Goal: Task Accomplishment & Management: Complete application form

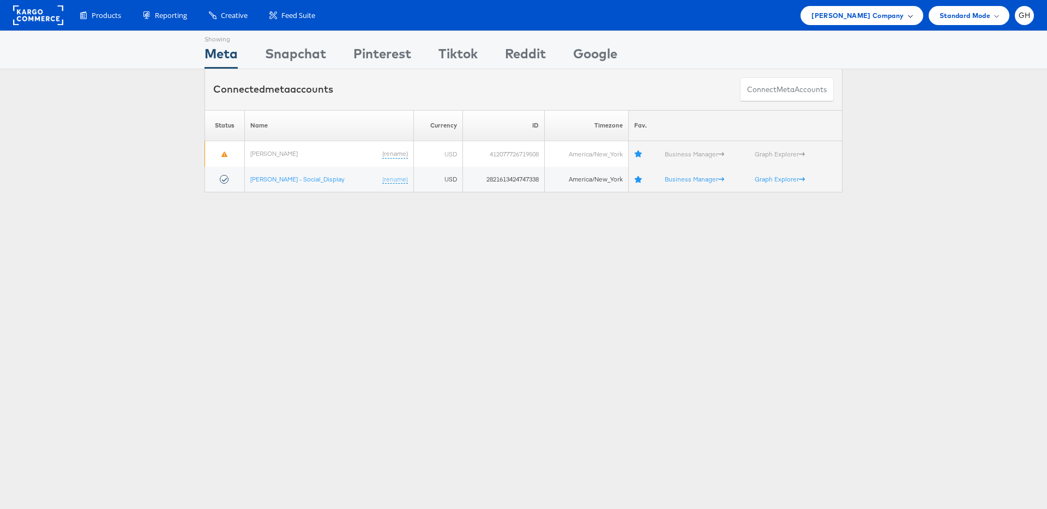
click at [892, 16] on span "Belk Company" at bounding box center [858, 15] width 92 height 11
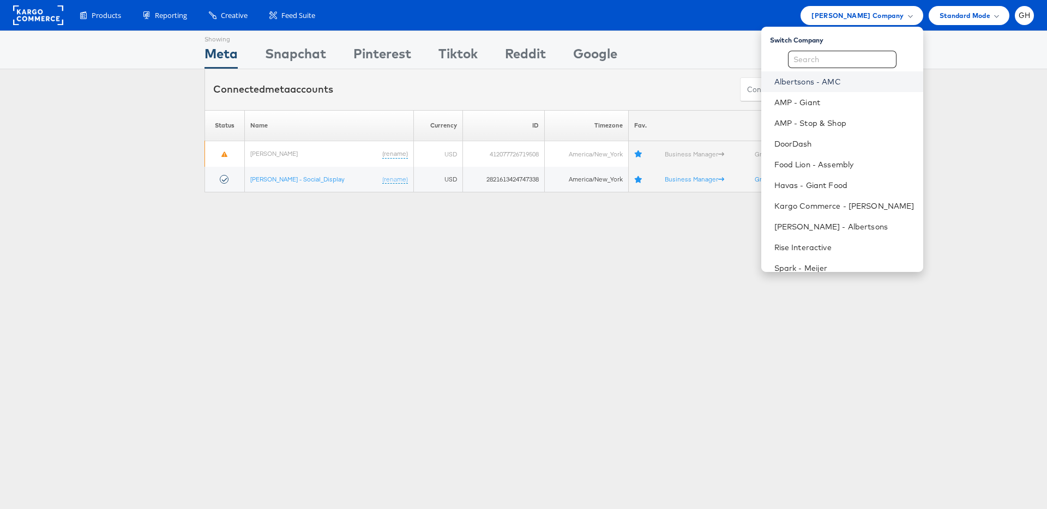
click at [816, 81] on link "Albertsons - AMC" at bounding box center [845, 81] width 140 height 11
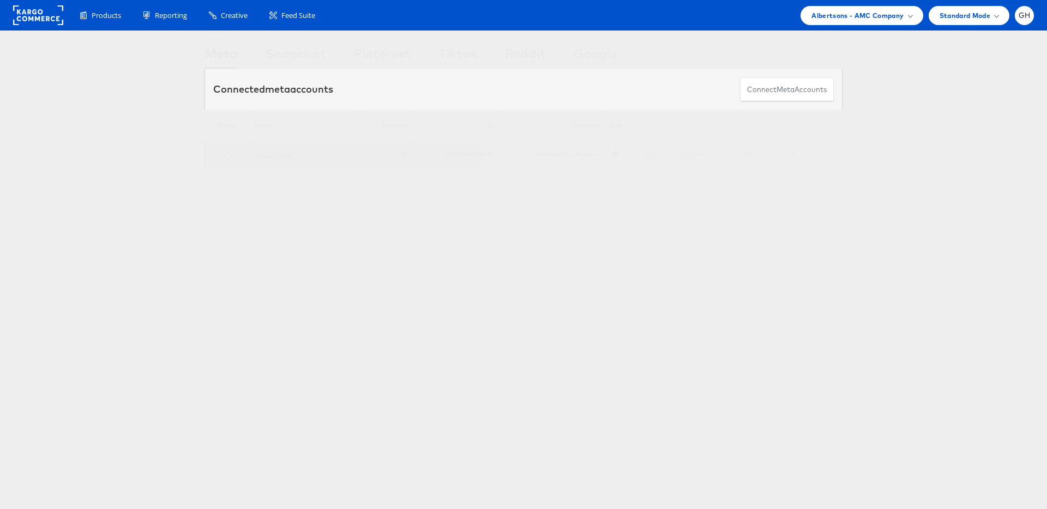
click at [277, 154] on link "TEST Account" at bounding box center [275, 153] width 40 height 8
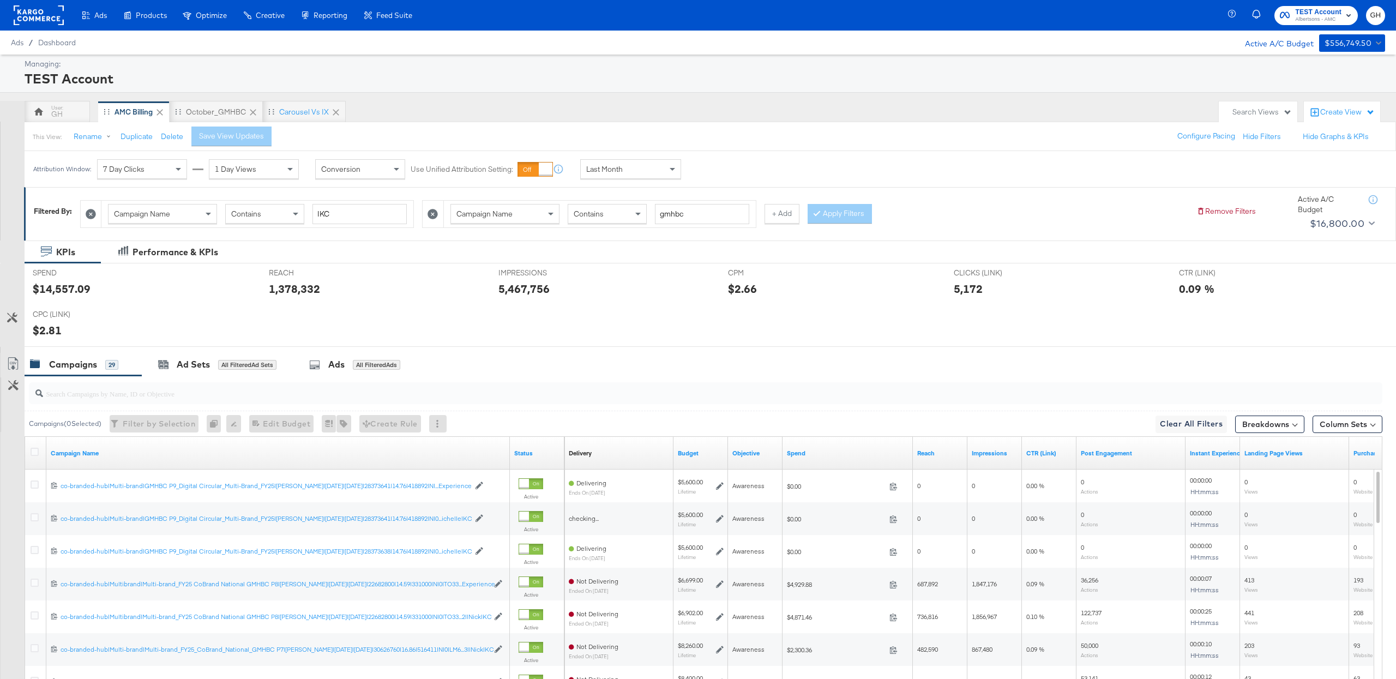
click at [471, 213] on span "Campaign Name" at bounding box center [485, 214] width 56 height 10
type input "id"
click at [705, 206] on input "search" at bounding box center [711, 214] width 112 height 20
paste input "120228214554800307"
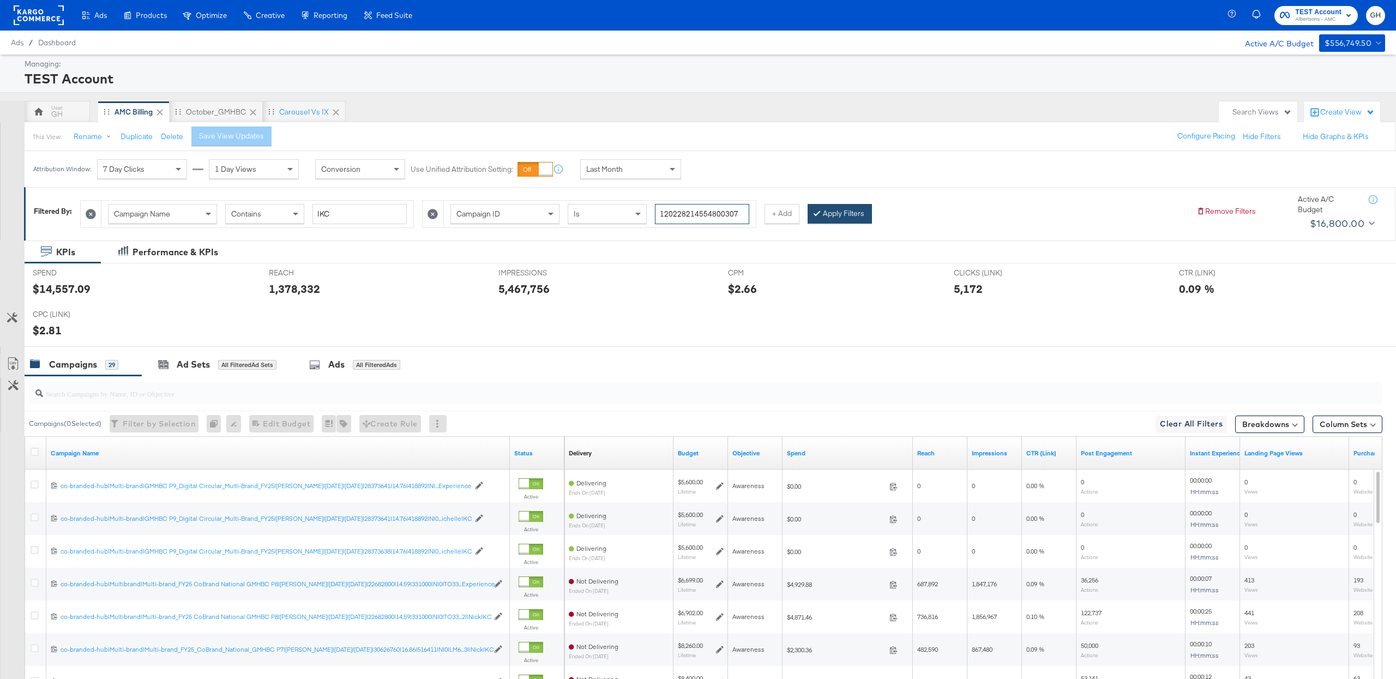
type input "120228214554800307"
click at [833, 224] on button "Apply Filters" at bounding box center [840, 214] width 64 height 20
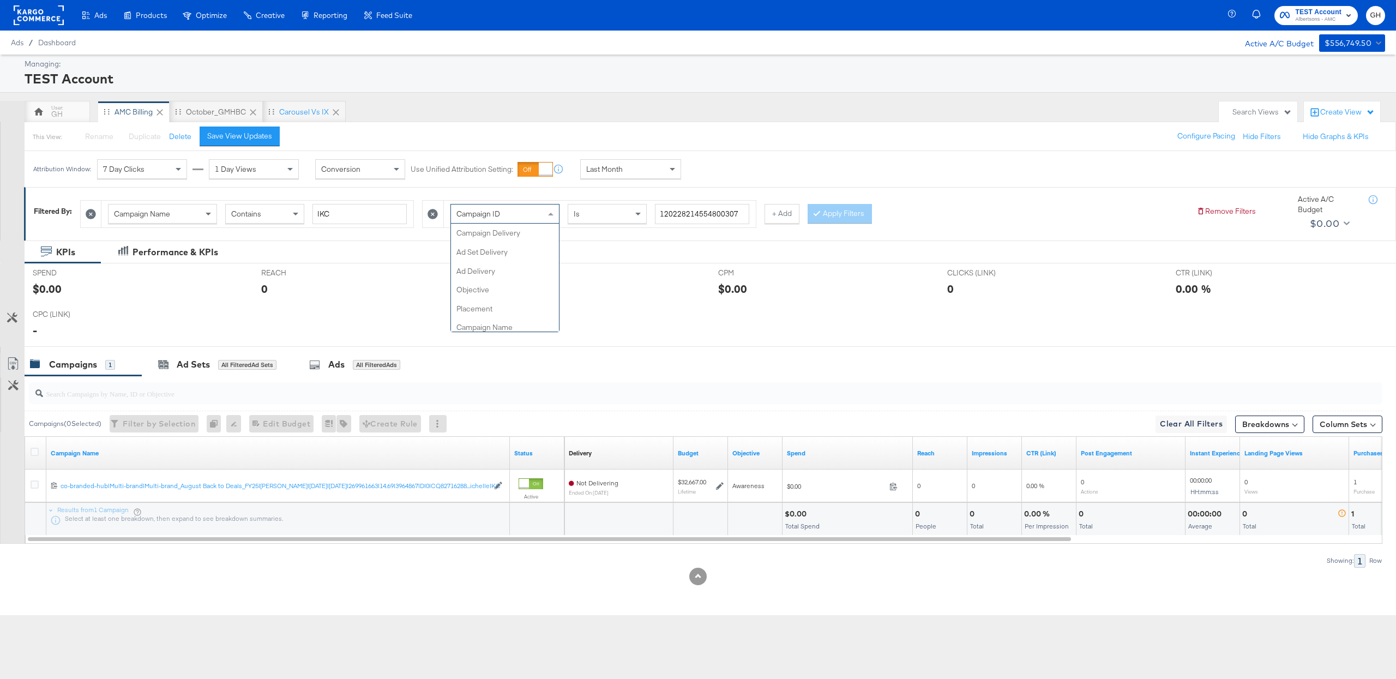
click at [545, 211] on span at bounding box center [552, 214] width 14 height 19
type input "na"
click at [670, 219] on input "search" at bounding box center [711, 214] width 112 height 20
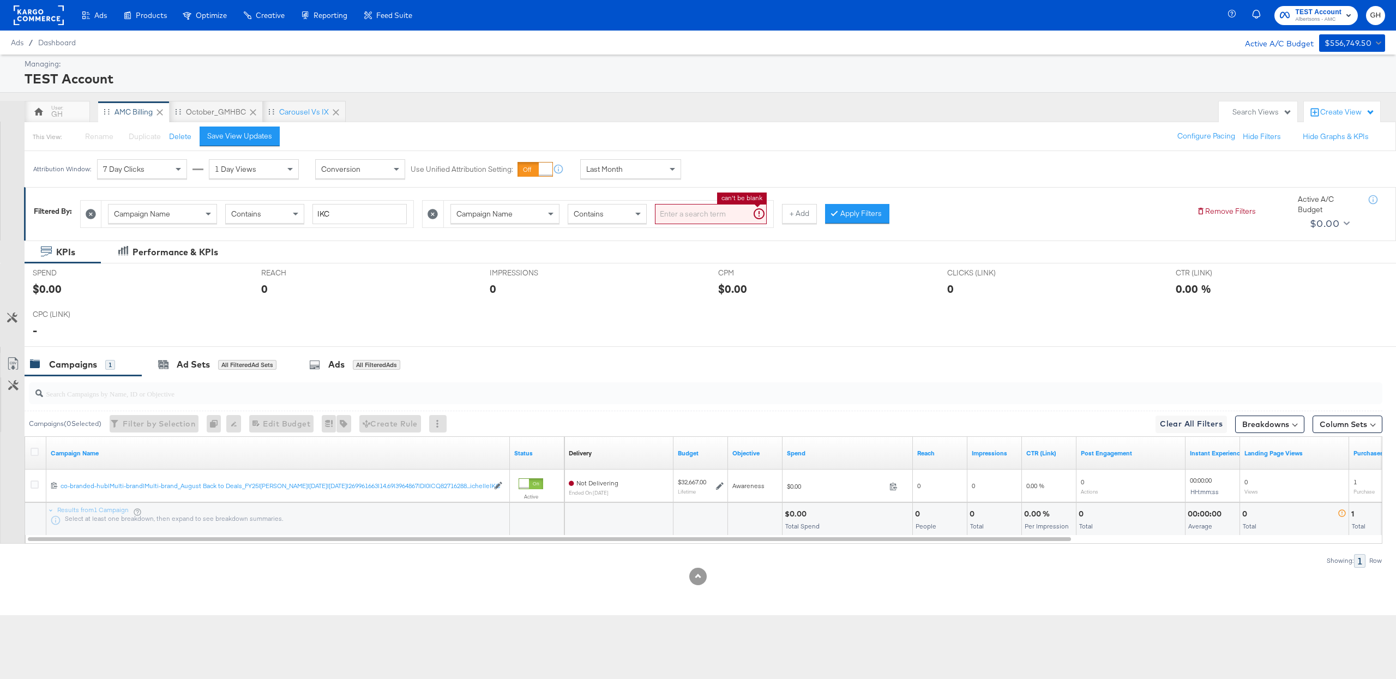
paste input "co-branded-hub|Multi-brand|Multi-brand_National Stock Up Sale_FY24|SAL|2/26/202…"
type input "co-branded-hub|Multi-brand|Multi-brand_National Stock Up Sale_FY24|SAL|2/26/202…"
click at [851, 207] on button "Apply Filters" at bounding box center [857, 214] width 64 height 20
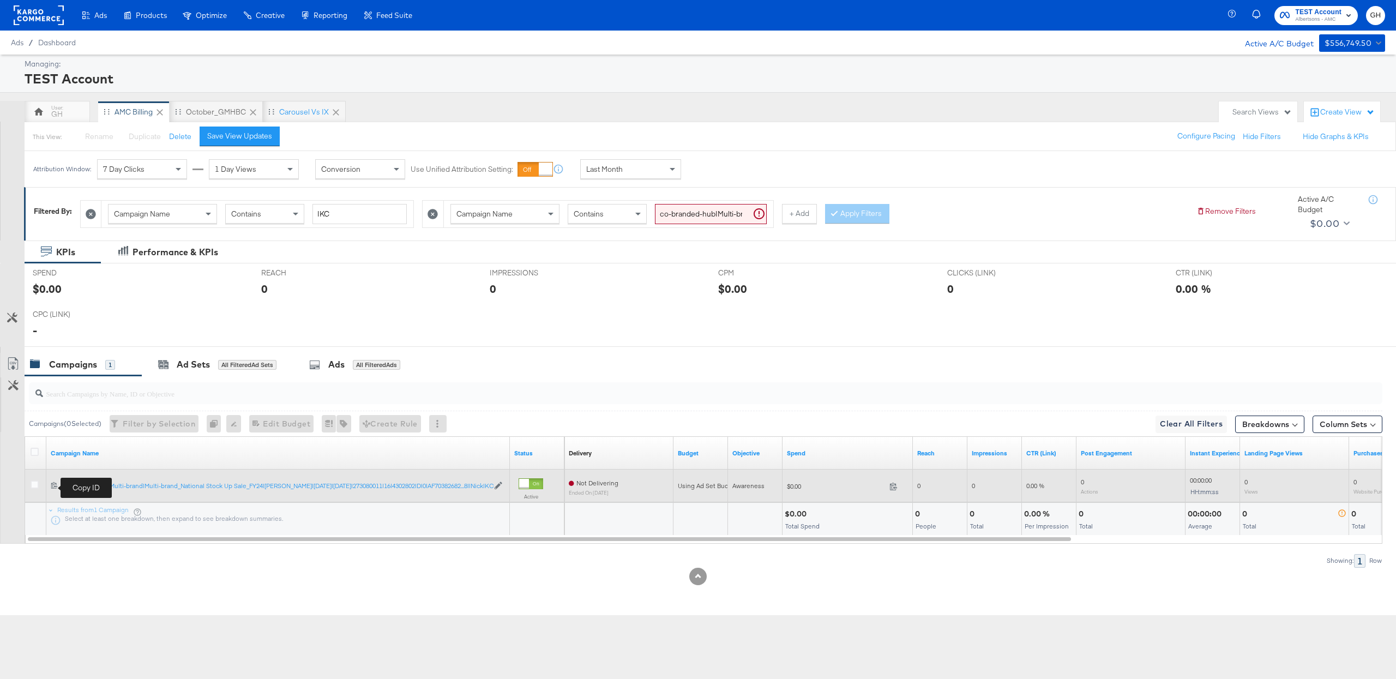
click at [55, 488] on icon at bounding box center [54, 485] width 6 height 7
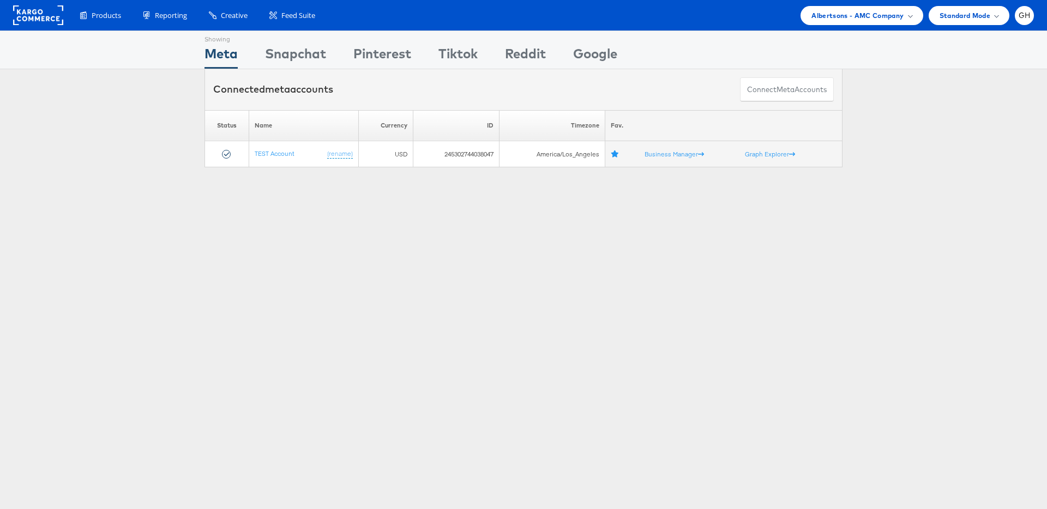
click at [878, 45] on div "Showing Meta Showing Snapchat Showing Pinterest Showing Tiktok Showing Reddit S…" at bounding box center [523, 50] width 1047 height 39
click at [863, 17] on span "Albertsons - AMC Company" at bounding box center [858, 15] width 92 height 11
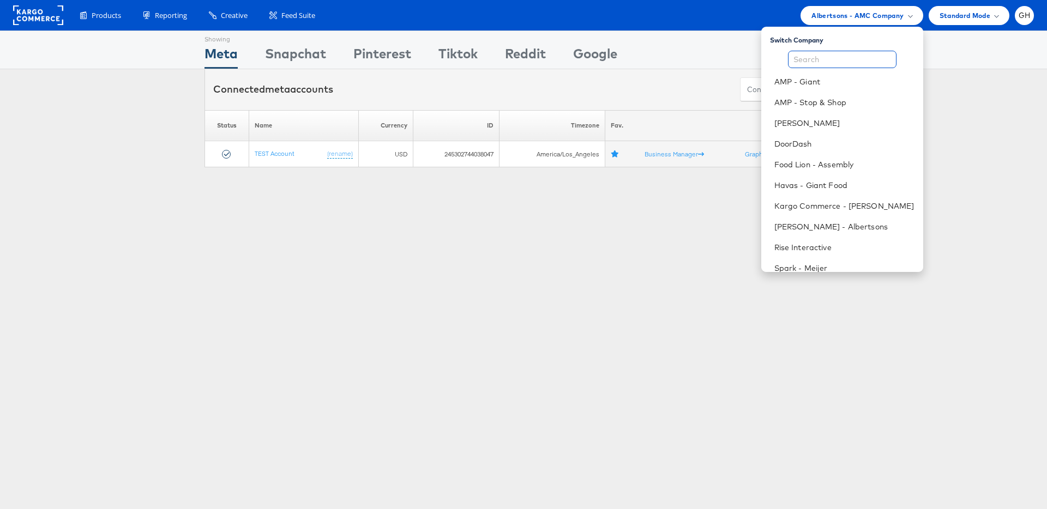
click at [822, 58] on input "text" at bounding box center [842, 59] width 109 height 17
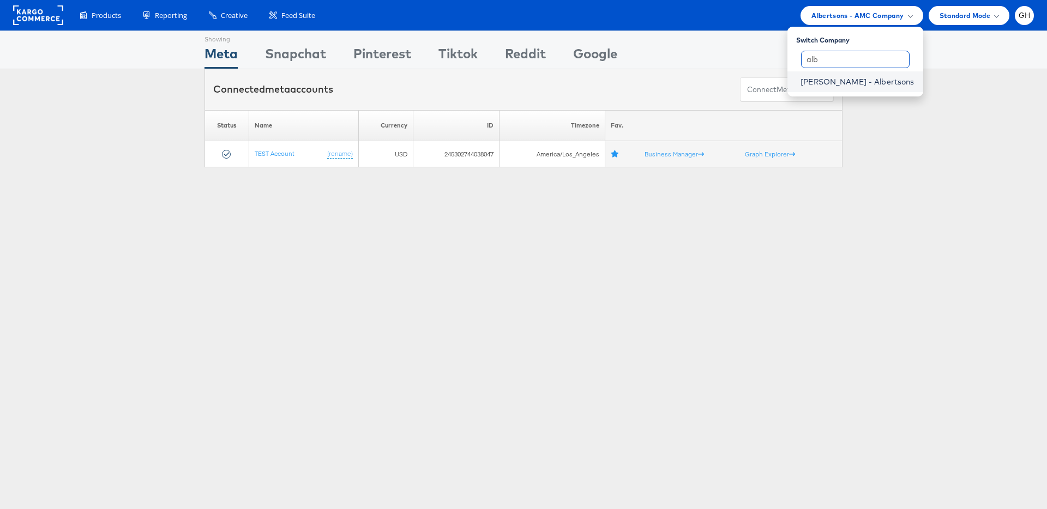
type input "alb"
click at [826, 80] on link "Merkle - Albertsons" at bounding box center [857, 81] width 113 height 11
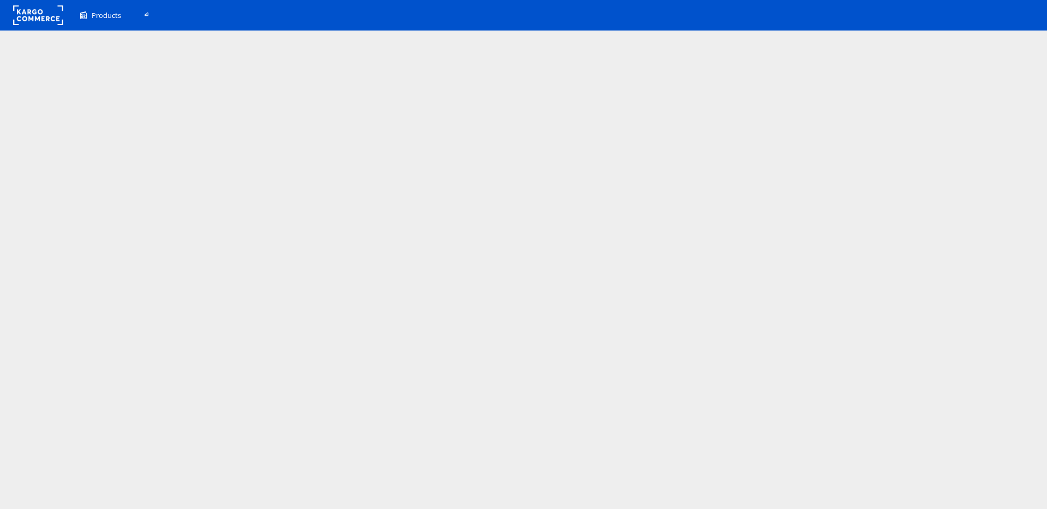
click at [834, 84] on html "Products Product Catalogs Enhance Your Product Catalog, Map Them to Publishers,…" at bounding box center [523, 254] width 1047 height 509
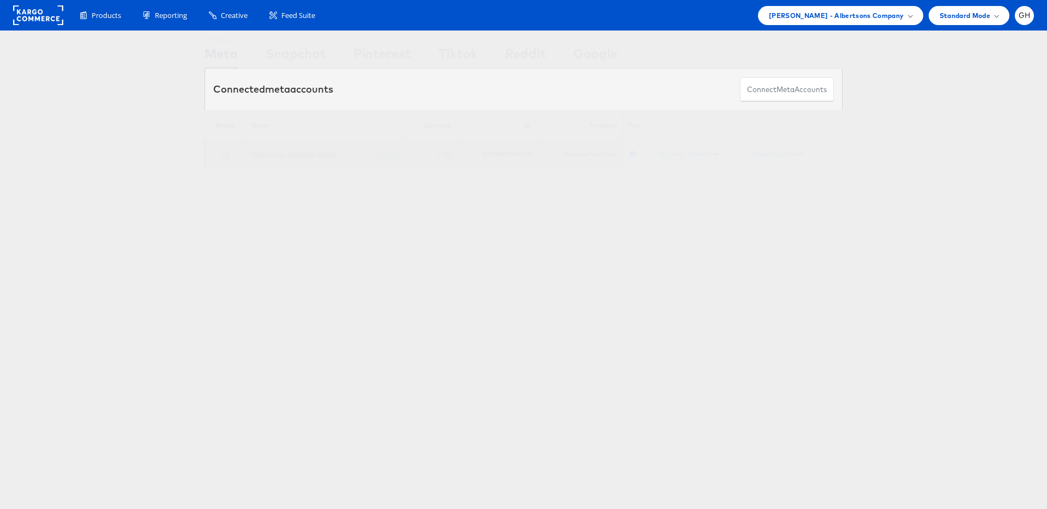
click at [291, 152] on link "Albertsons - [PERSON_NAME]" at bounding box center [293, 153] width 85 height 8
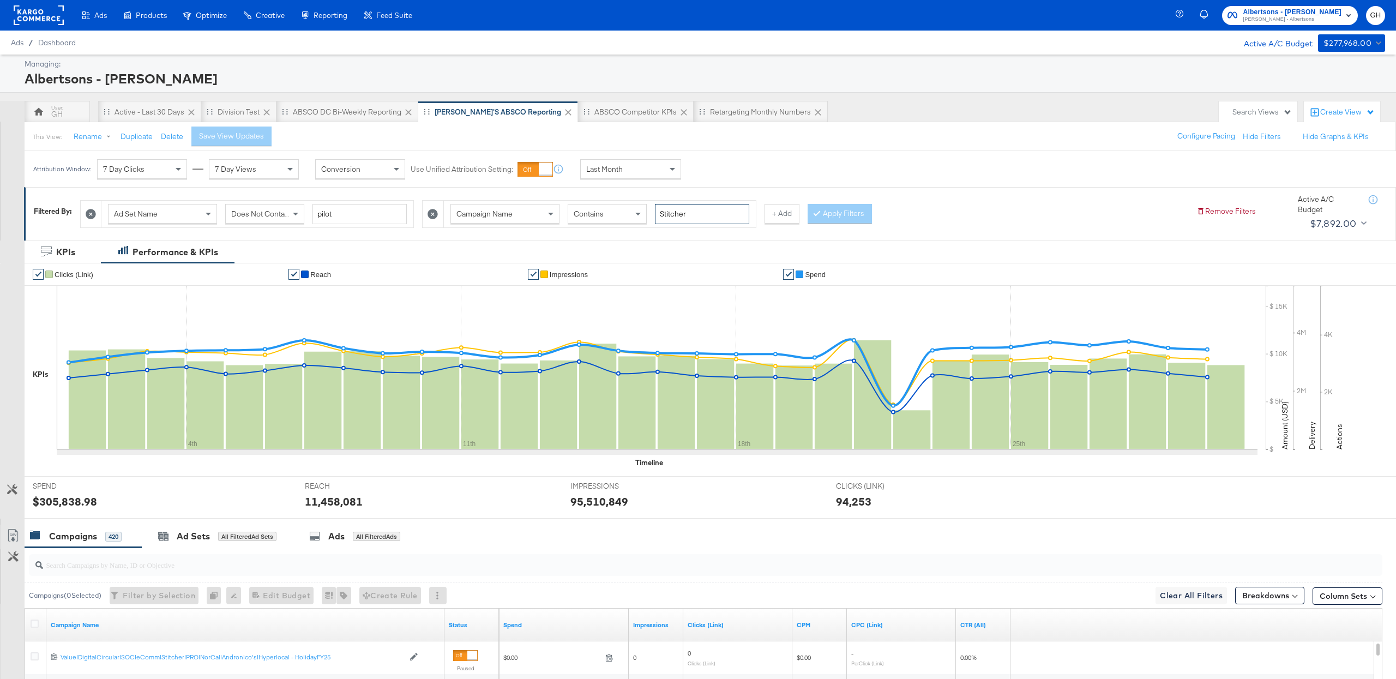
click at [693, 212] on input "Stitcher" at bounding box center [702, 214] width 94 height 20
paste input "Value|DigitalCircular|SOC|eComm|Stitcher|PRO|MultiDIV|Jewel-Osco|National - Hol…"
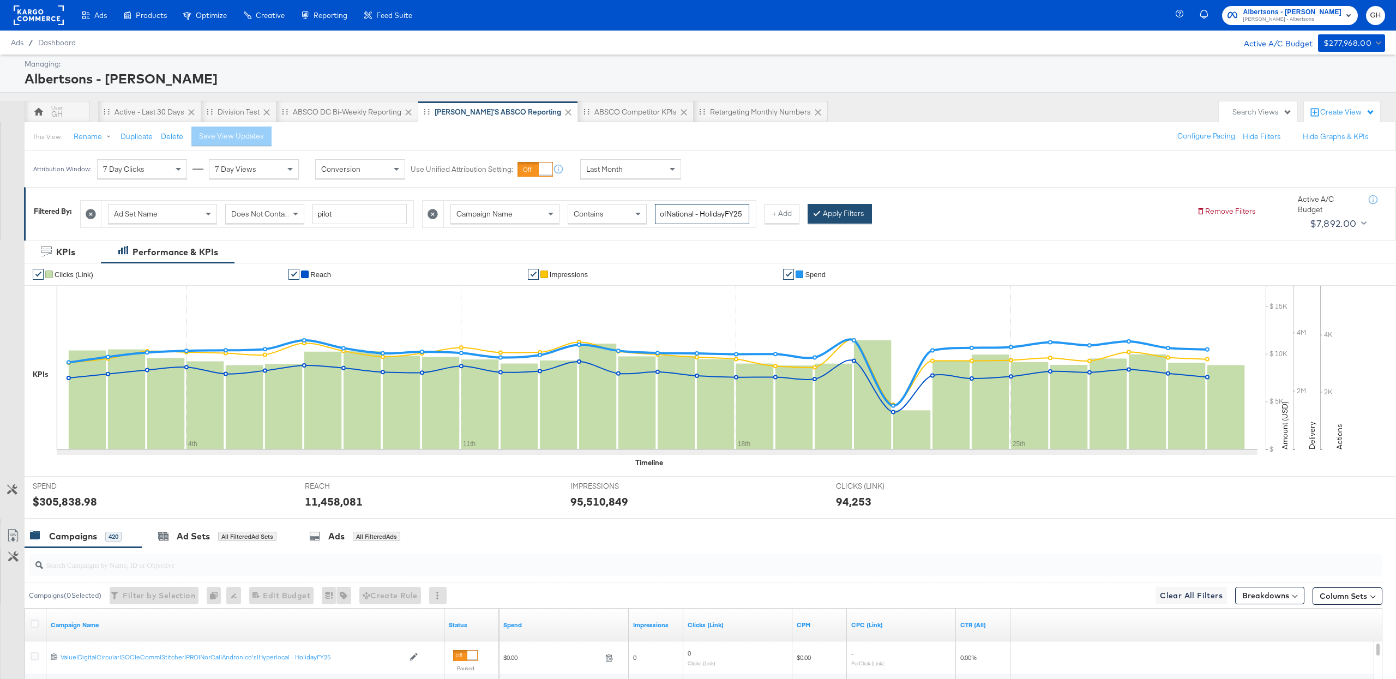
type input "Value|DigitalCircular|SOC|eComm|Stitcher|PRO|MultiDIV|Jewel-Osco|National - Hol…"
drag, startPoint x: 828, startPoint y: 220, endPoint x: 807, endPoint y: 220, distance: 21.3
click at [829, 220] on button "Apply Filters" at bounding box center [840, 214] width 64 height 20
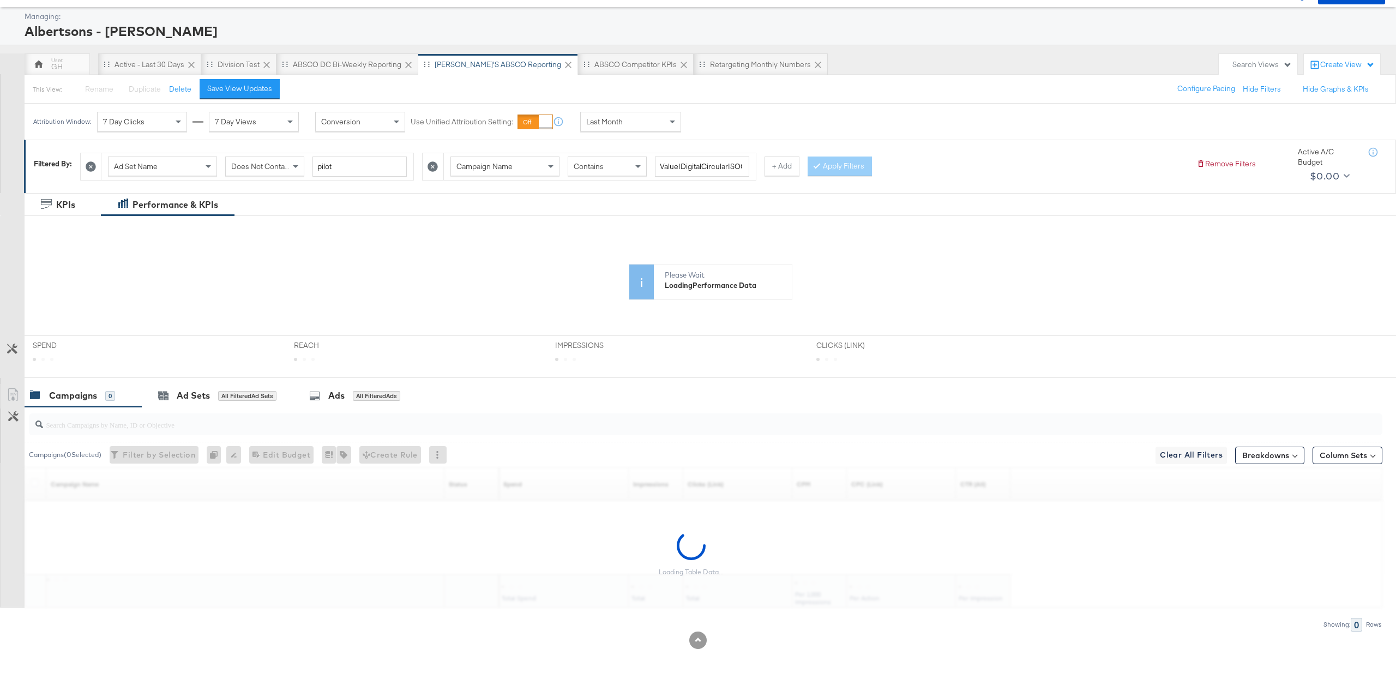
scroll to position [16, 0]
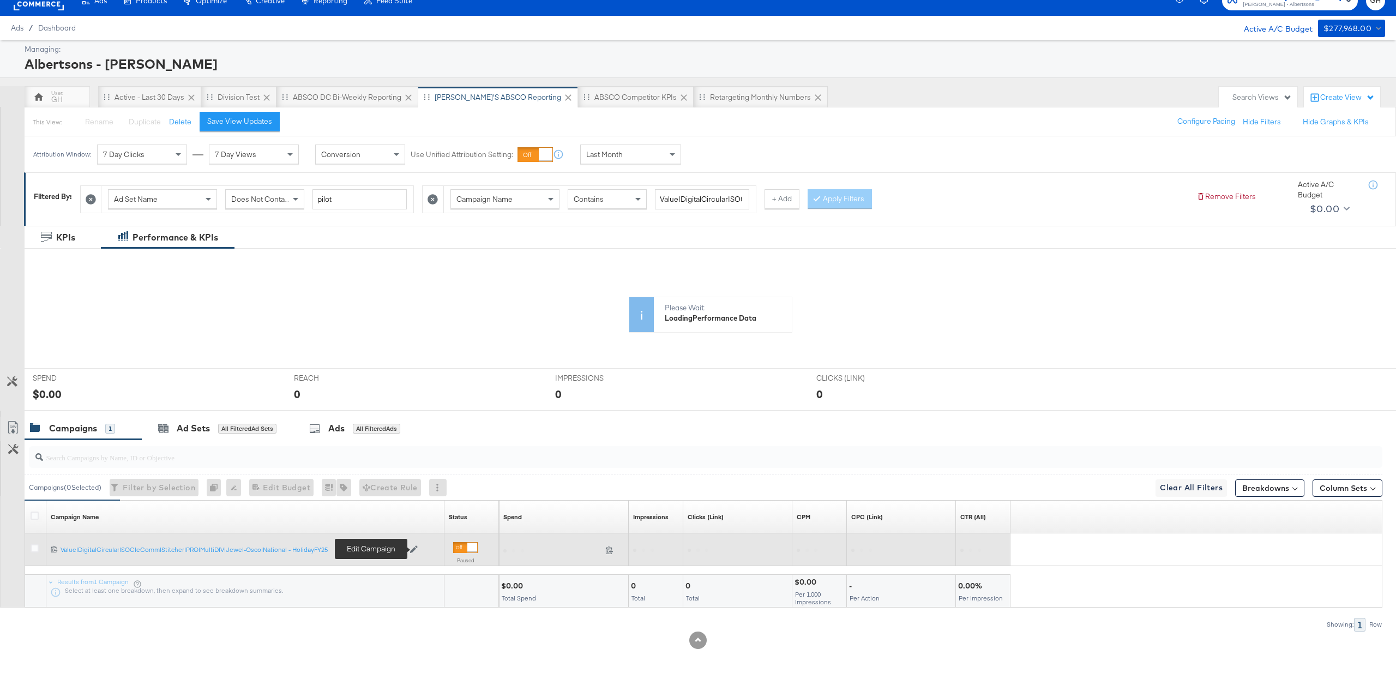
click at [416, 549] on icon at bounding box center [414, 549] width 8 height 8
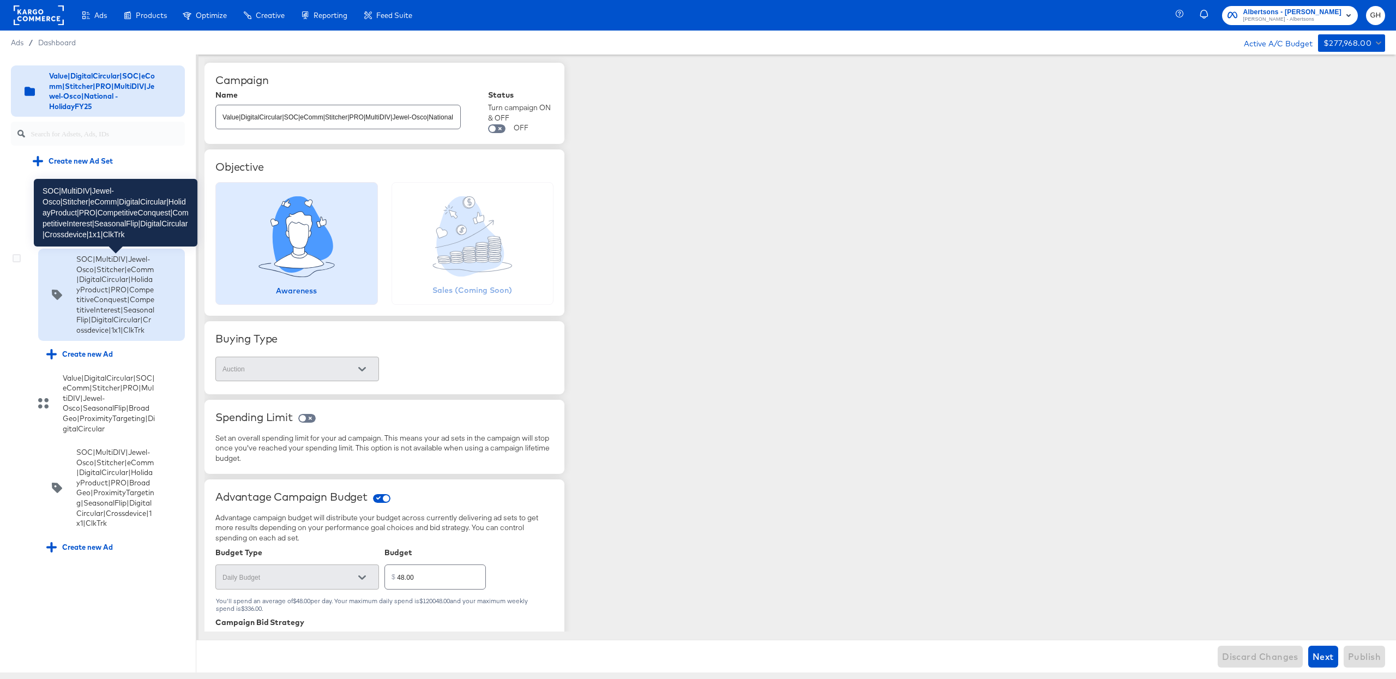
click at [92, 298] on div "SOC|MultiDIV|Jewel-Osco|Stitcher|eComm|DigitalCircular|HolidayProduct|PRO|Compe…" at bounding box center [115, 294] width 79 height 81
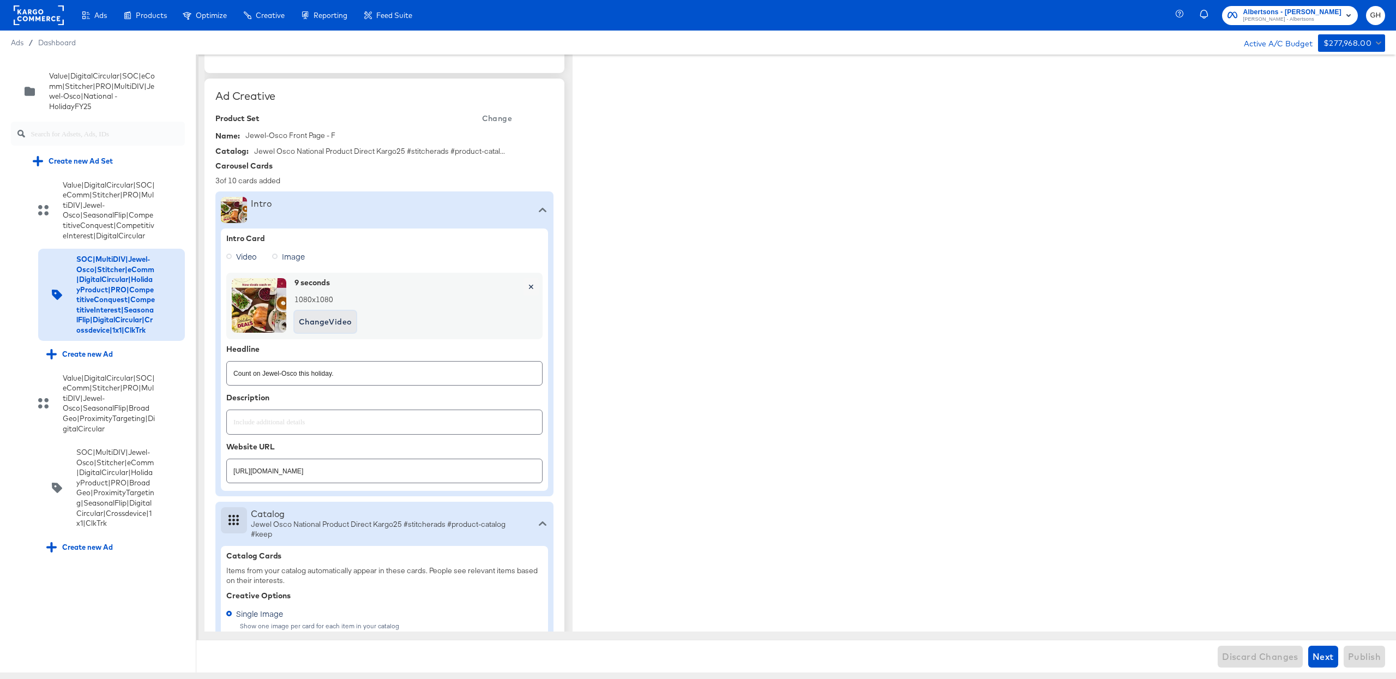
scroll to position [289, 0]
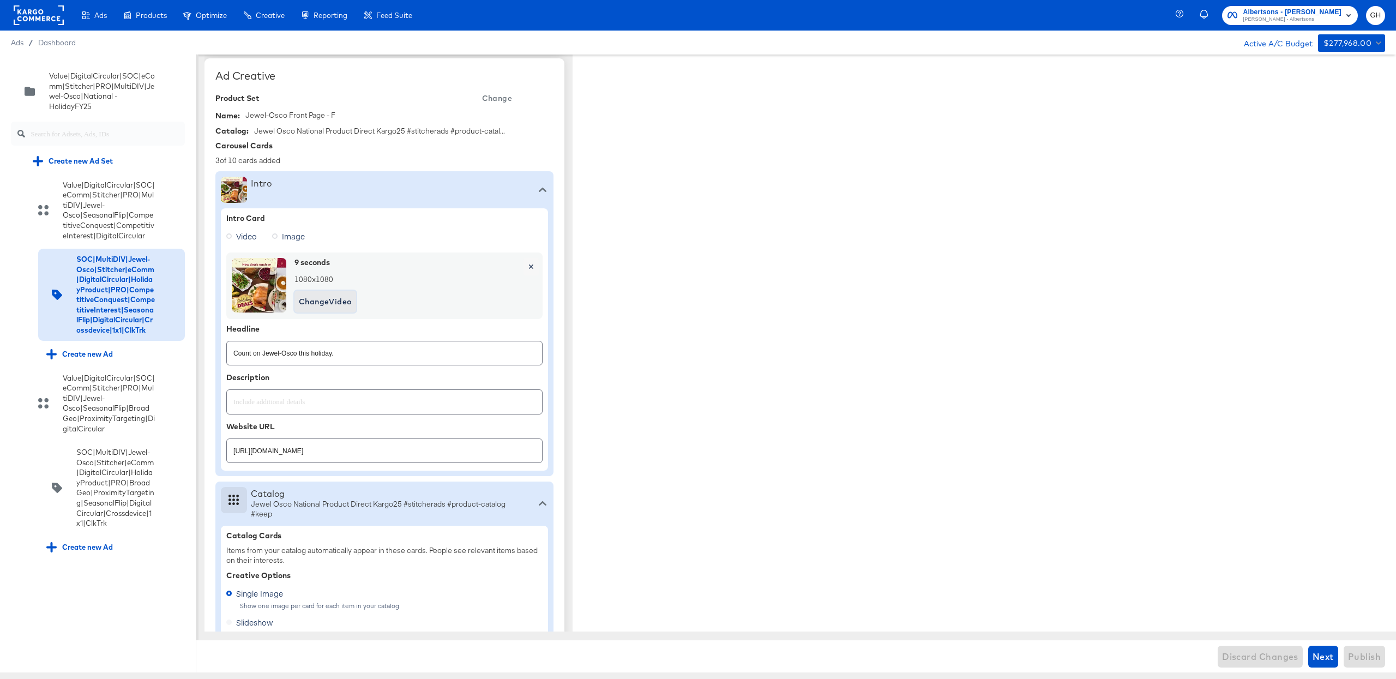
click at [325, 303] on span "Change Video" at bounding box center [325, 302] width 53 height 14
type textarea "x"
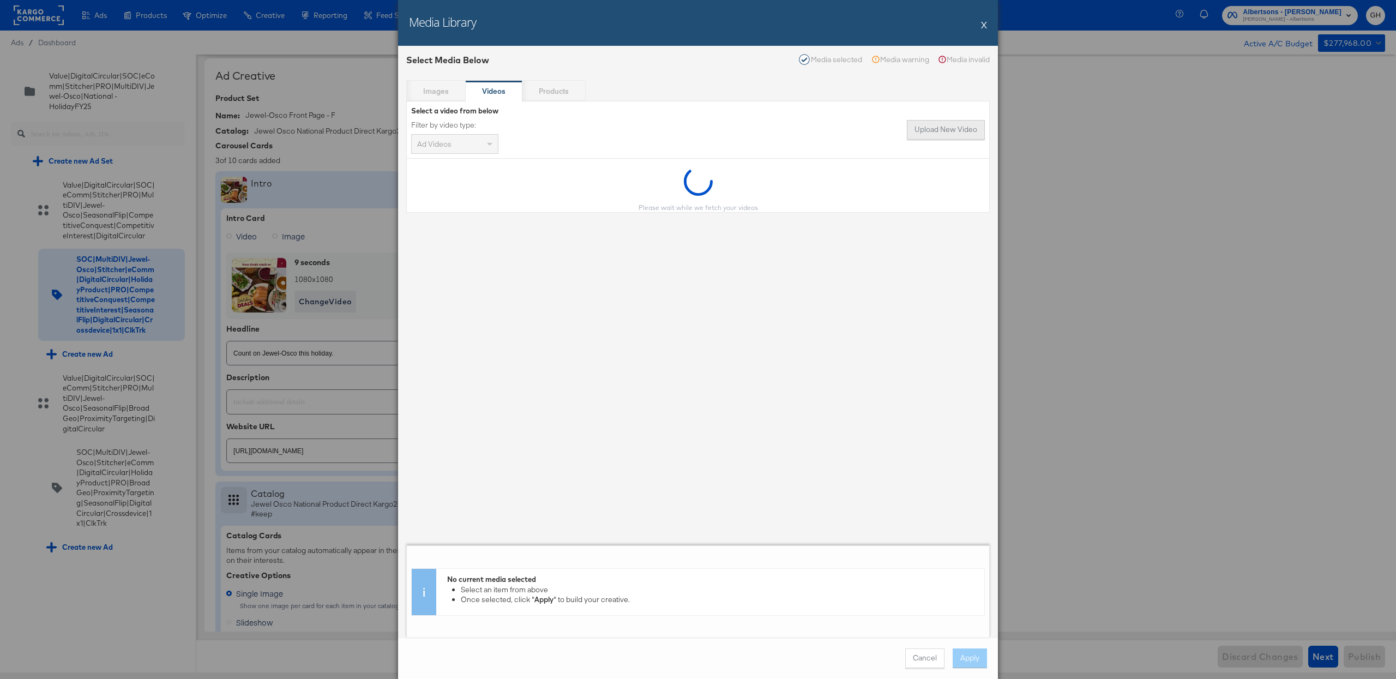
click at [941, 127] on button "Upload New Video" at bounding box center [946, 130] width 78 height 20
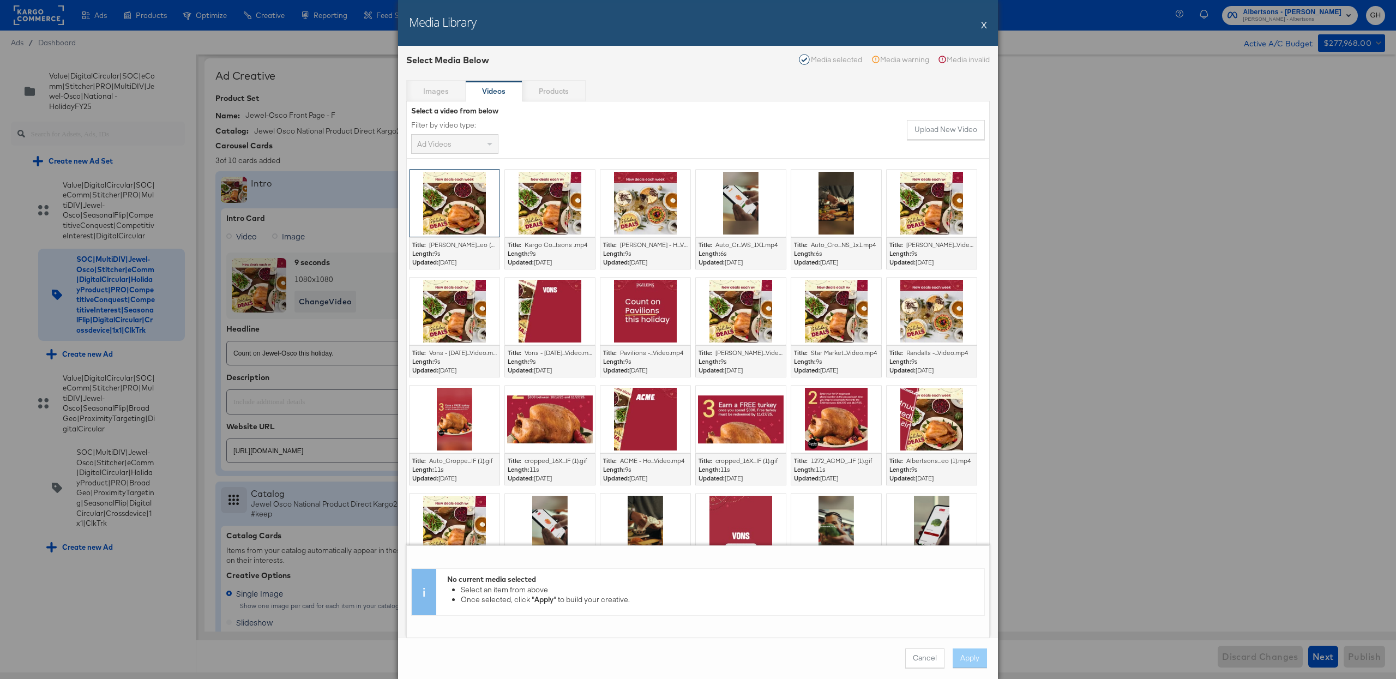
click at [434, 213] on div at bounding box center [455, 203] width 90 height 67
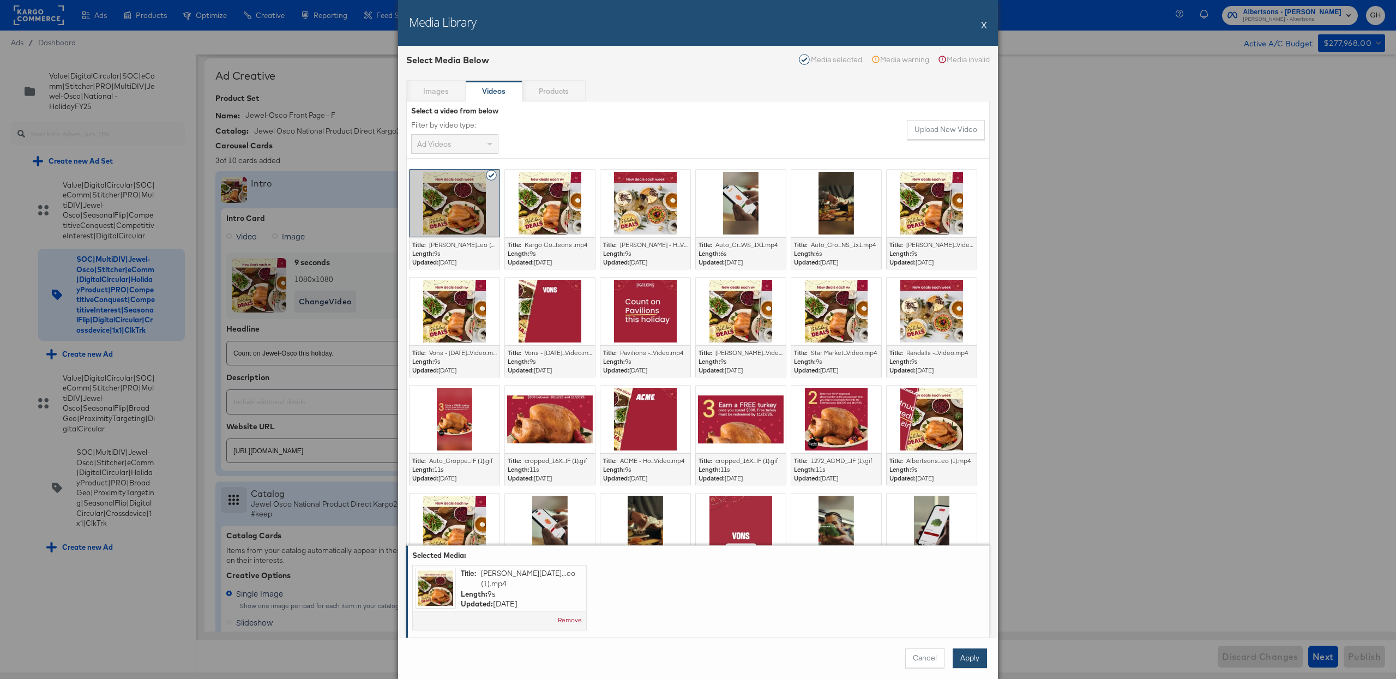
click at [961, 654] on button "Apply" at bounding box center [970, 659] width 34 height 20
type textarea "x"
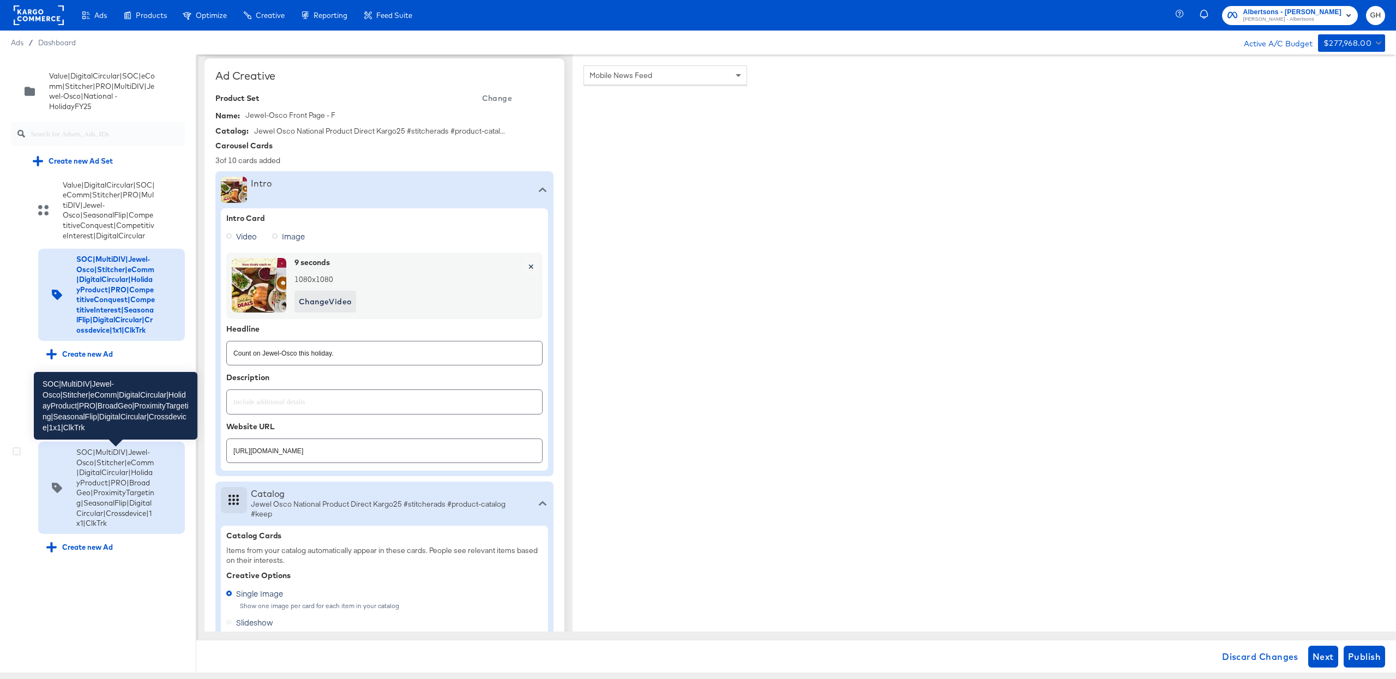
click at [129, 480] on div "SOC|MultiDIV|Jewel-Osco|Stitcher|eComm|DigitalCircular|HolidayProduct|PRO|Broad…" at bounding box center [115, 487] width 79 height 81
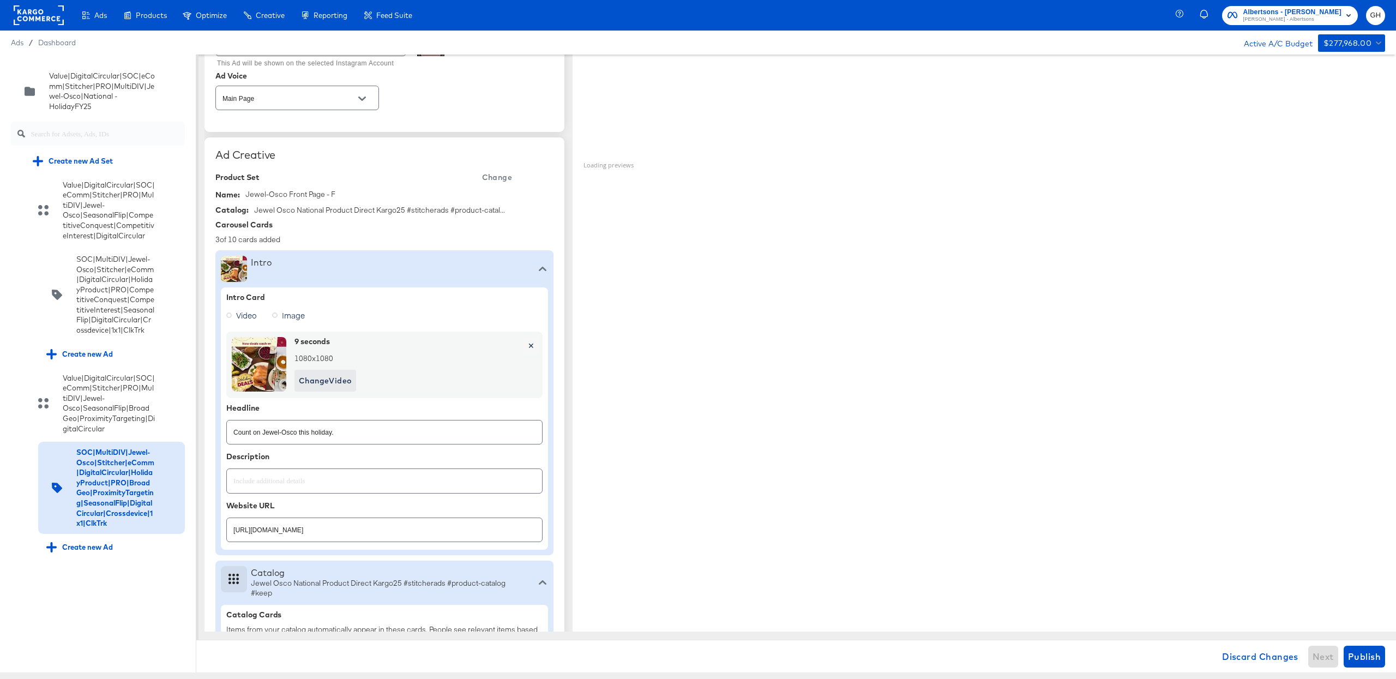
scroll to position [208, 0]
click at [314, 384] on span "Change Video" at bounding box center [325, 383] width 53 height 14
type textarea "x"
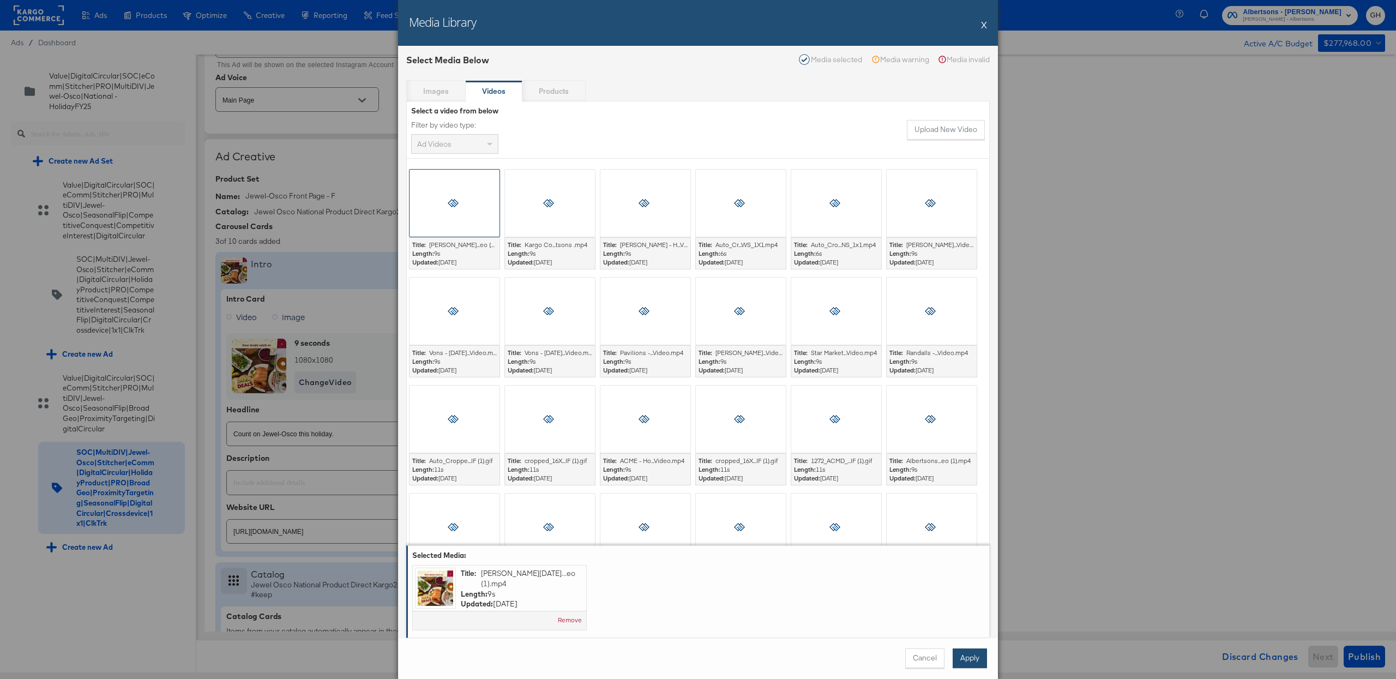
click at [971, 656] on button "Apply" at bounding box center [970, 659] width 34 height 20
type textarea "x"
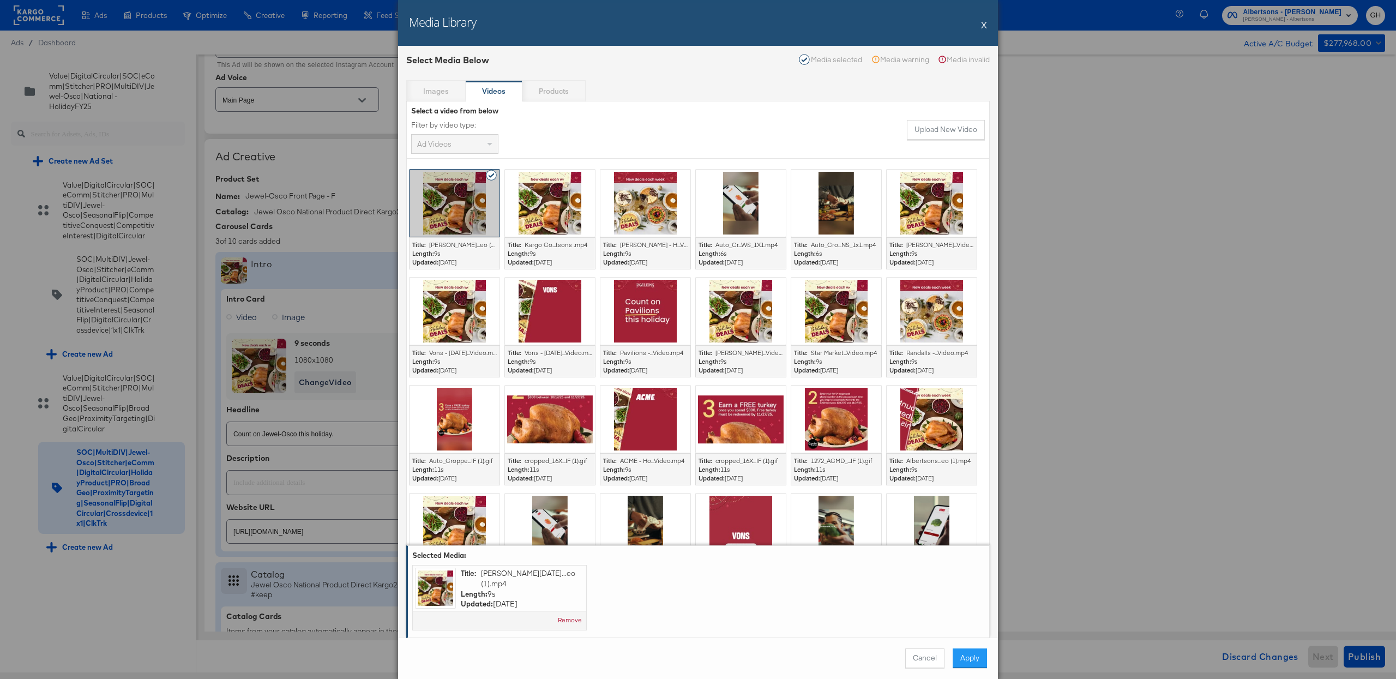
type textarea "x"
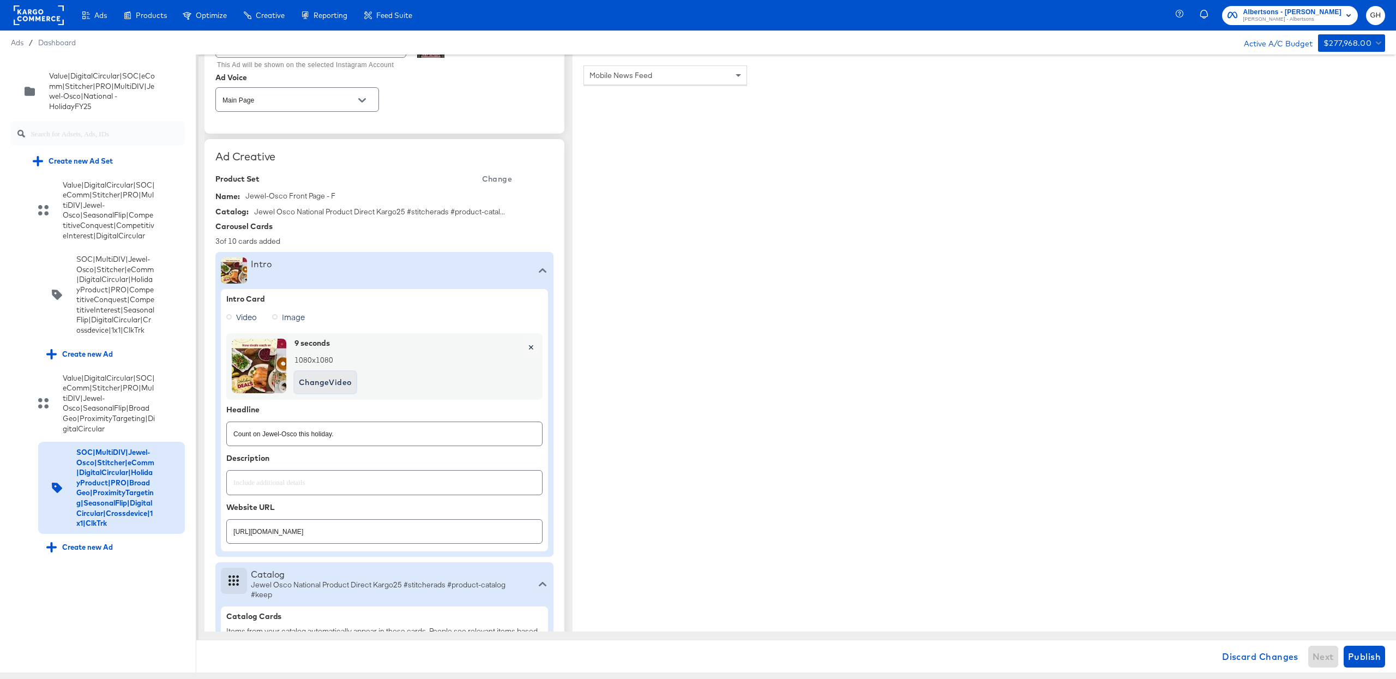
click at [325, 385] on span "Change Video" at bounding box center [325, 383] width 53 height 14
type textarea "x"
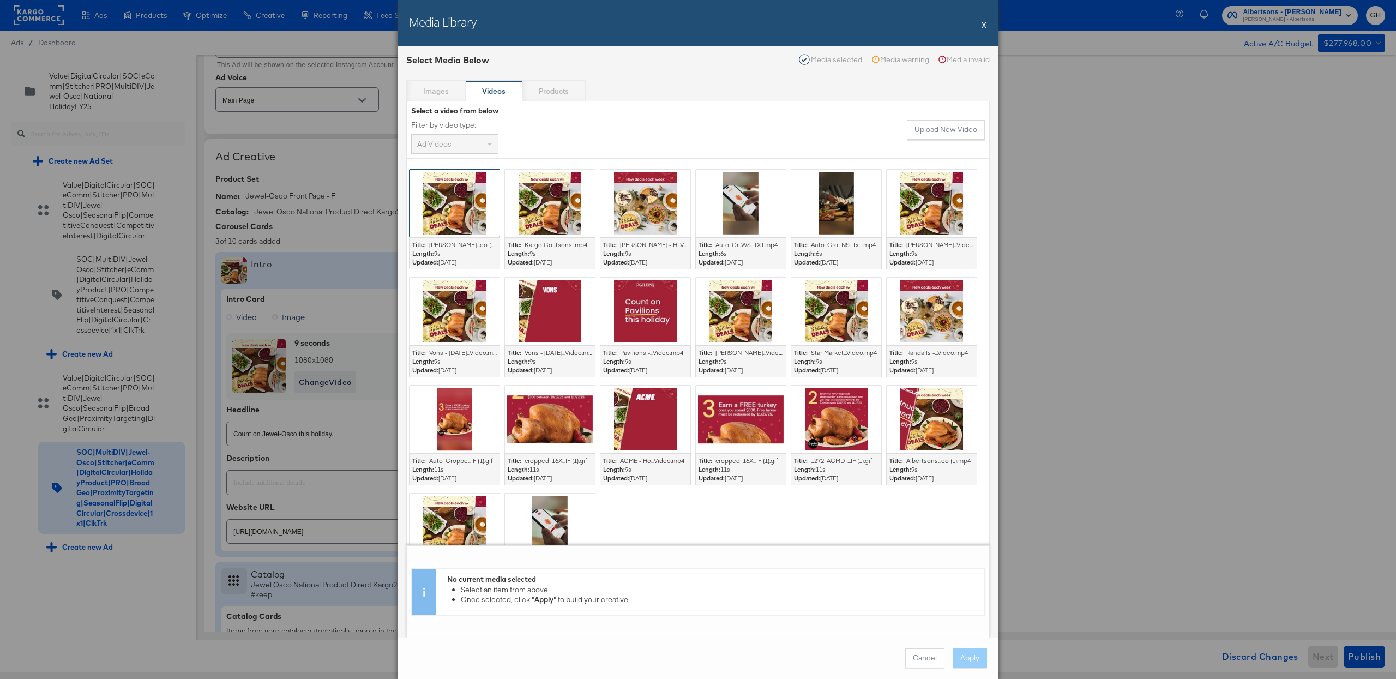
click at [436, 188] on div at bounding box center [455, 203] width 90 height 67
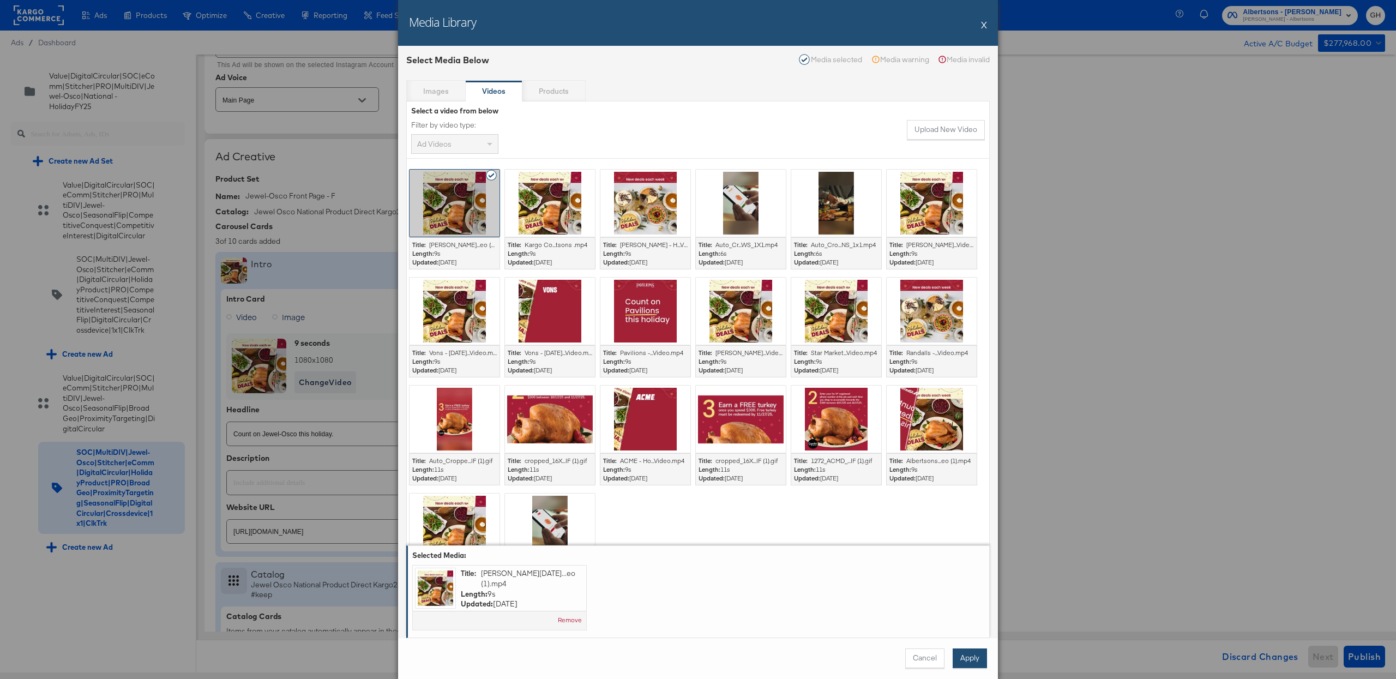
click at [969, 660] on button "Apply" at bounding box center [970, 659] width 34 height 20
type textarea "x"
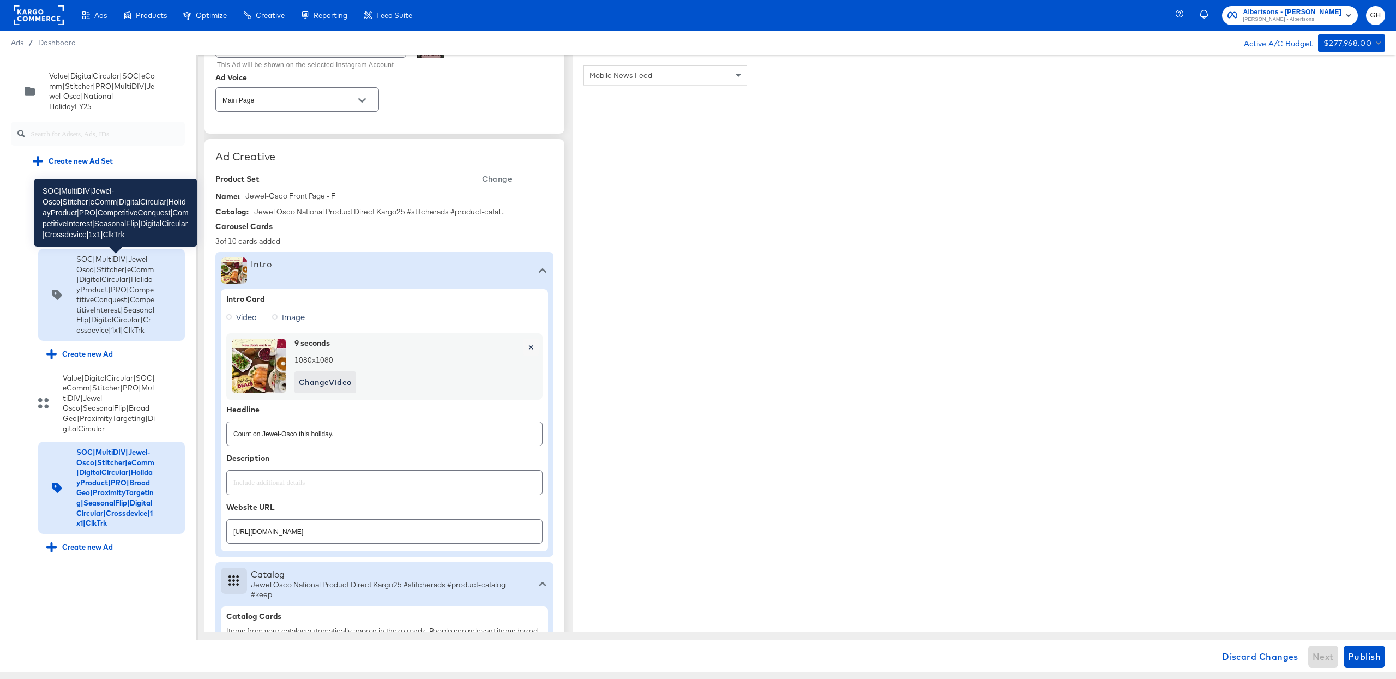
click at [104, 289] on div "SOC|MultiDIV|Jewel-Osco|Stitcher|eComm|DigitalCircular|HolidayProduct|PRO|Compe…" at bounding box center [115, 294] width 79 height 81
type input "SOC|MultiDIV|Jewel-Osco|Stitcher|eComm|DigitalCircular|HolidayProduct|PRO|Compe…"
type input "[URL][DOMAIN_NAME]"
type textarea "x"
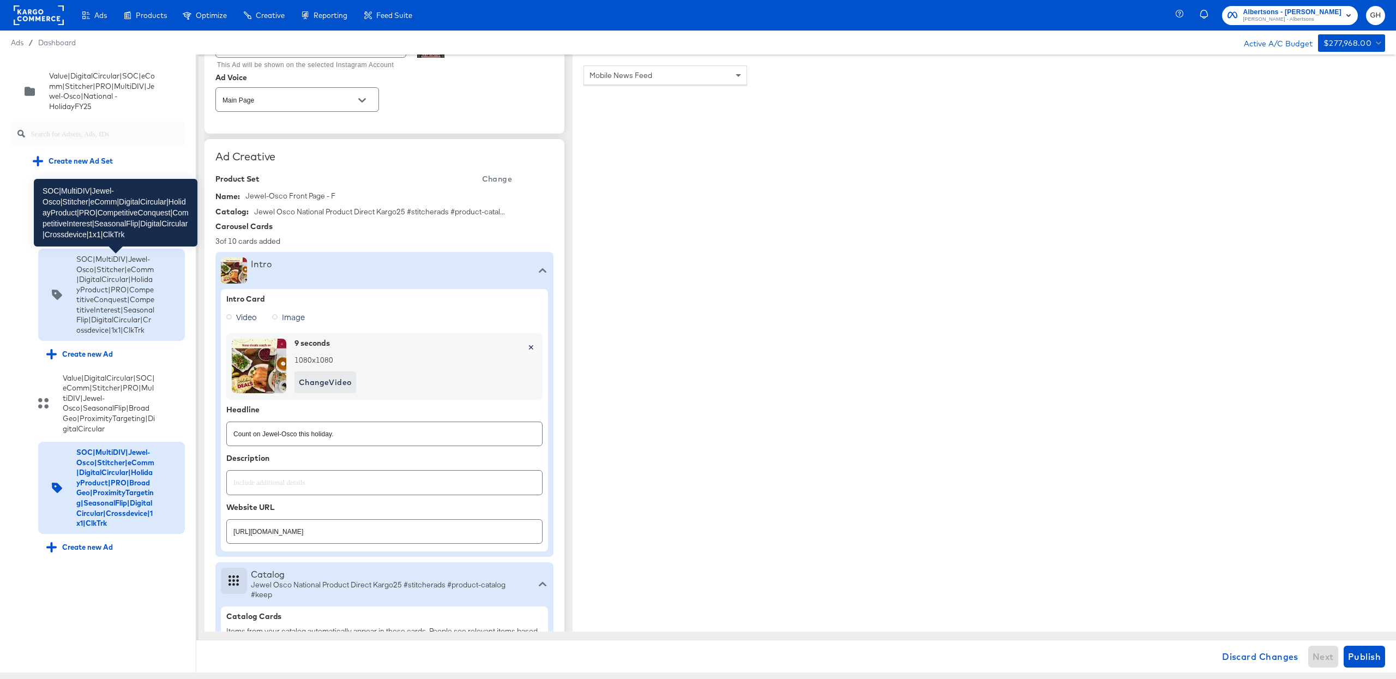
type input "[URL][DOMAIN_NAME]"
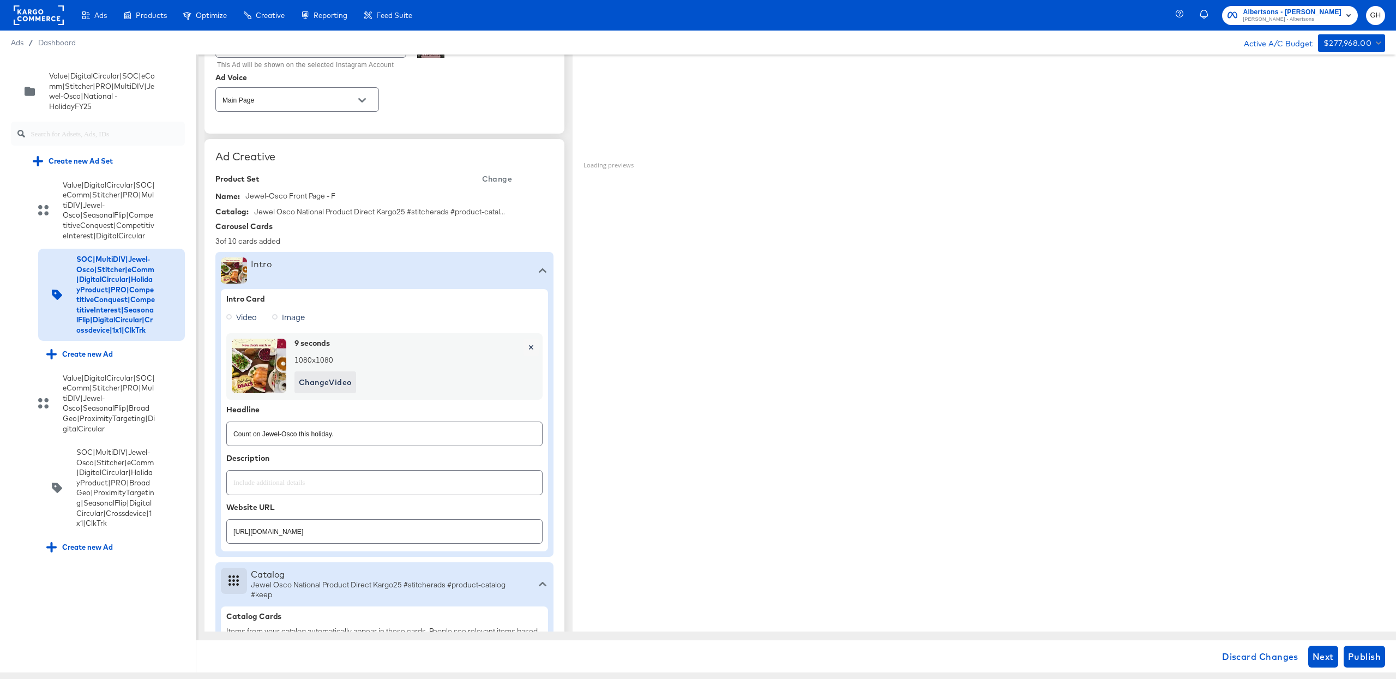
click at [651, 216] on div "Loading previews" at bounding box center [985, 360] width 824 height 611
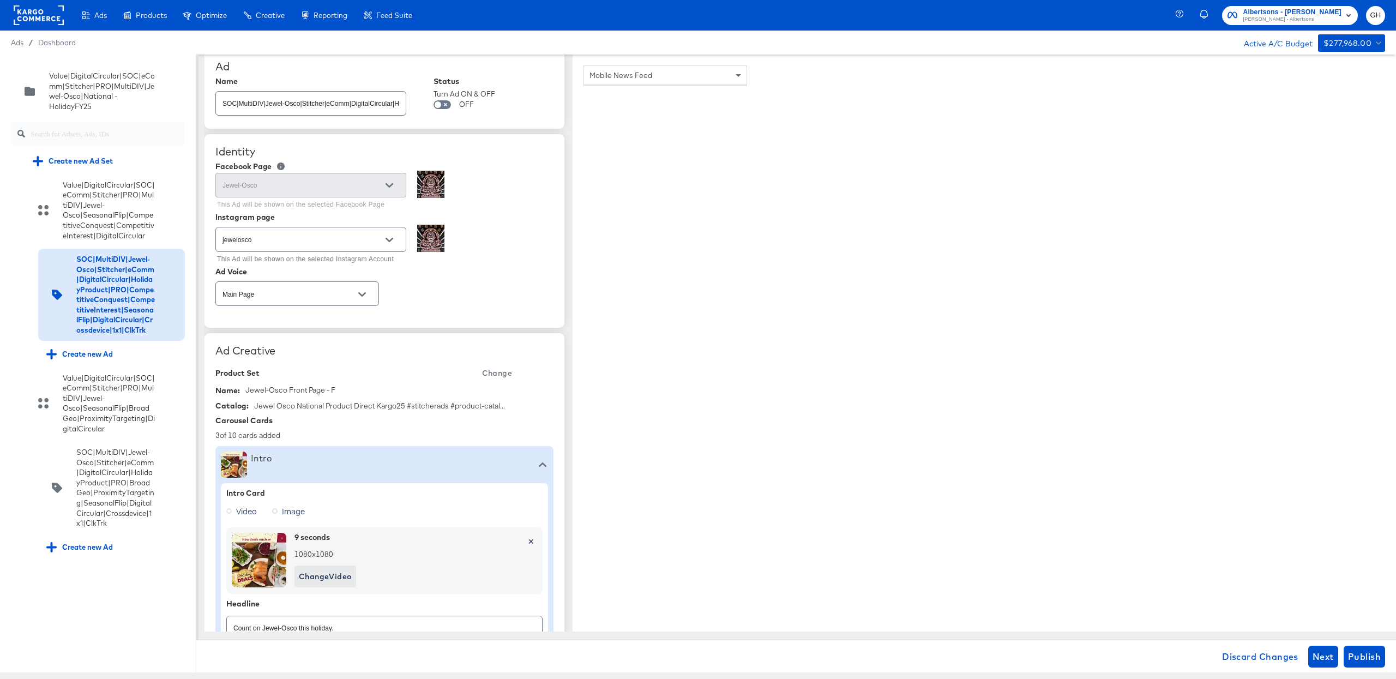
scroll to position [0, 0]
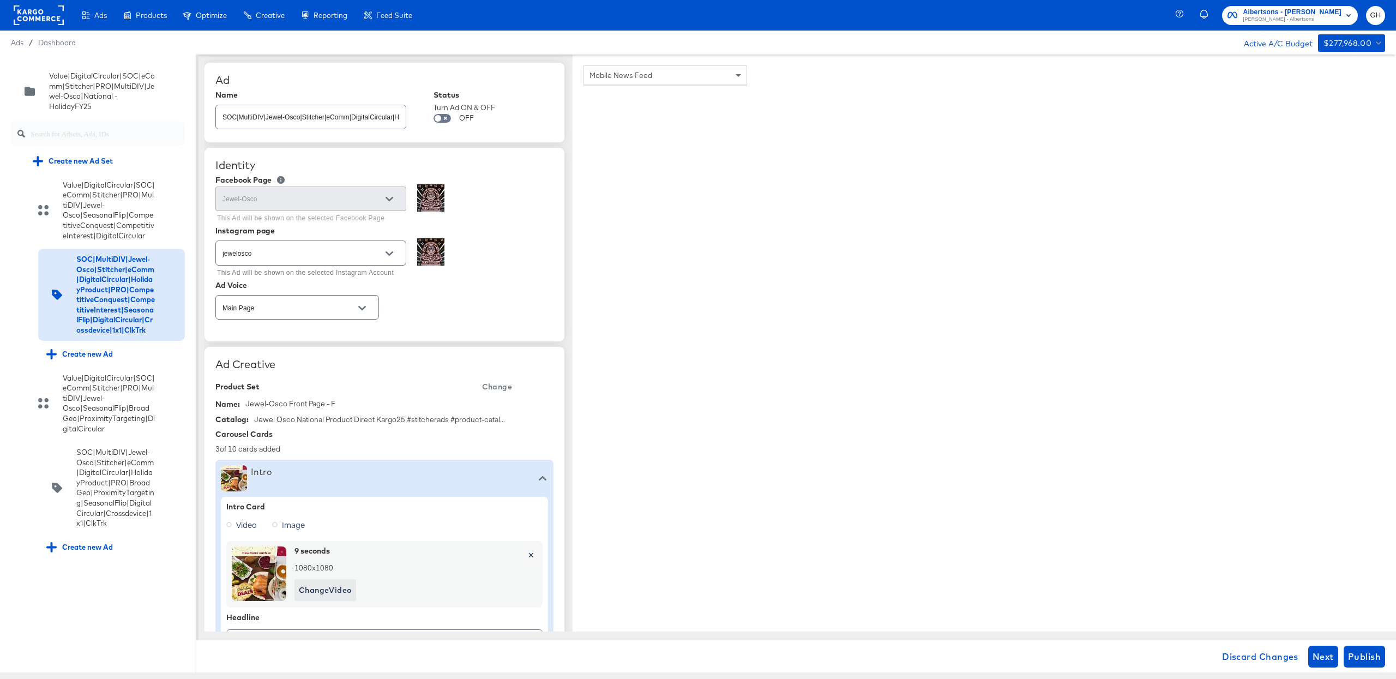
type textarea "x"
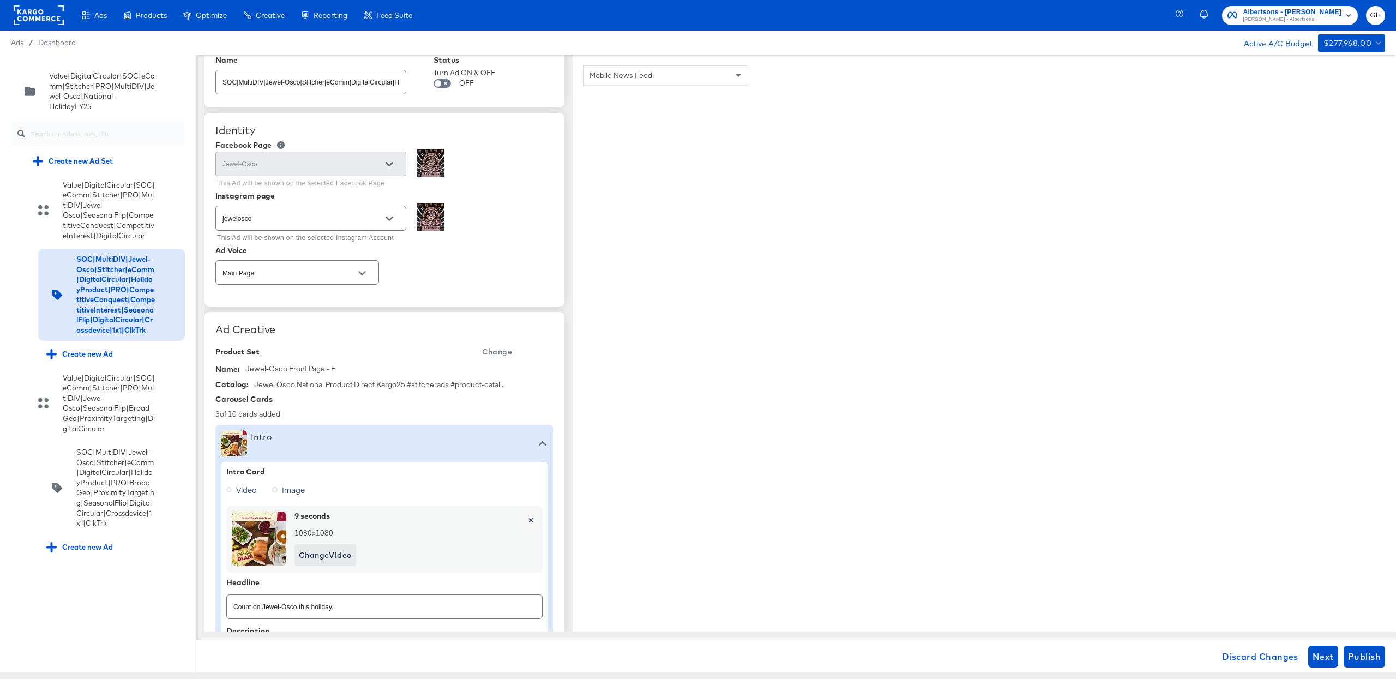
scroll to position [35, 0]
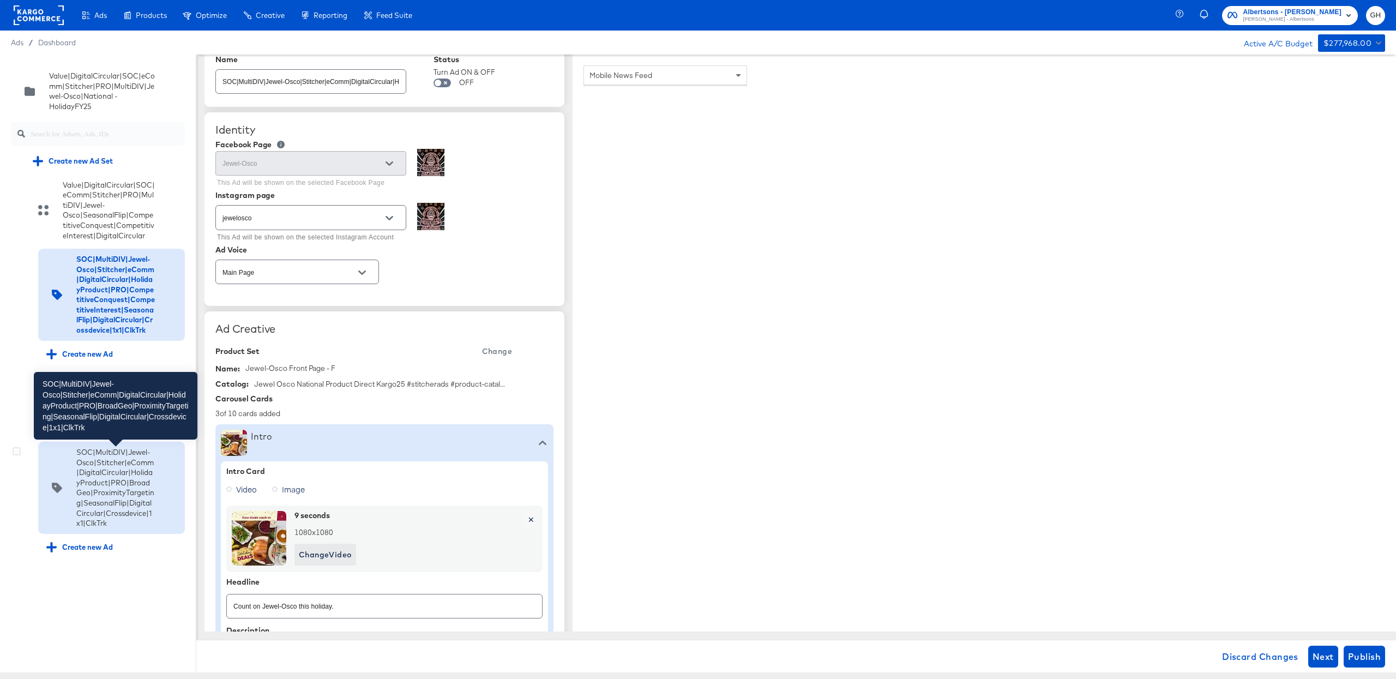
click at [138, 472] on div "SOC|MultiDIV|Jewel-Osco|Stitcher|eComm|DigitalCircular|HolidayProduct|PRO|Broad…" at bounding box center [115, 487] width 79 height 81
type input "SOC|MultiDIV|Jewel-Osco|Stitcher|eComm|DigitalCircular|HolidayProduct|PRO|Broad…"
type input "[URL][DOMAIN_NAME]"
type textarea "x"
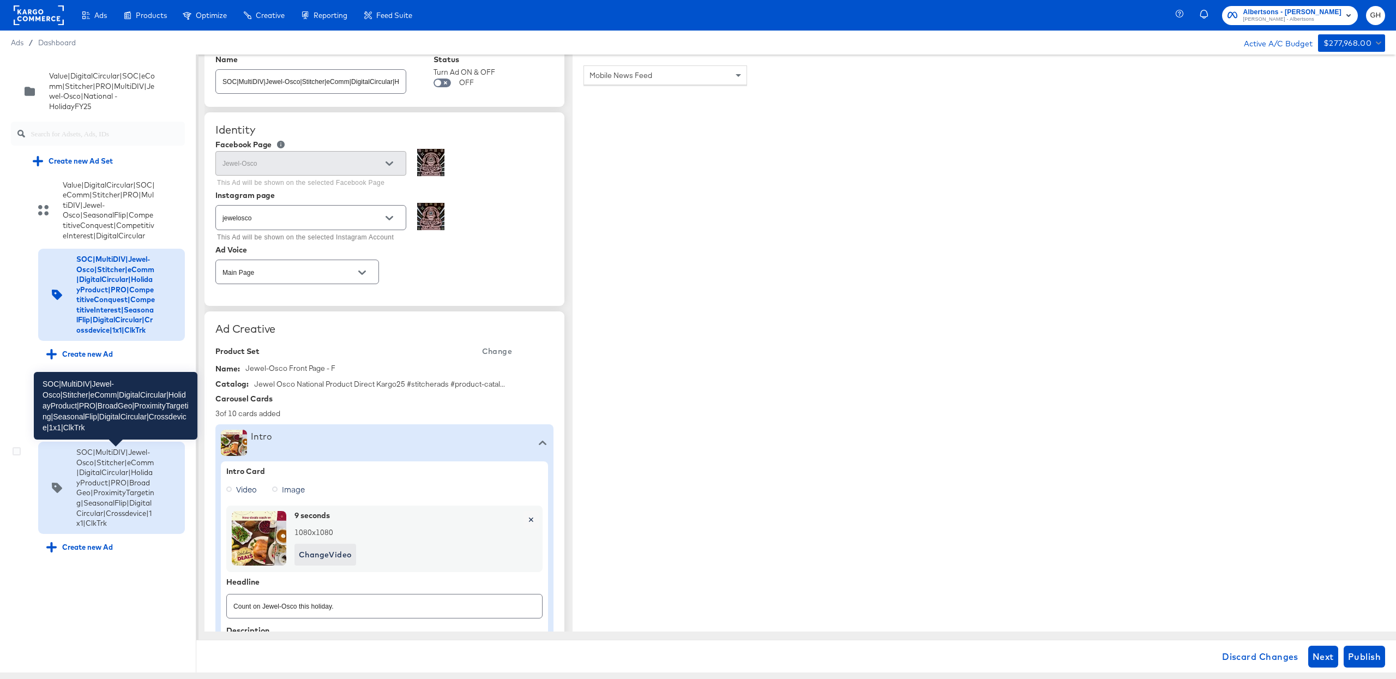
type input "[URL][DOMAIN_NAME]"
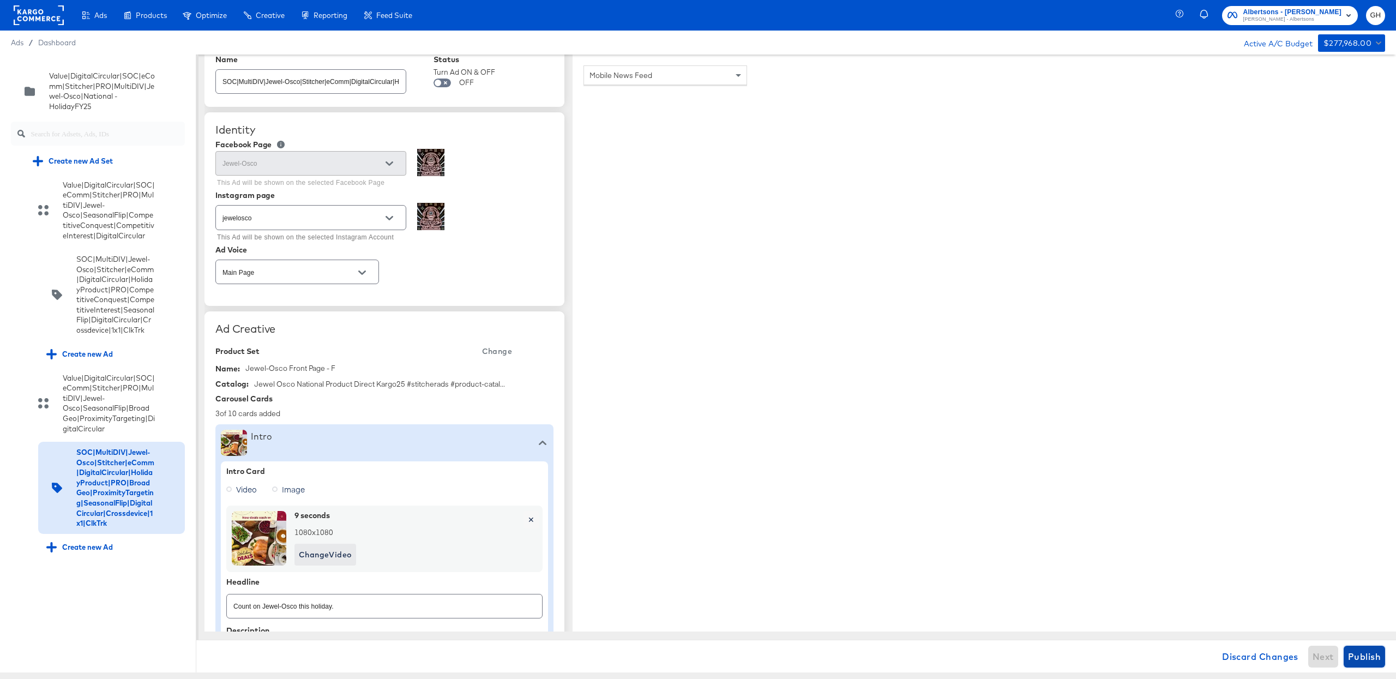
click at [1374, 655] on span "Publish" at bounding box center [1364, 656] width 33 height 15
type textarea "x"
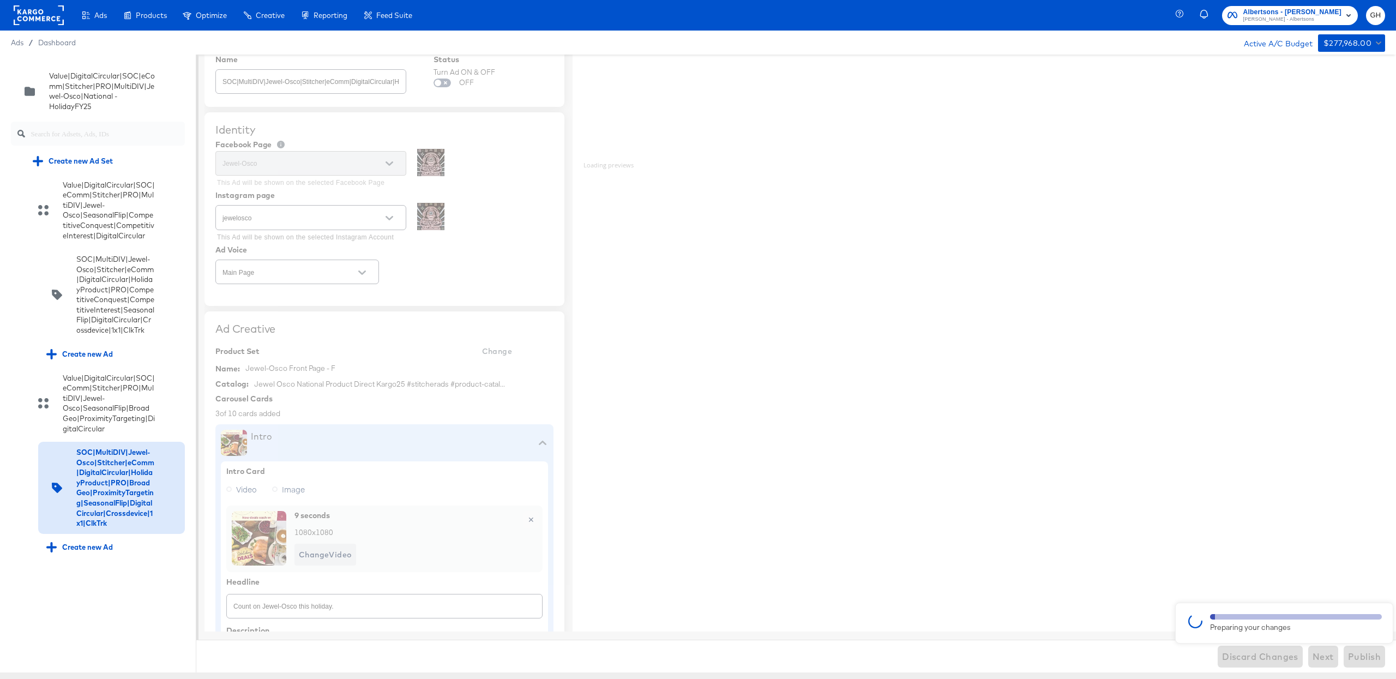
type textarea "x"
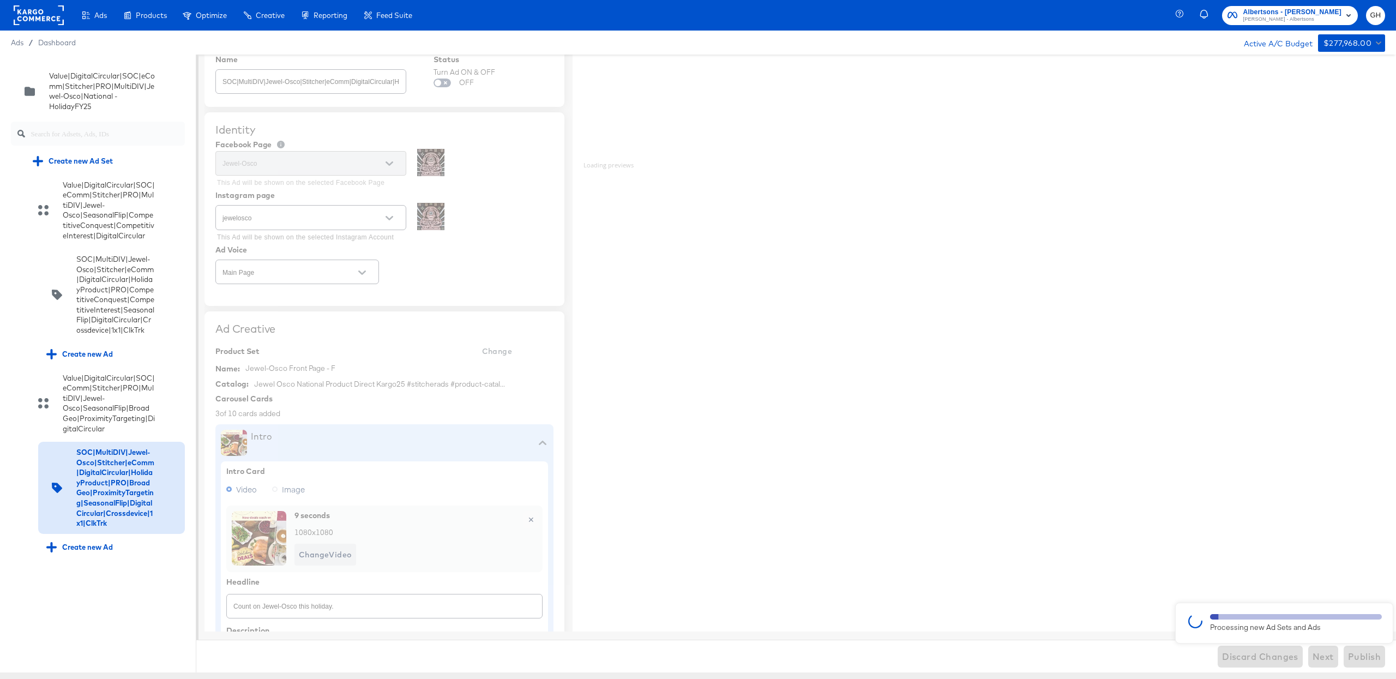
type textarea "x"
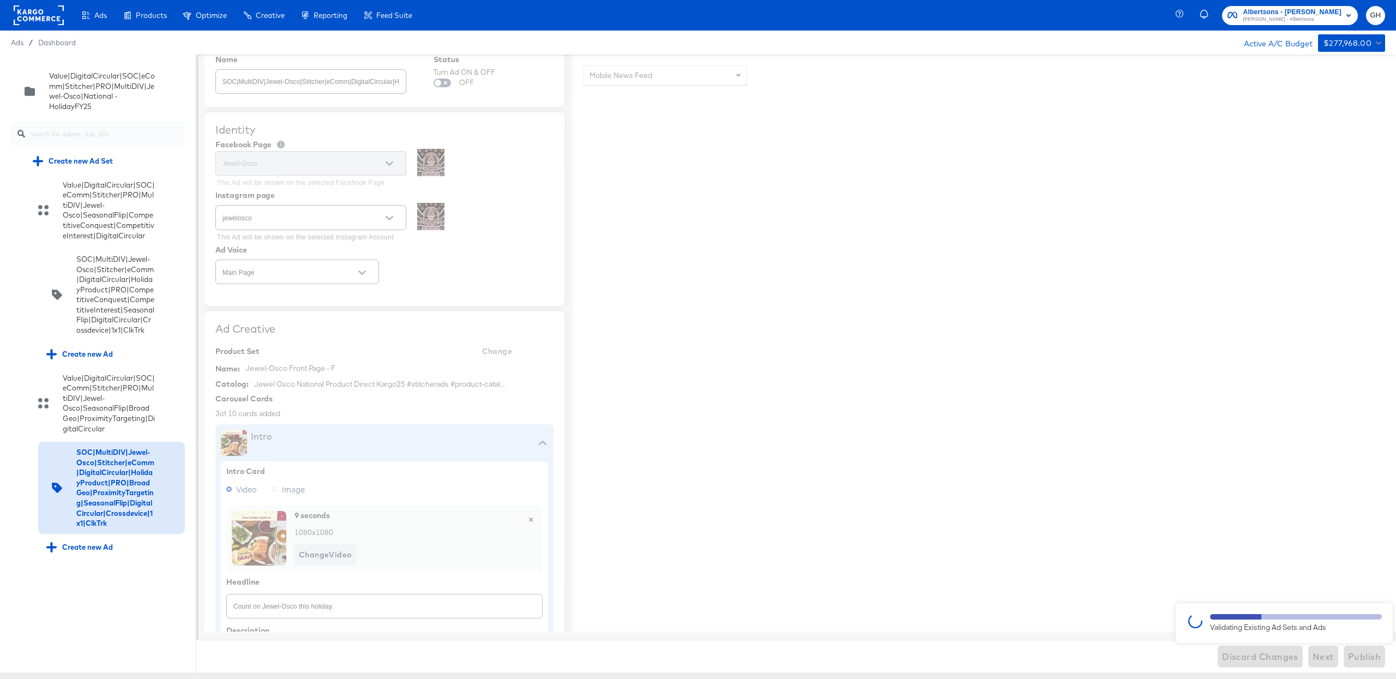
type textarea "x"
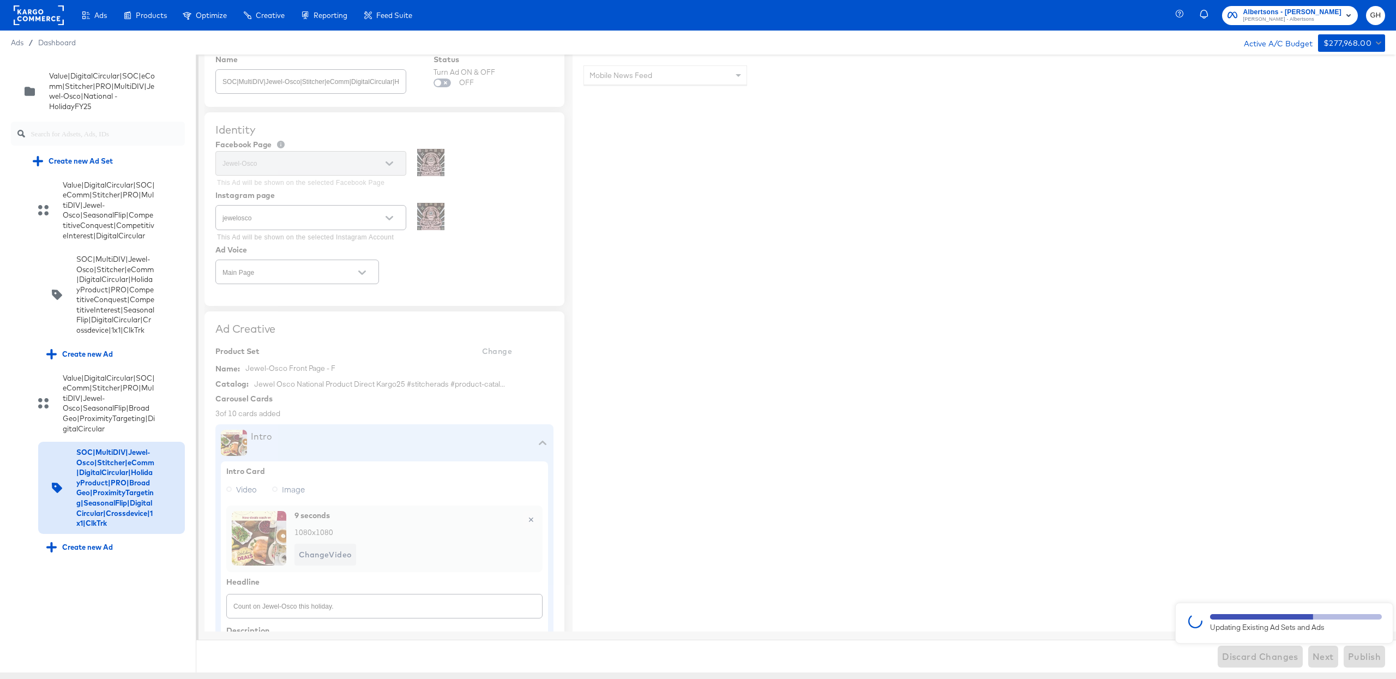
type textarea "x"
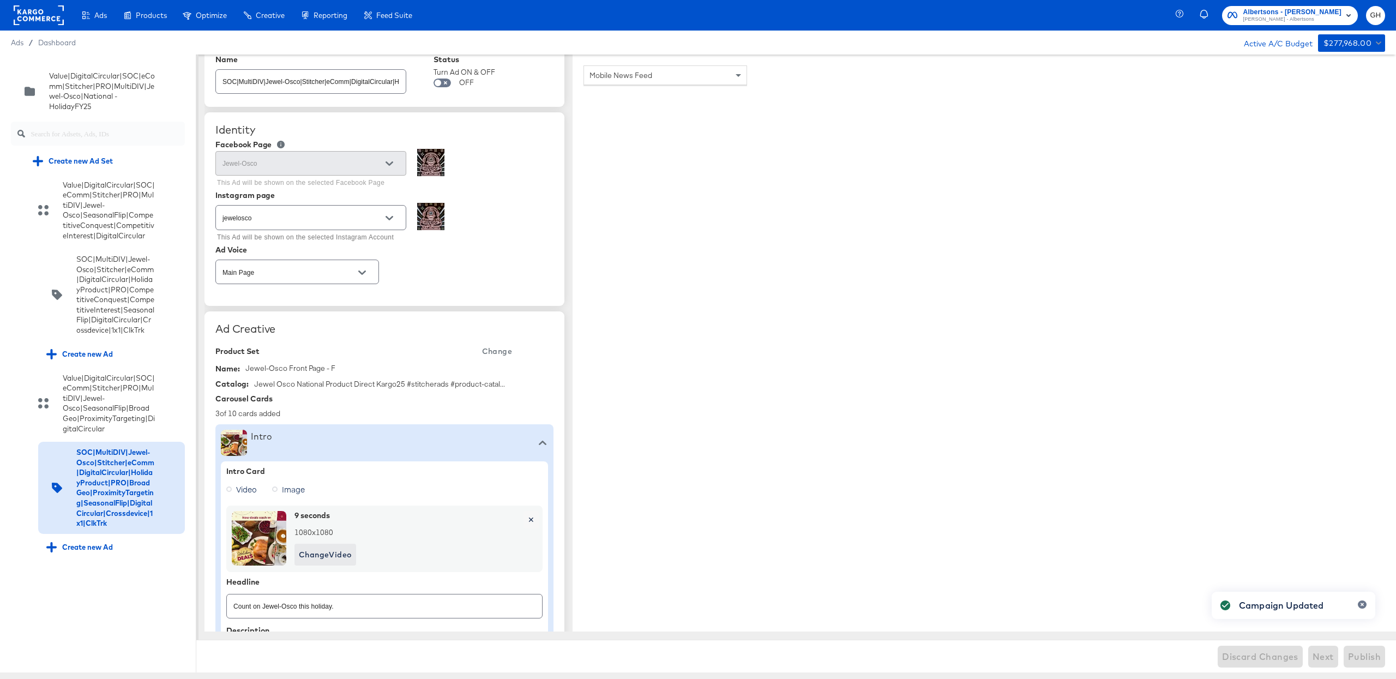
type textarea "x"
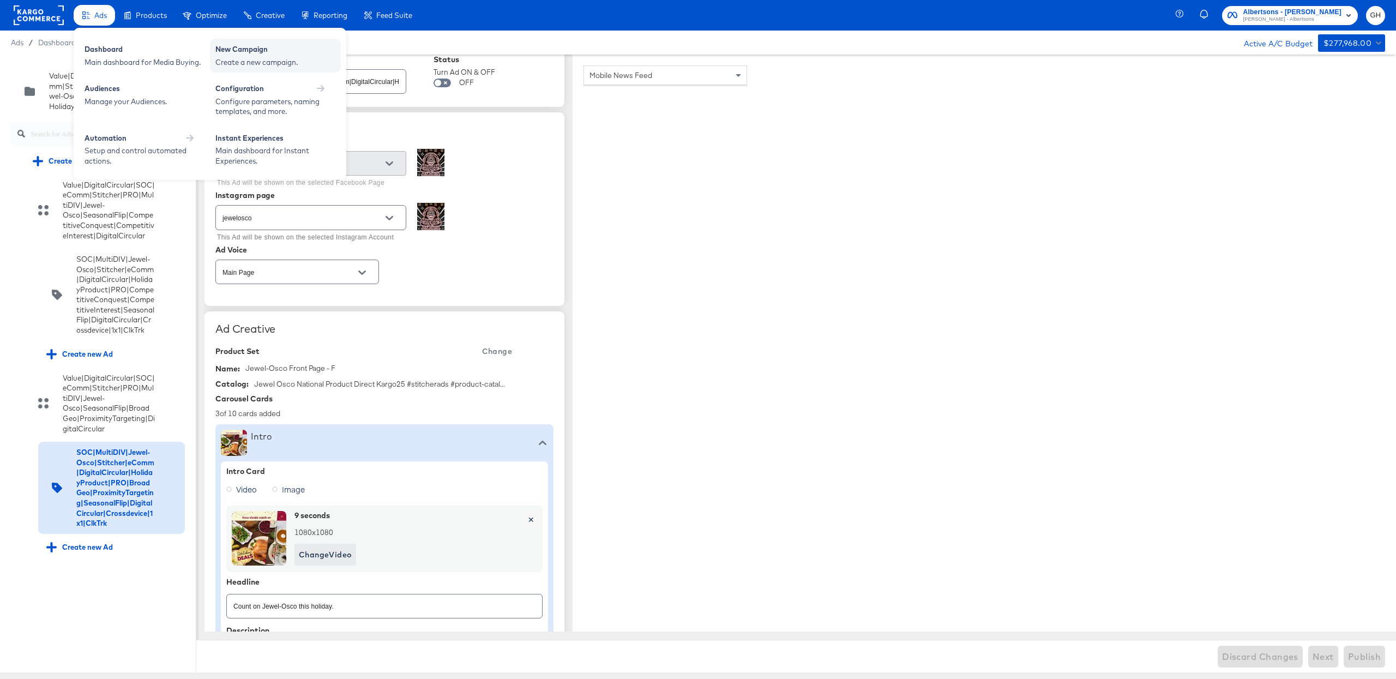
click at [262, 62] on div "Create a new campaign." at bounding box center [275, 62] width 120 height 10
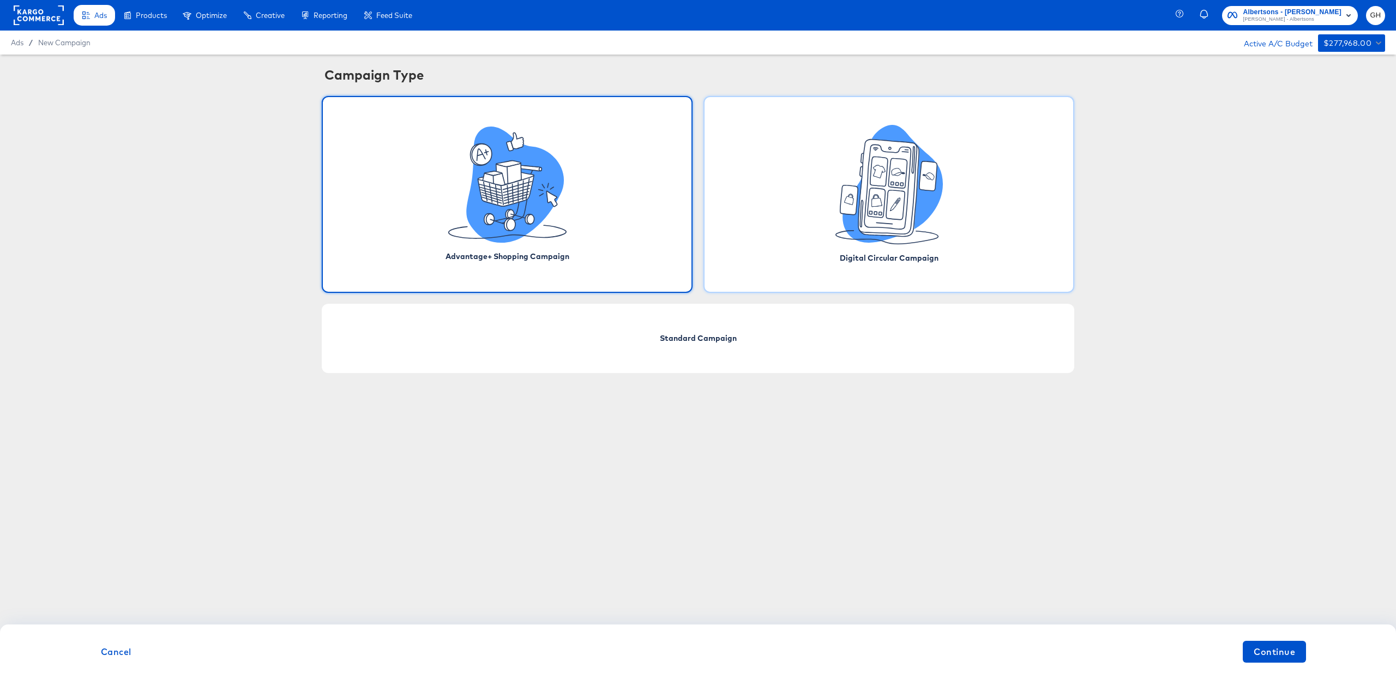
click at [881, 239] on icon at bounding box center [893, 184] width 100 height 118
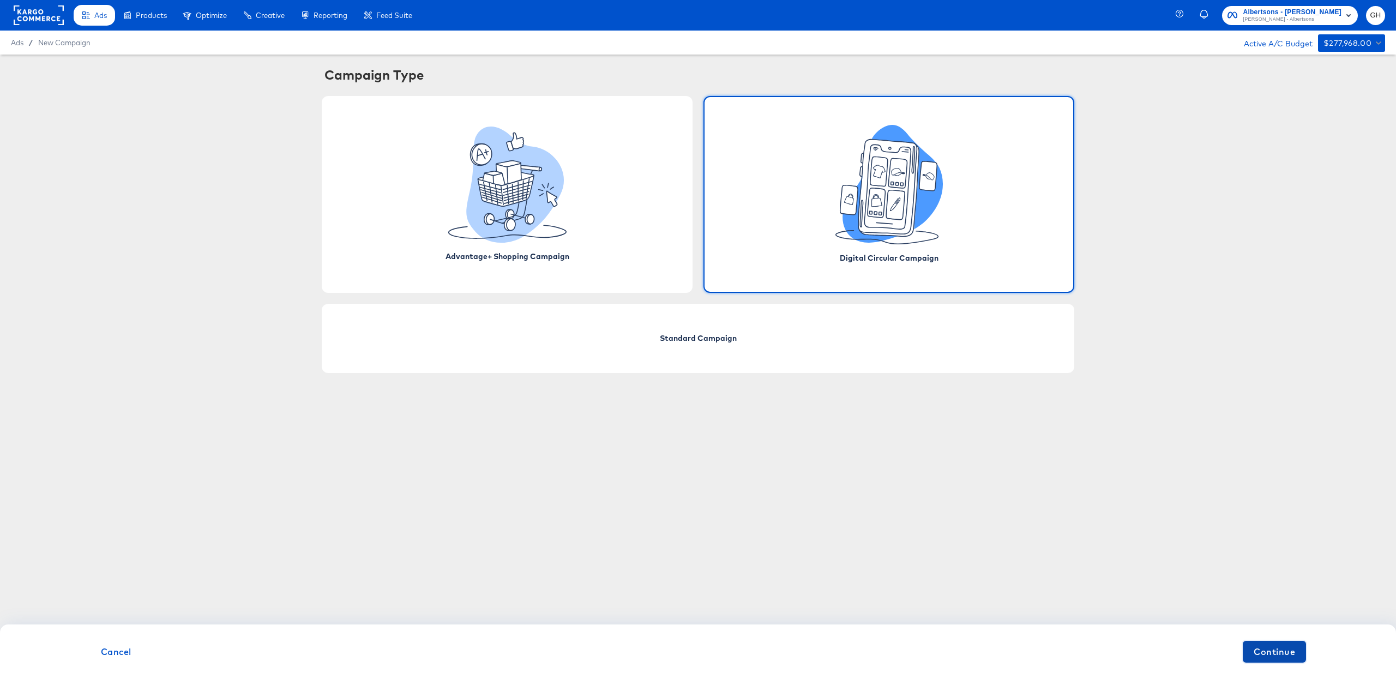
click at [1263, 647] on span "Continue" at bounding box center [1274, 651] width 41 height 15
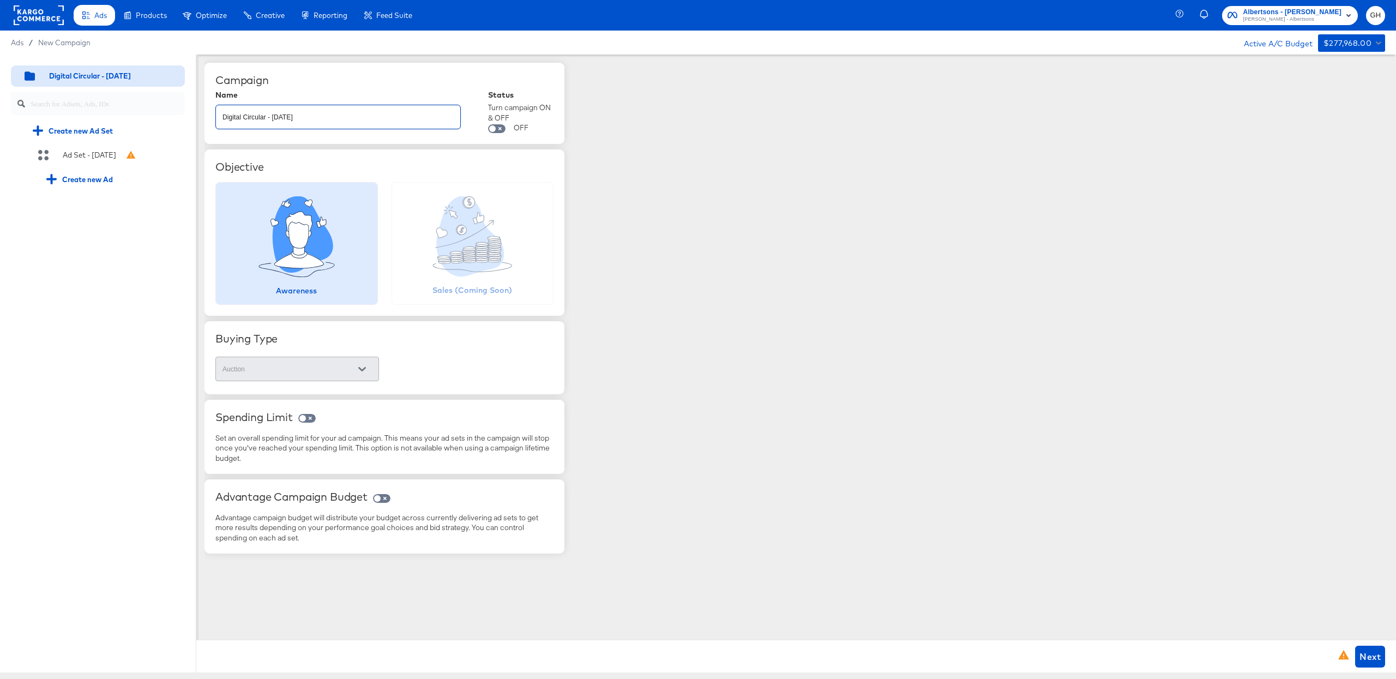
click at [309, 112] on input "Digital Circular - [DATE]" at bounding box center [338, 112] width 244 height 23
paste input "Value|DigitalCircular|SOC|eComm|Stitcher|PRO|MultiDIV|ACME|National - HolidayFY…"
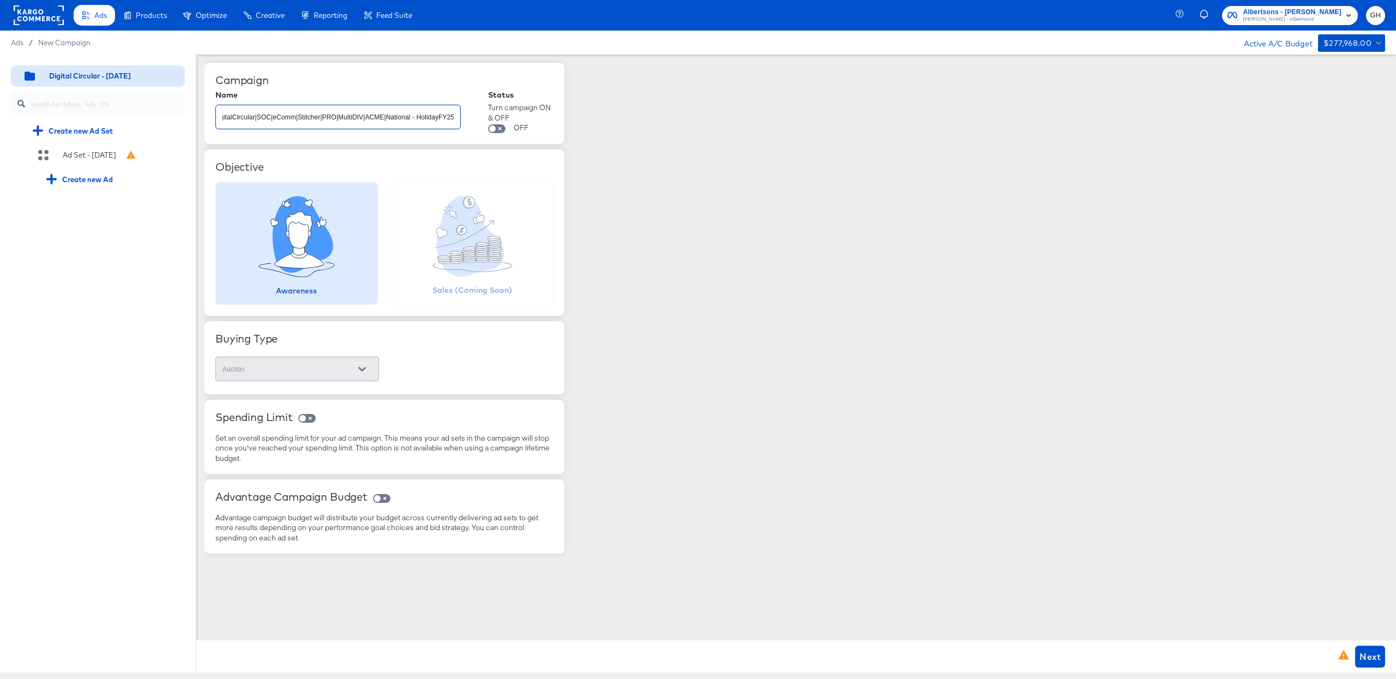
type input "Value|DigitalCircular|SOC|eComm|Stitcher|PRO|MultiDIV|ACME|National - HolidayFY…"
click at [415, 98] on div "Name" at bounding box center [337, 95] width 245 height 9
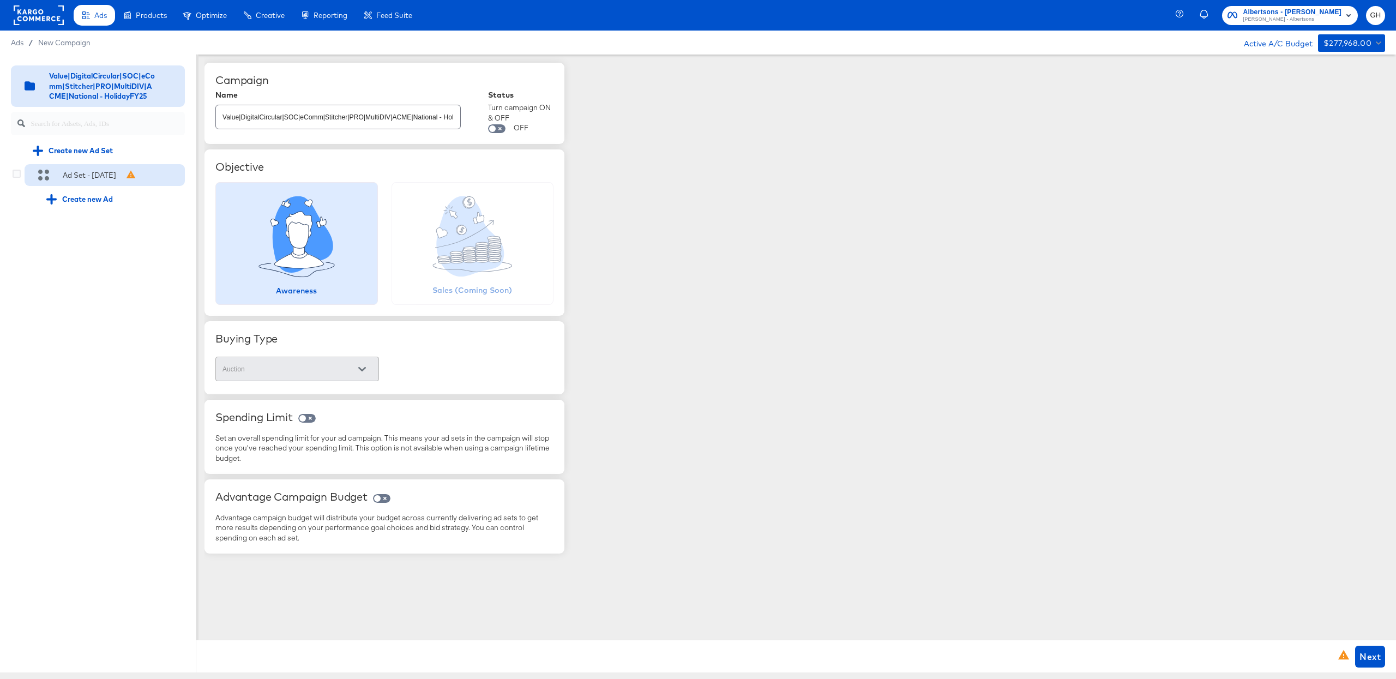
click at [131, 183] on div "Ad Set - [DATE]" at bounding box center [105, 175] width 160 height 22
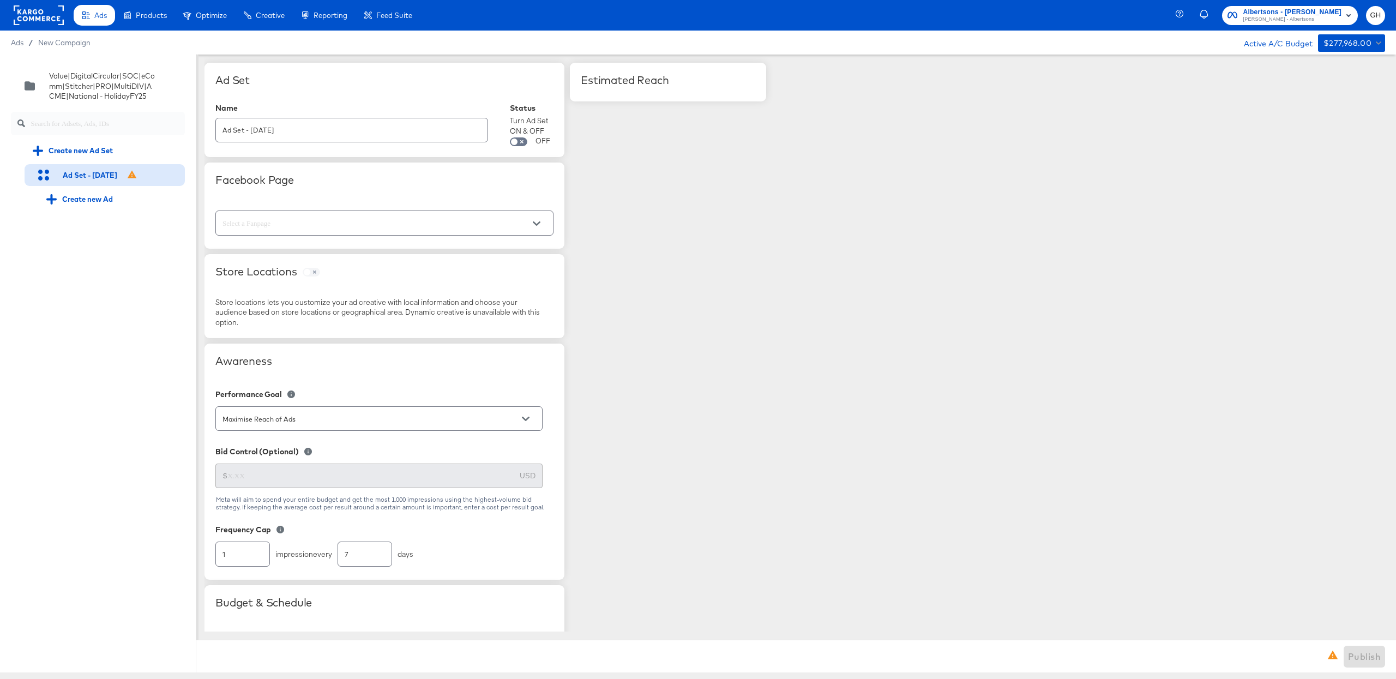
click at [266, 127] on input "Ad Set - [DATE]" at bounding box center [352, 125] width 272 height 23
paste input "Value|DigitalCircular|SOC|eComm|Stitcher|PRO|MultiDIV|ACME|SeasonalFlip|BroadGe…"
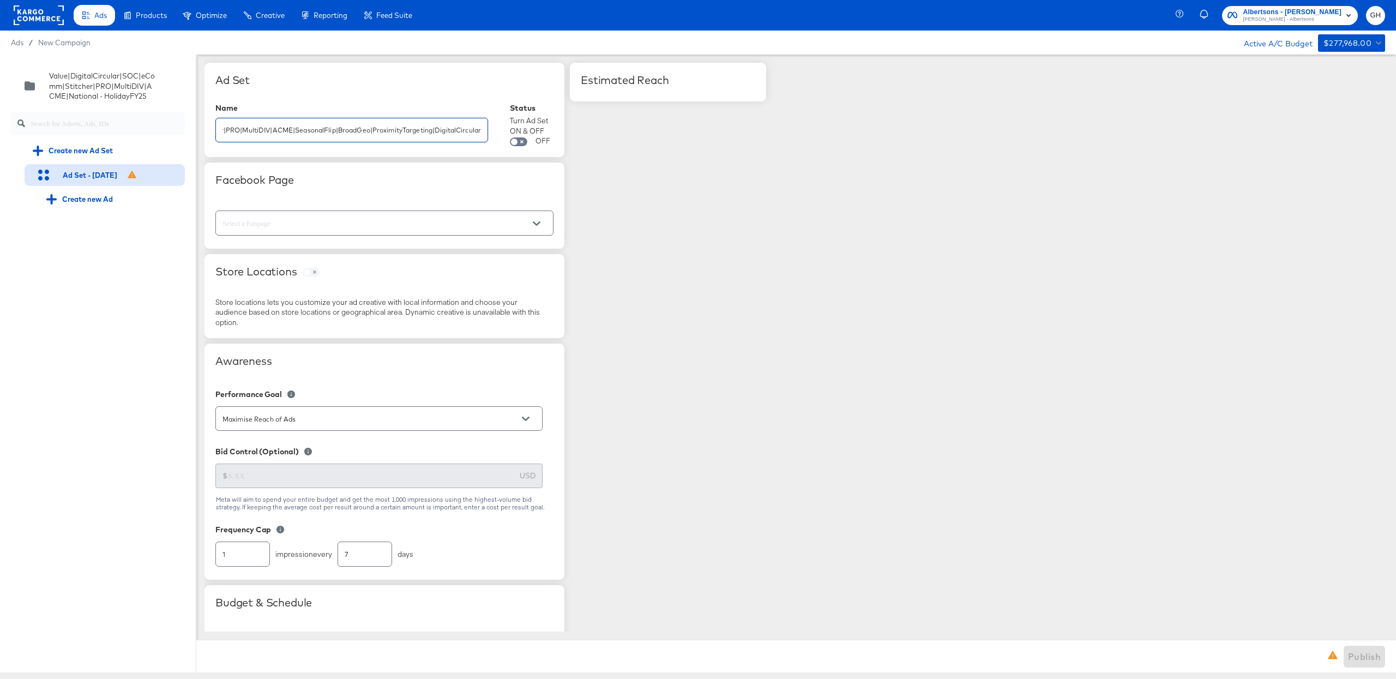
type input "Value|DigitalCircular|SOC|eComm|Stitcher|PRO|MultiDIV|ACME|SeasonalFlip|BroadGe…"
click at [280, 97] on div "Ad Set" at bounding box center [384, 89] width 338 height 30
click at [272, 226] on input "text" at bounding box center [375, 223] width 311 height 13
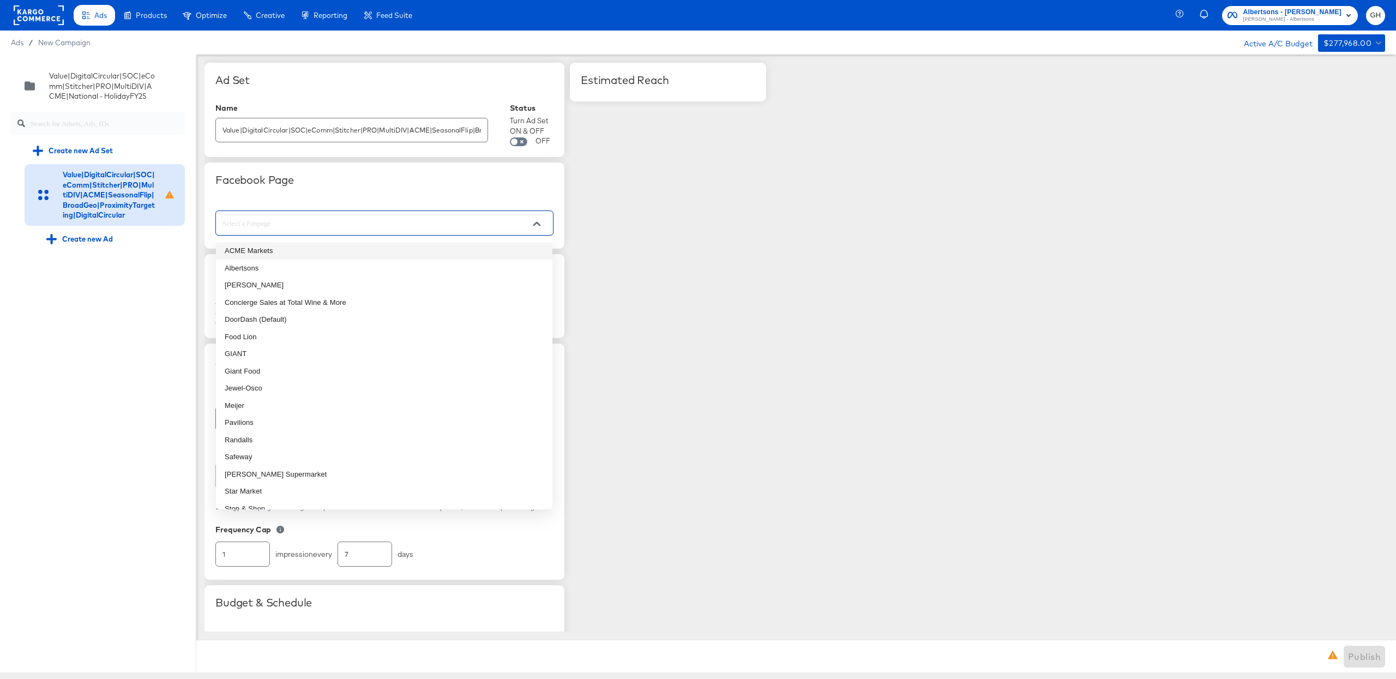
click at [275, 247] on li "ACME Markets" at bounding box center [384, 250] width 337 height 17
type input "ACME Markets"
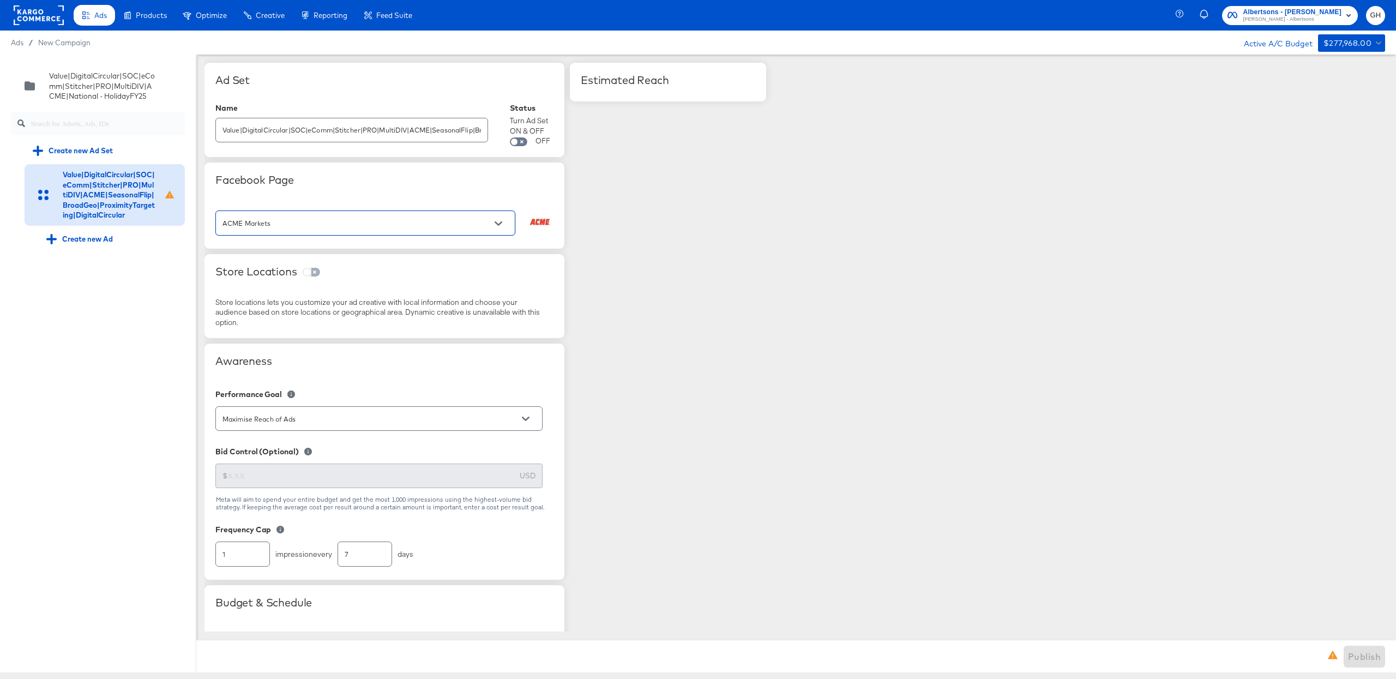
click at [311, 273] on input "checkbox" at bounding box center [307, 274] width 26 height 9
checkbox input "true"
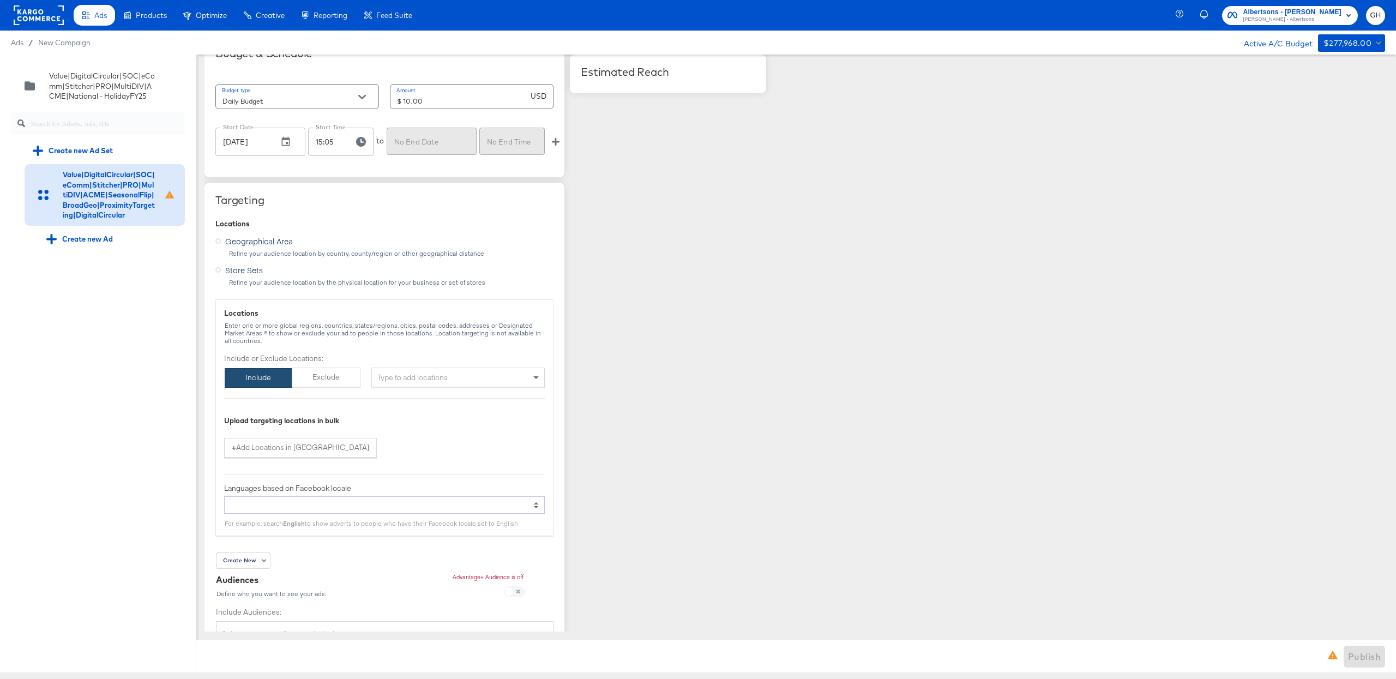
scroll to position [617, 0]
click at [218, 271] on icon at bounding box center [217, 268] width 5 height 5
click at [0, 0] on input "Store Sets" at bounding box center [0, 0] width 0 height 0
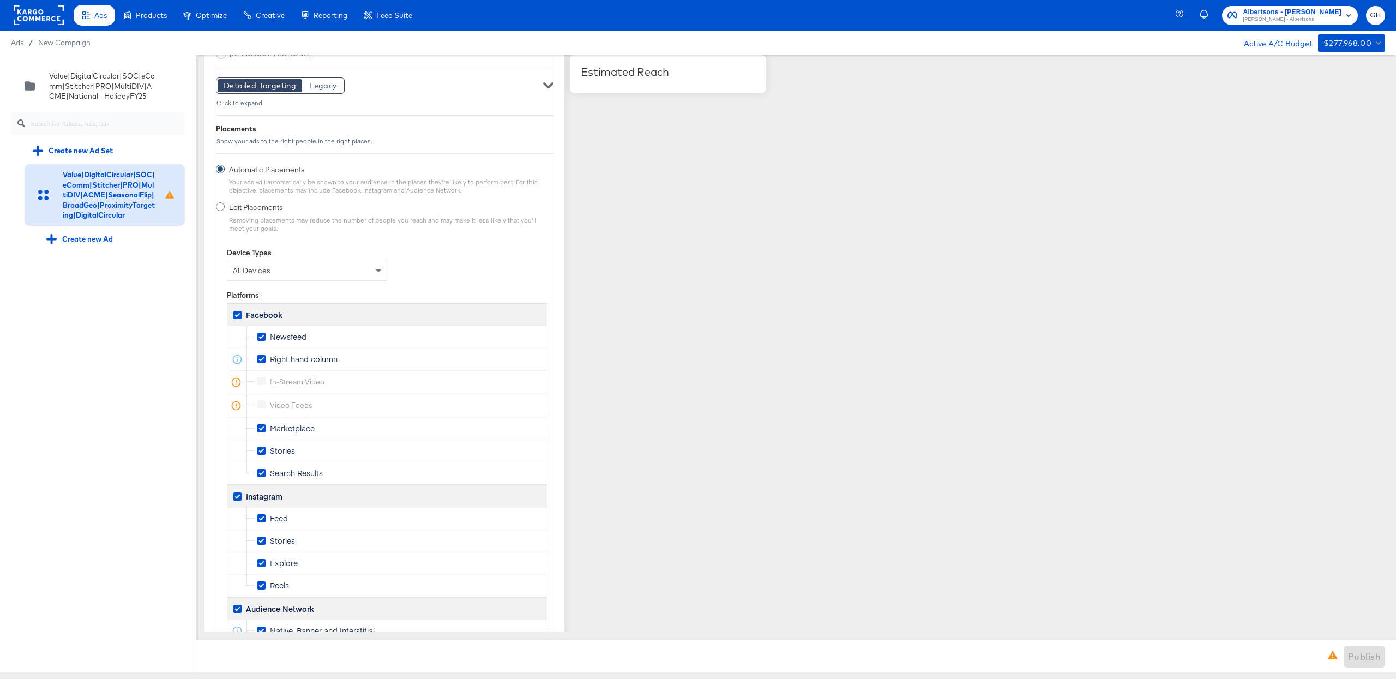
scroll to position [1253, 0]
click at [235, 309] on label "Facebook" at bounding box center [259, 313] width 53 height 13
click at [0, 0] on input "Facebook" at bounding box center [0, 0] width 0 height 0
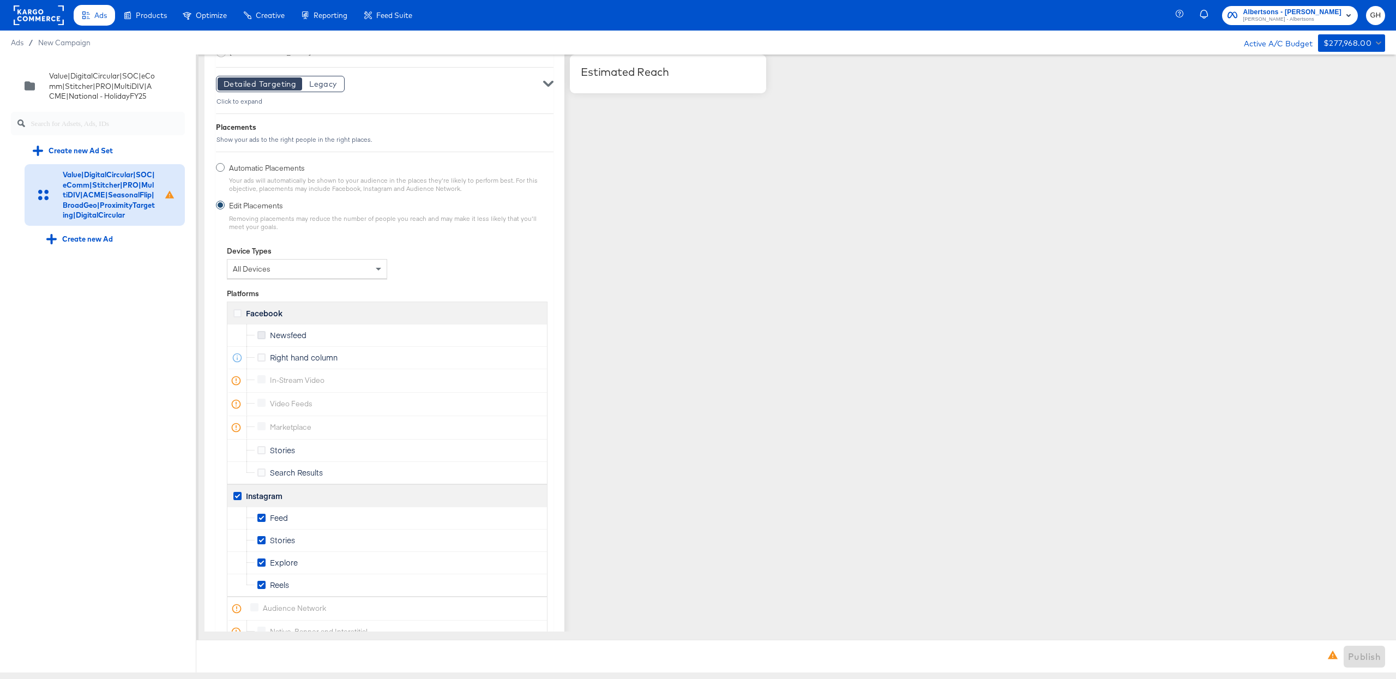
click at [261, 339] on icon at bounding box center [261, 335] width 8 height 8
click at [0, 0] on input "Newsfeed" at bounding box center [0, 0] width 0 height 0
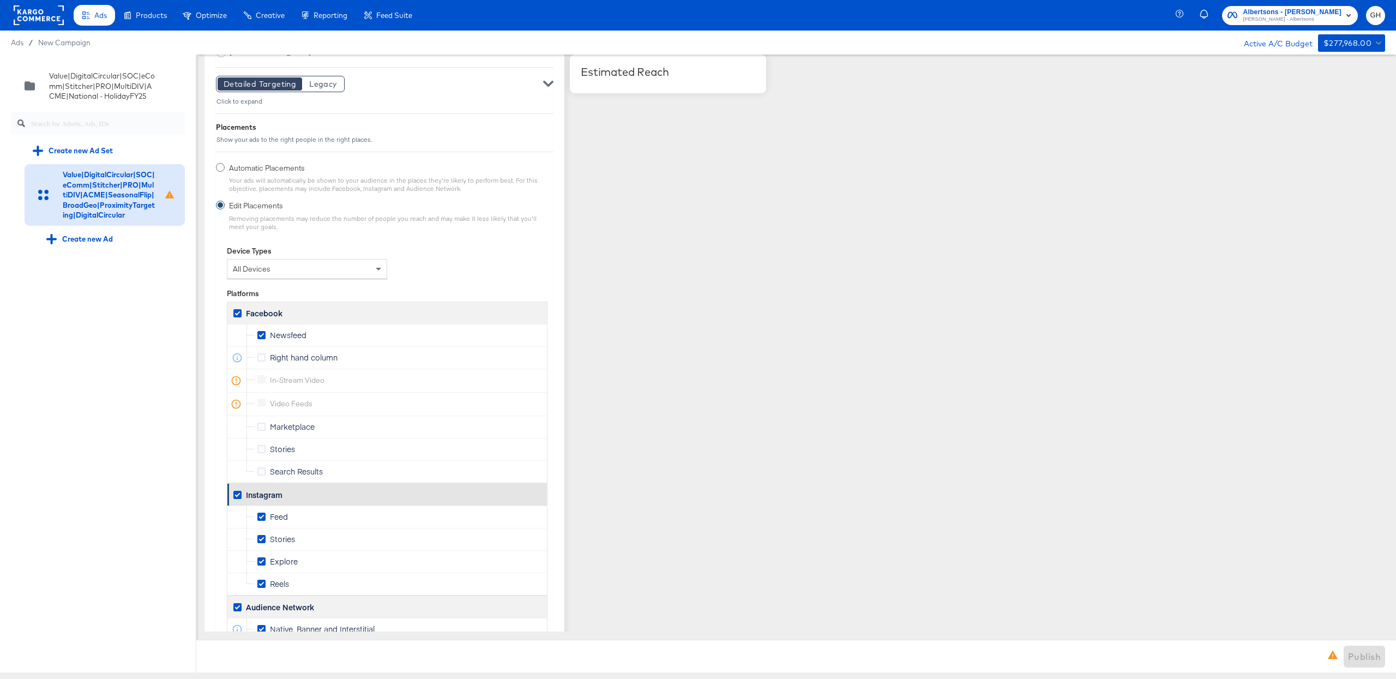
scroll to position [1312, 0]
click at [236, 501] on label "Instagram" at bounding box center [259, 494] width 53 height 13
click at [0, 0] on input "Instagram" at bounding box center [0, 0] width 0 height 0
click at [261, 519] on icon at bounding box center [261, 516] width 8 height 8
click at [0, 0] on input "Feed" at bounding box center [0, 0] width 0 height 0
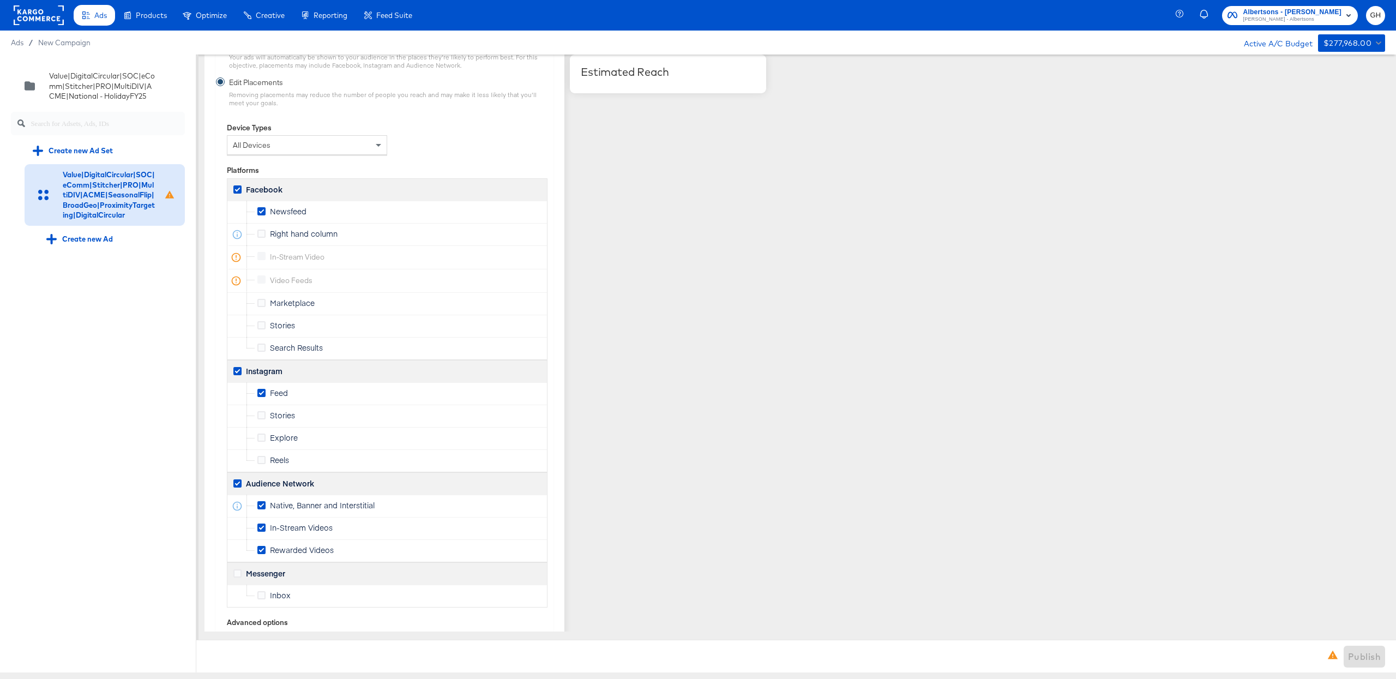
scroll to position [1460, 0]
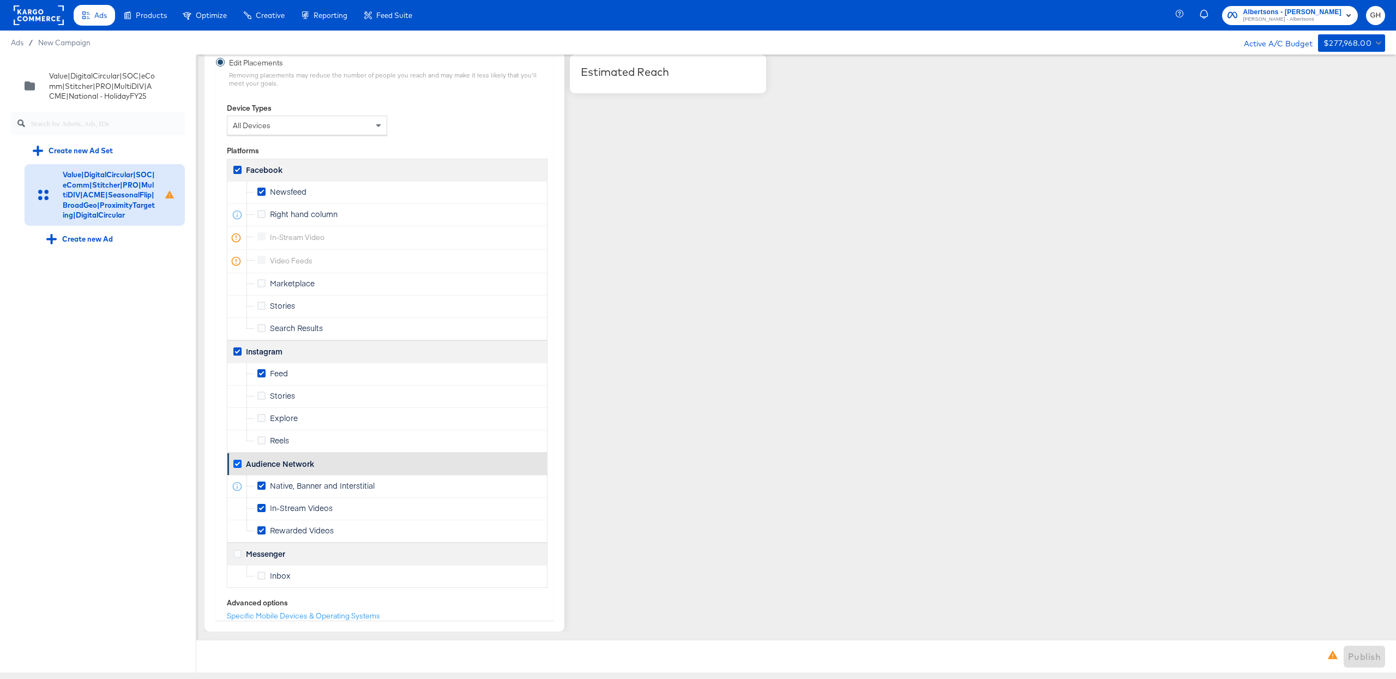
click at [238, 463] on icon at bounding box center [237, 464] width 8 height 8
click at [0, 0] on input "Audience Network" at bounding box center [0, 0] width 0 height 0
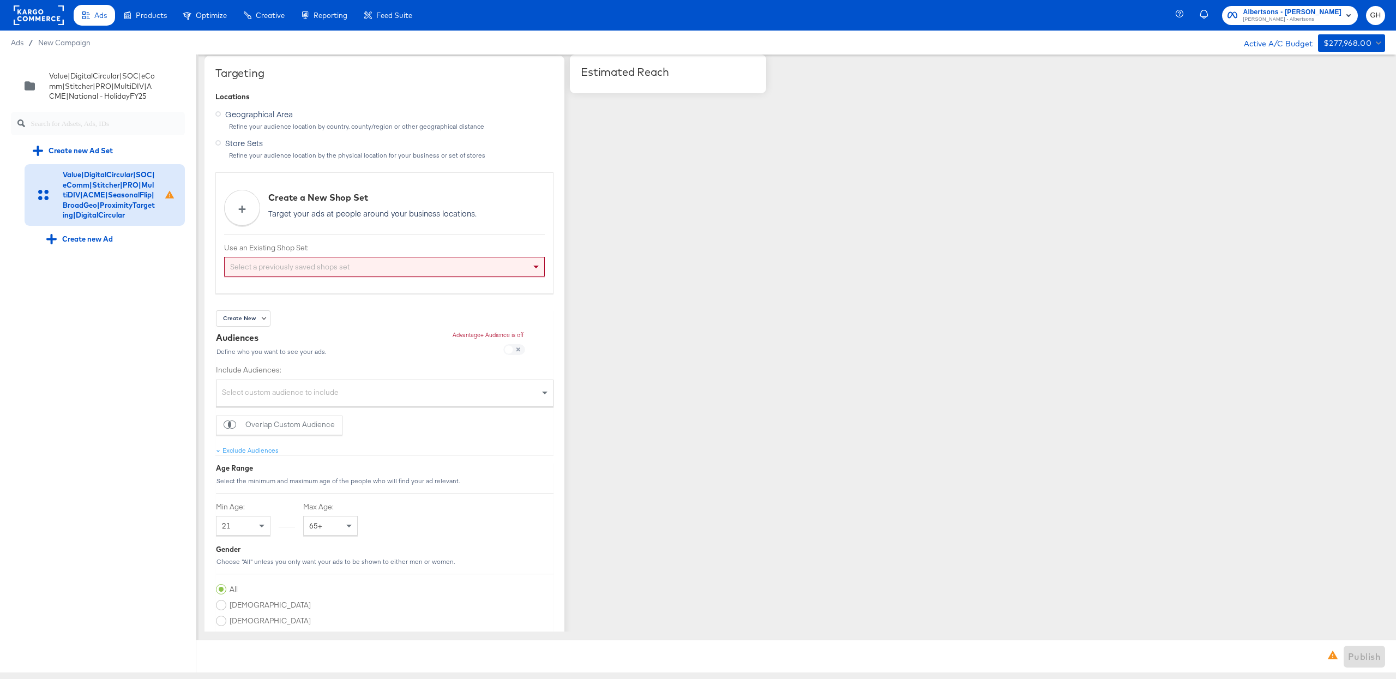
scroll to position [745, 0]
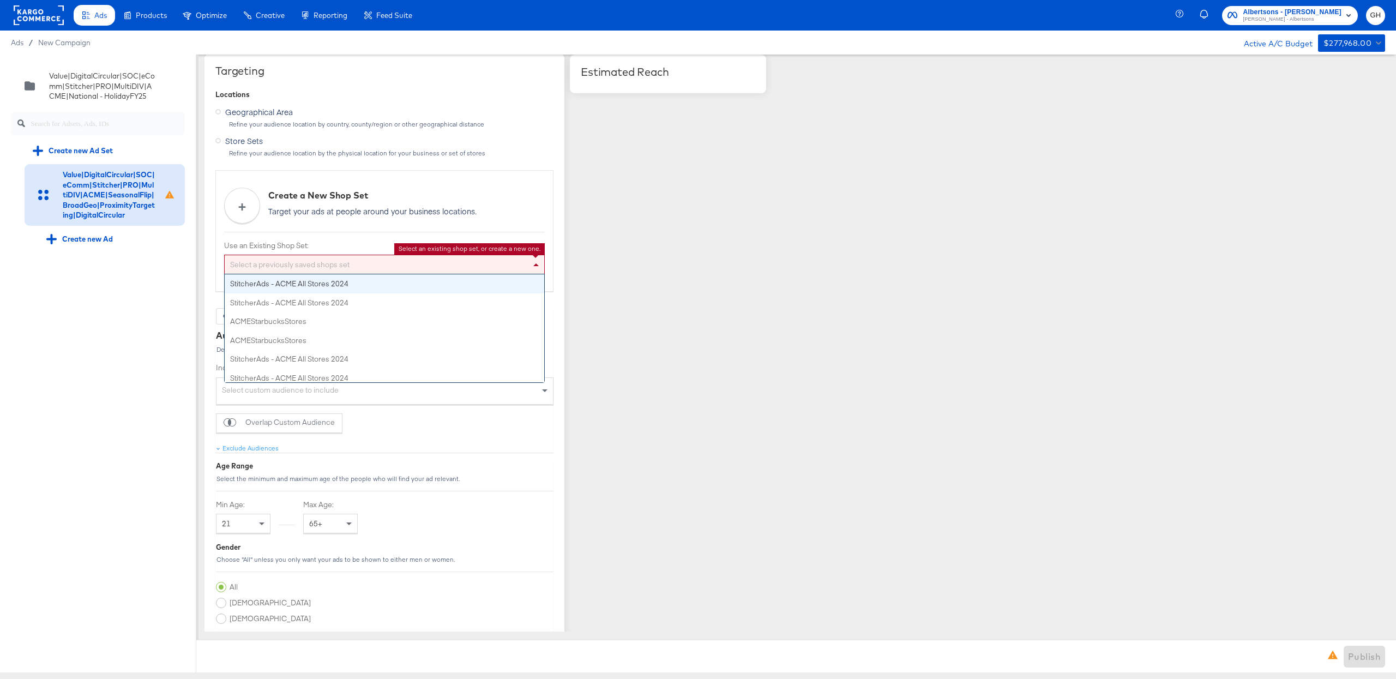
click at [268, 266] on div "Select a previously saved shops set" at bounding box center [385, 264] width 320 height 19
type input "acme"
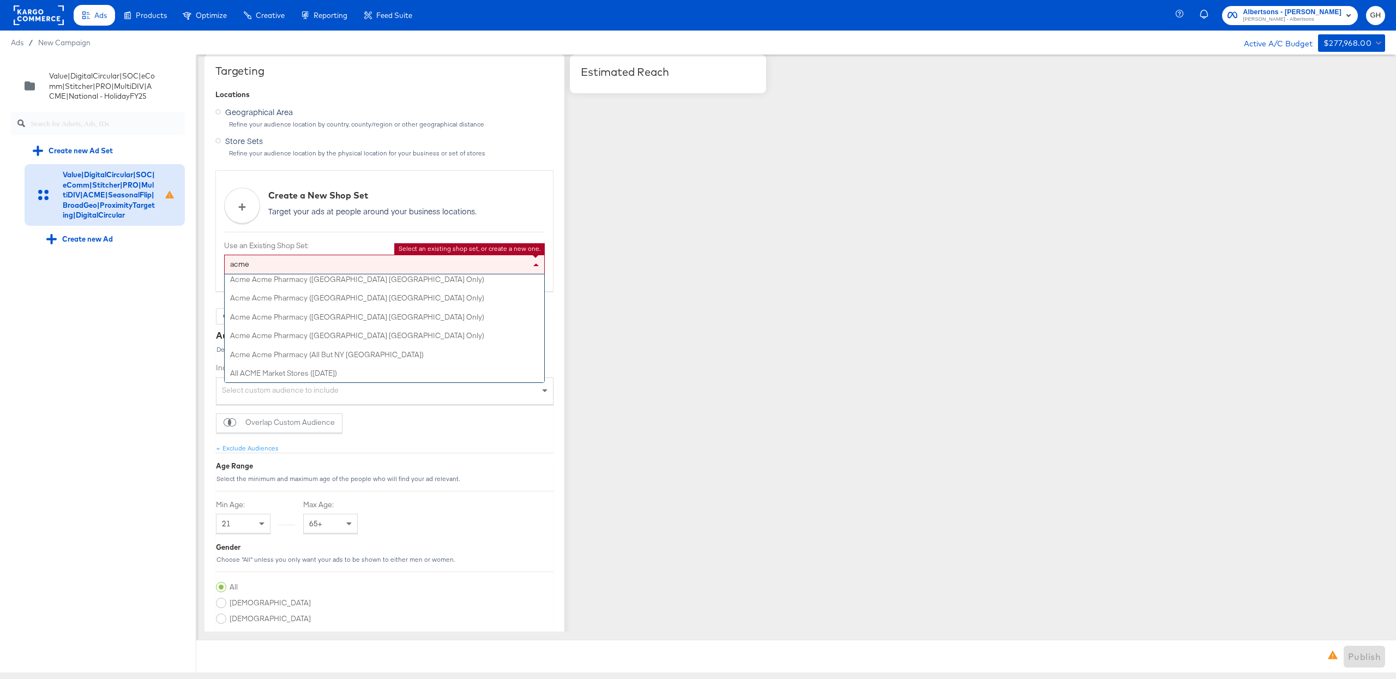
scroll to position [0, 0]
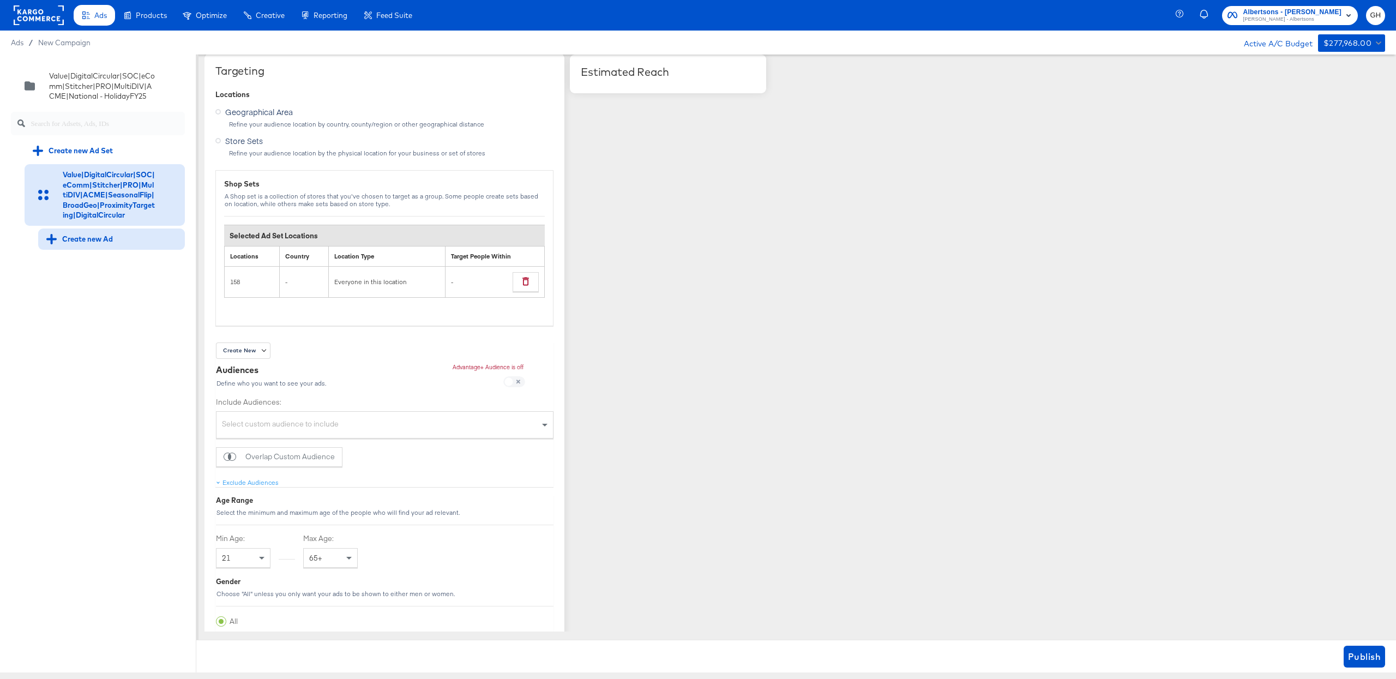
click at [106, 241] on div "Create new Ad" at bounding box center [79, 239] width 67 height 10
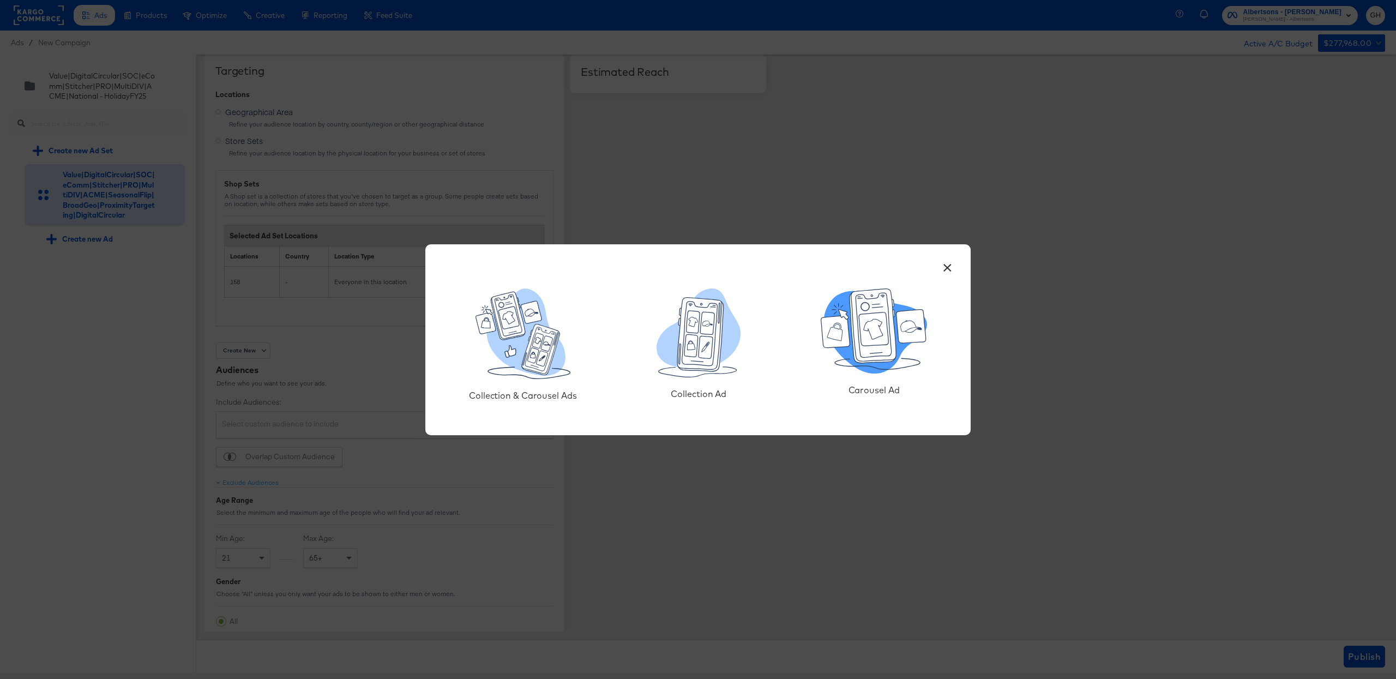
click at [888, 341] on icon at bounding box center [873, 329] width 30 height 34
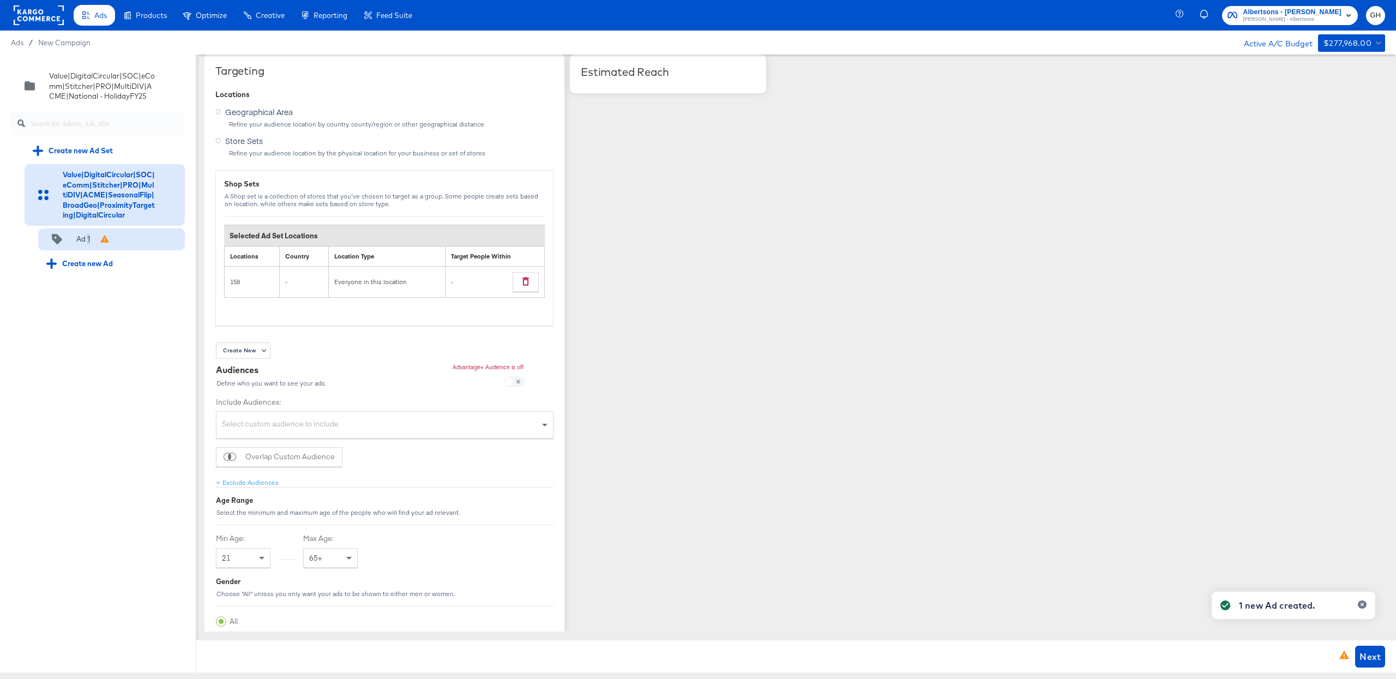
click at [89, 240] on div "Ad 1" at bounding box center [83, 239] width 14 height 10
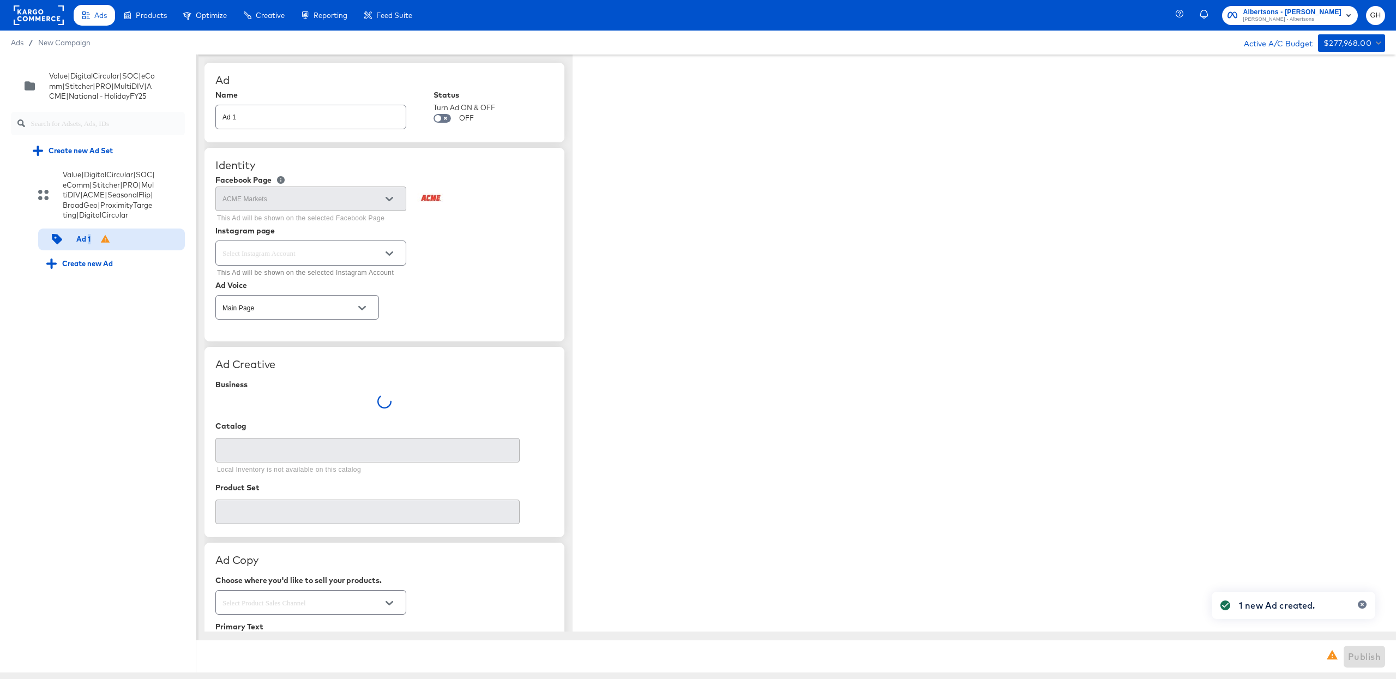
type textarea "x"
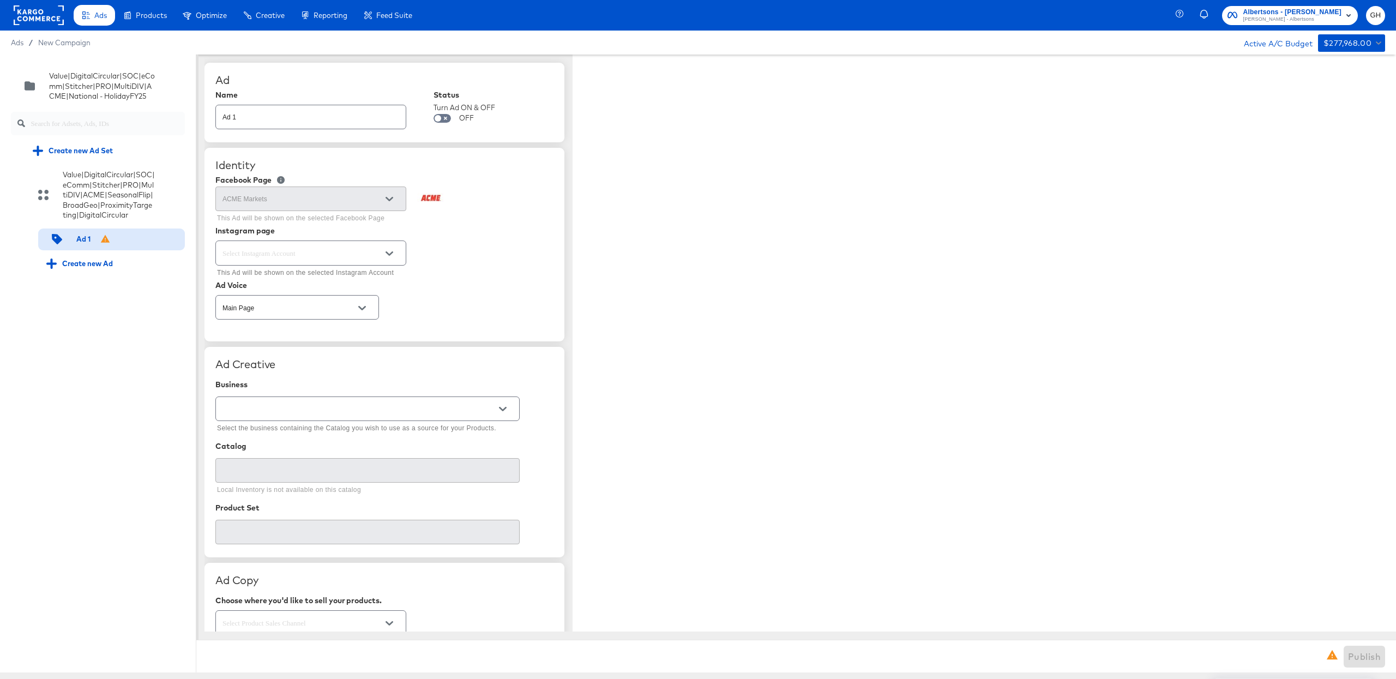
click at [292, 125] on div "Ad 1" at bounding box center [310, 117] width 191 height 25
type input "A"
paste input "SOC|MultiDIV|ACME|Stitcher|eComm|DigitalCircular|HolidayProduct|PRO|BroadGeo|Pr…"
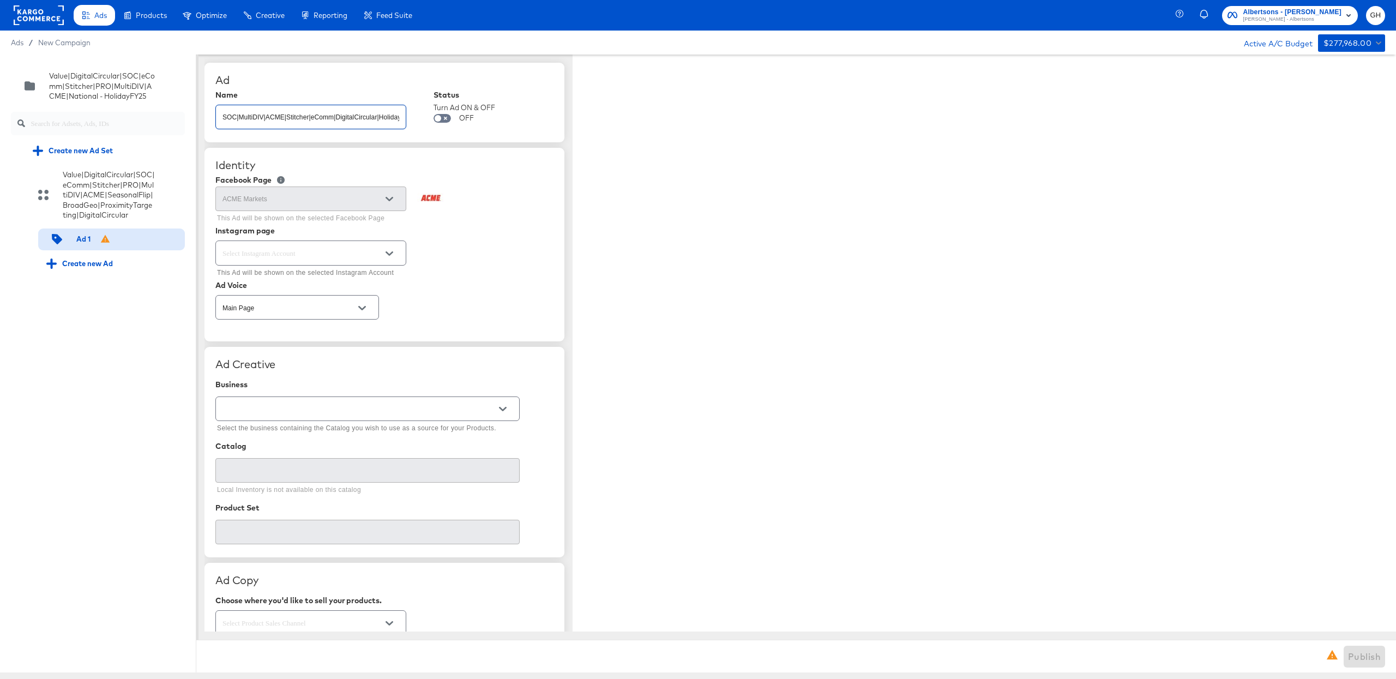
scroll to position [0, 284]
type input "SOC|MultiDIV|ACME|Stitcher|eComm|DigitalCircular|HolidayProduct|PRO|BroadGeo|Pr…"
type textarea "x"
click at [320, 81] on div "Ad" at bounding box center [384, 80] width 338 height 13
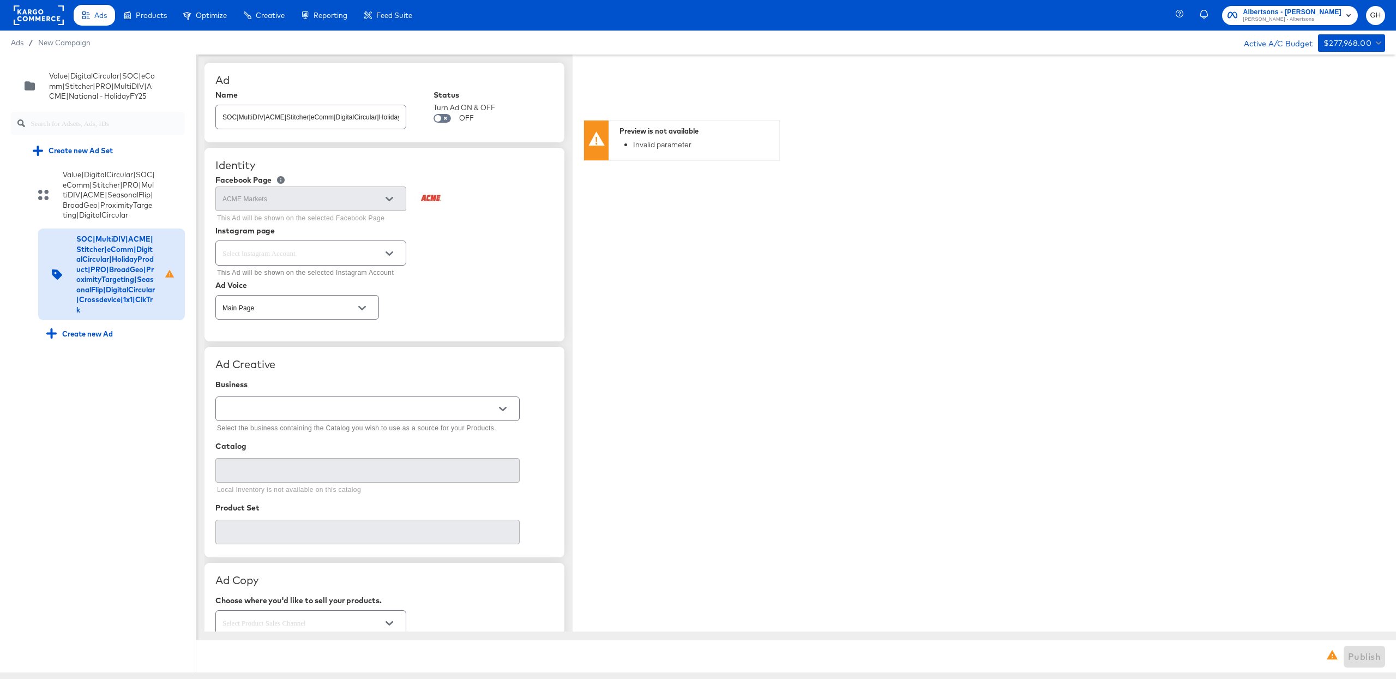
click at [309, 245] on div at bounding box center [310, 253] width 191 height 25
type input "ac"
type textarea "x"
click at [293, 284] on li "acmemarkets" at bounding box center [310, 281] width 189 height 17
type input "acmemarkets"
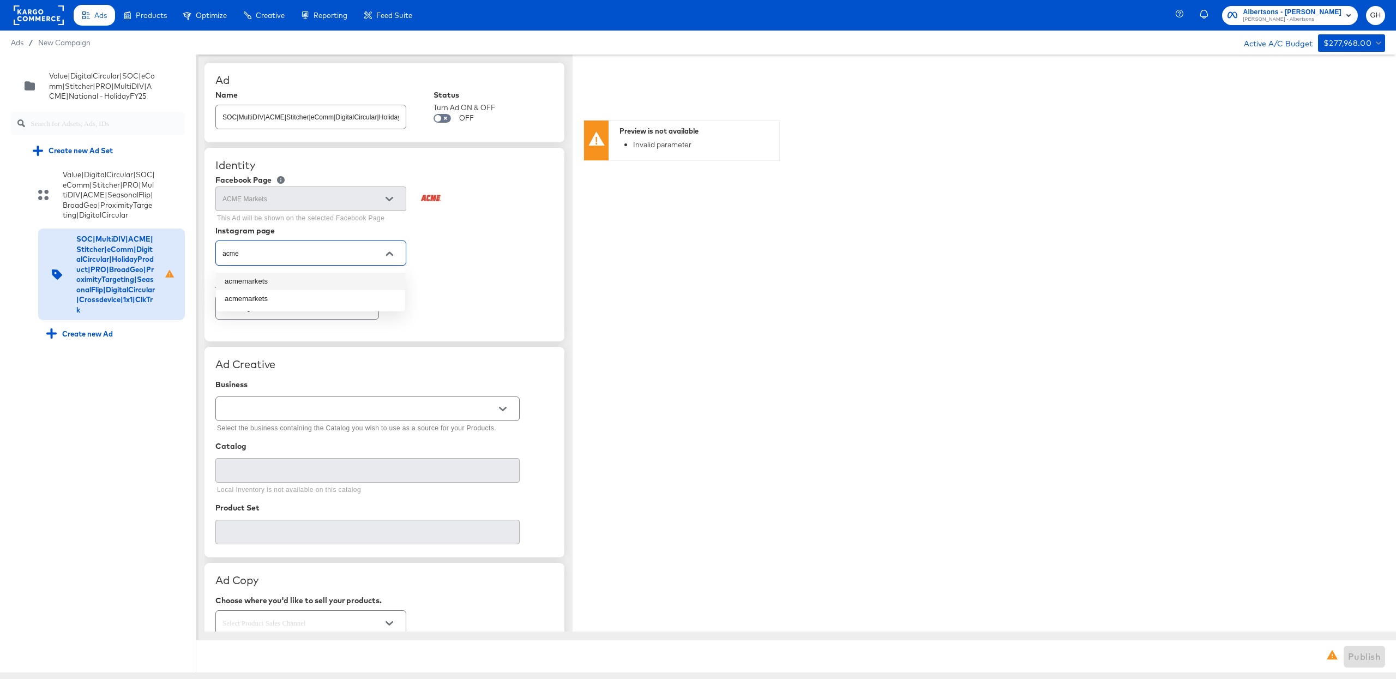
type textarea "x"
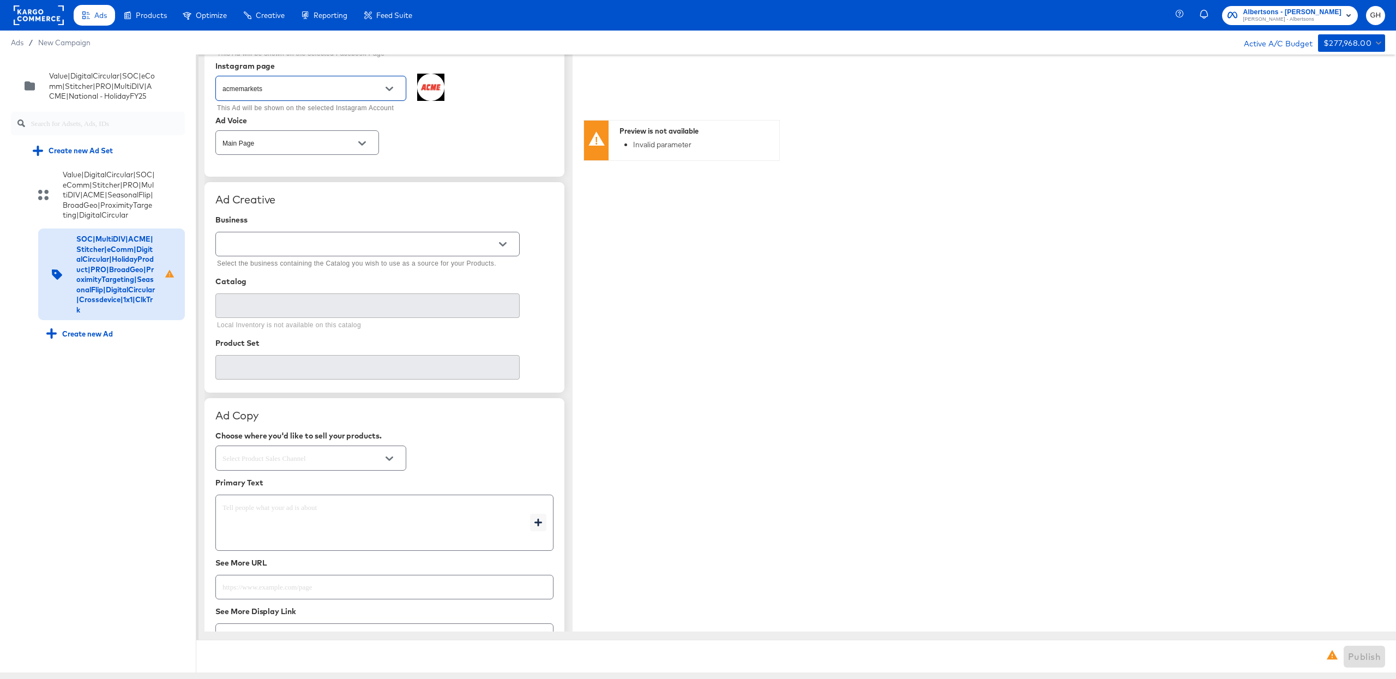
scroll to position [221, 0]
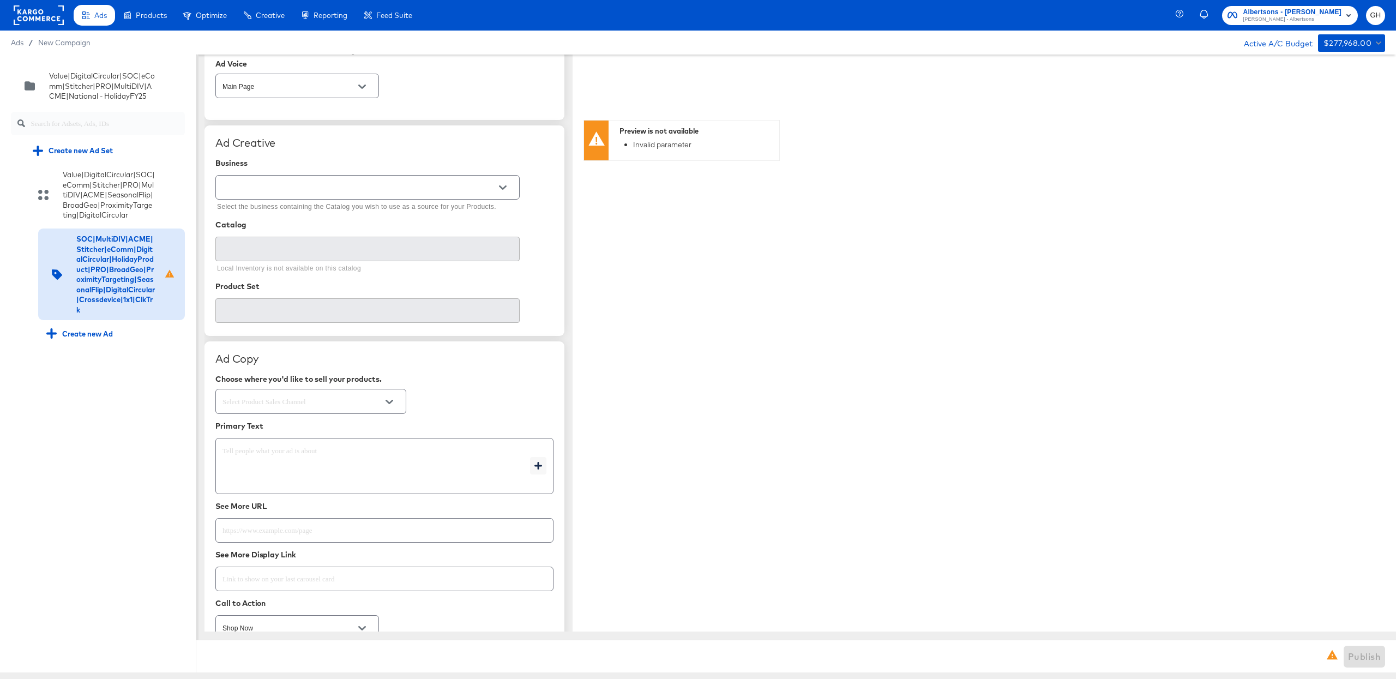
type input "acmemarkets"
click at [267, 162] on div "Business" at bounding box center [384, 163] width 338 height 9
click at [267, 174] on div "Select the business containing the Catalog you wish to use as a source for your…" at bounding box center [367, 194] width 304 height 42
type input "a"
click at [274, 214] on li "Kargo Commerce - Formerly StitcherAds" at bounding box center [367, 215] width 303 height 17
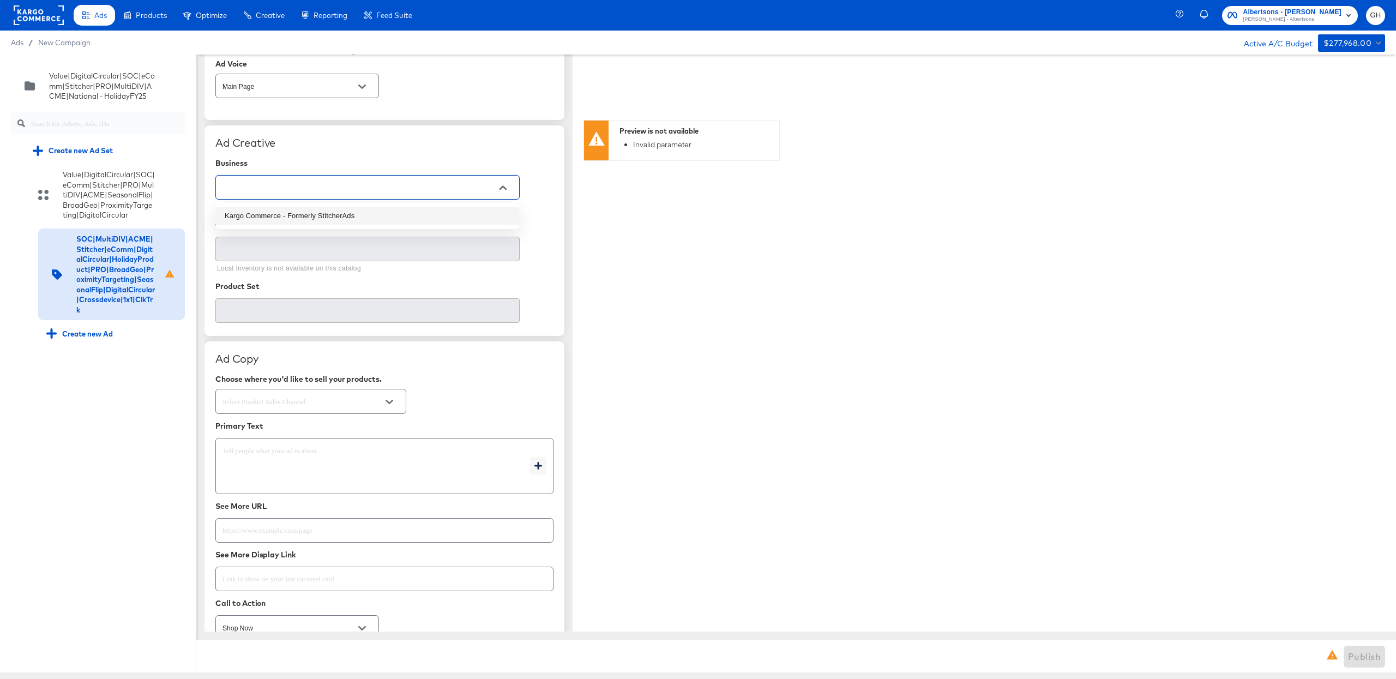
type input "Kargo Commerce - Formerly StitcherAds"
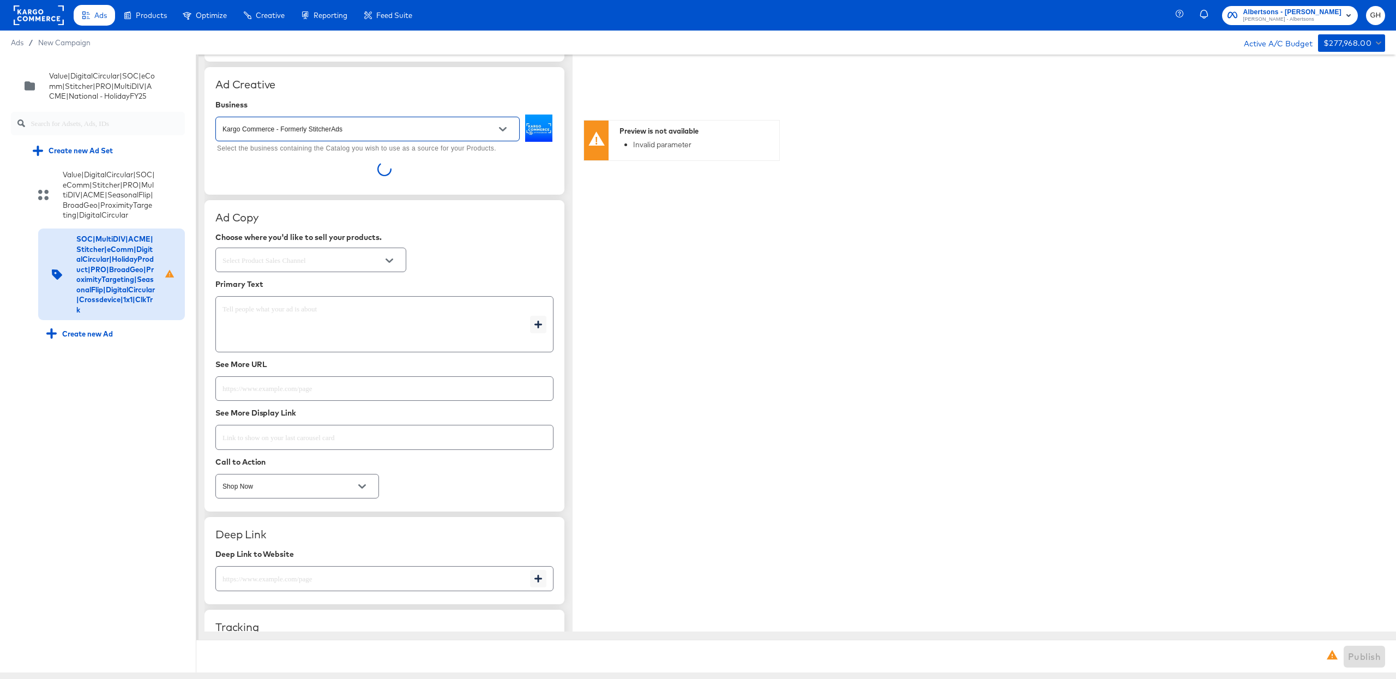
scroll to position [279, 0]
click at [253, 339] on textarea at bounding box center [377, 324] width 308 height 39
type textarea "x"
paste textarea "Stretch your weekly budget. Check out these fresh weekly deals at your local AC…"
type textarea "Stretch your weekly budget. Check out these fresh weekly deals at your local AC…"
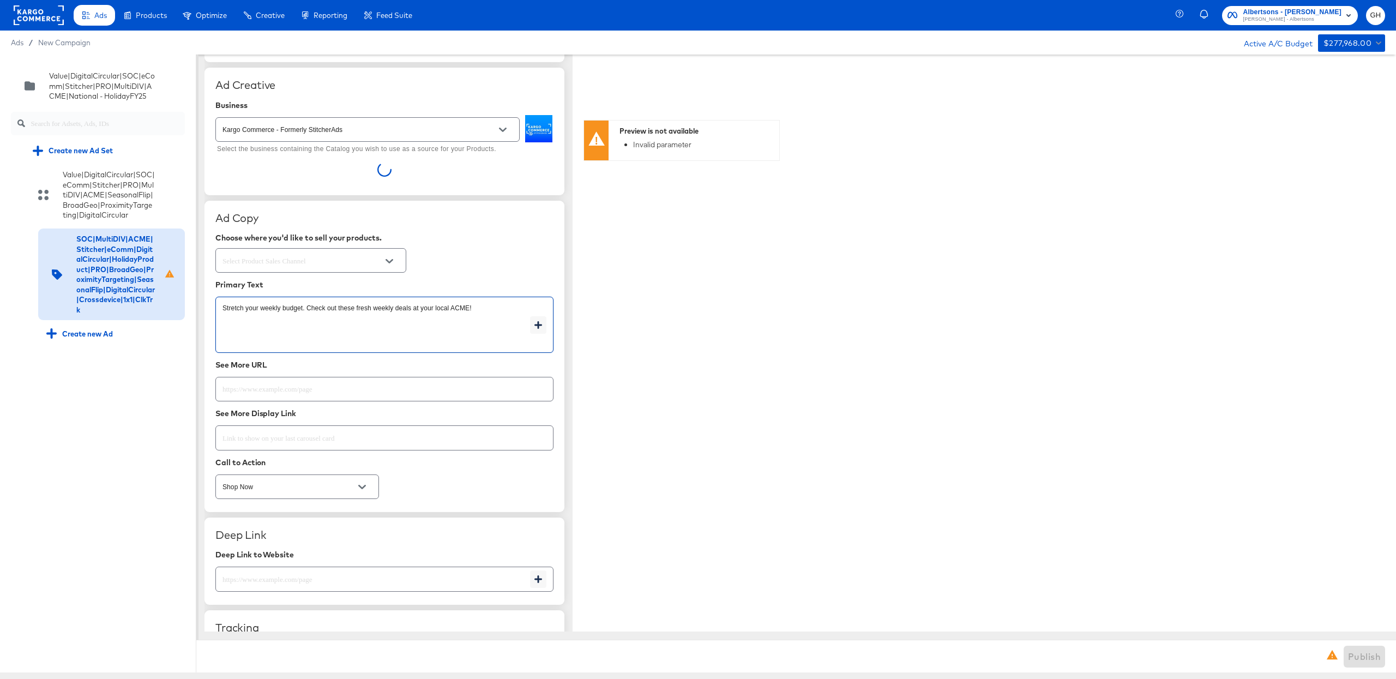
type textarea "x"
type textarea "Stretch your weekly budget. Check out these fresh weekly deals at your local AC…"
type textarea "x"
click at [253, 281] on div "Ad Copy Choose where you'd like to sell your products. Primary Text Stretch you…" at bounding box center [385, 356] width 360 height 311
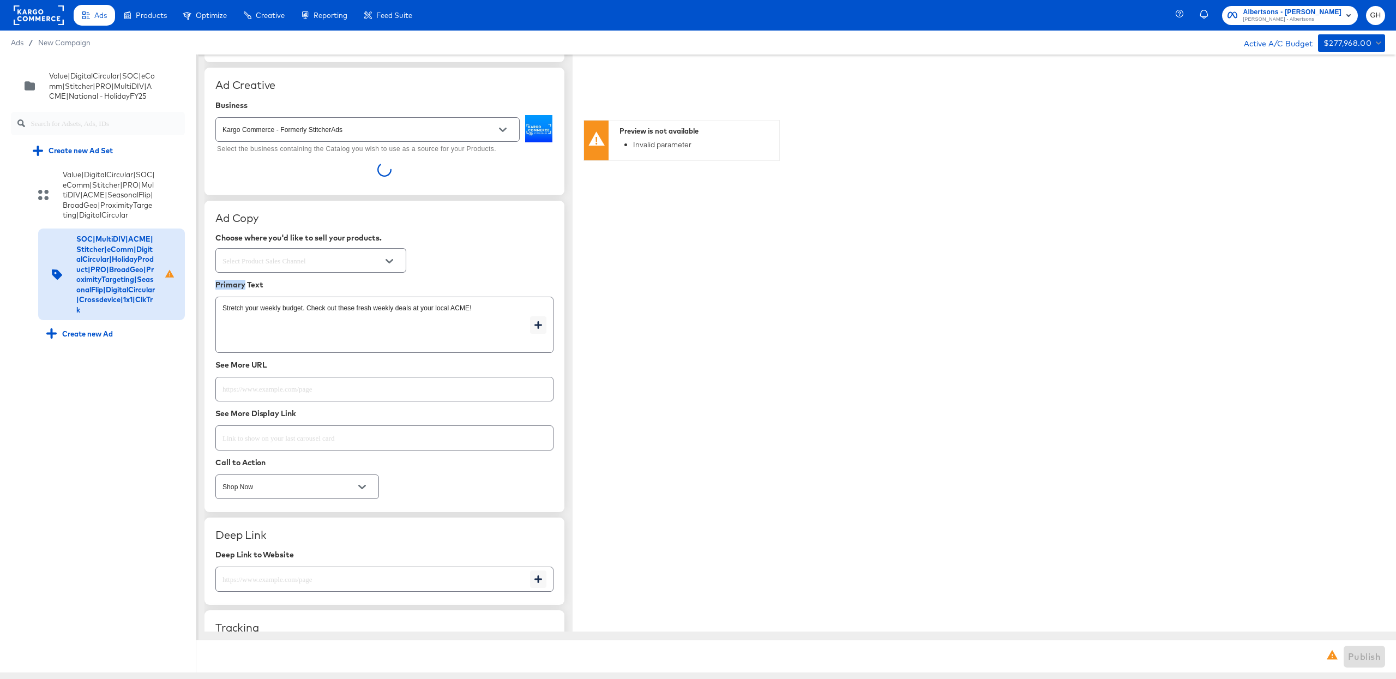
click at [253, 254] on div at bounding box center [310, 260] width 191 height 25
click at [254, 265] on input "text" at bounding box center [302, 261] width 164 height 13
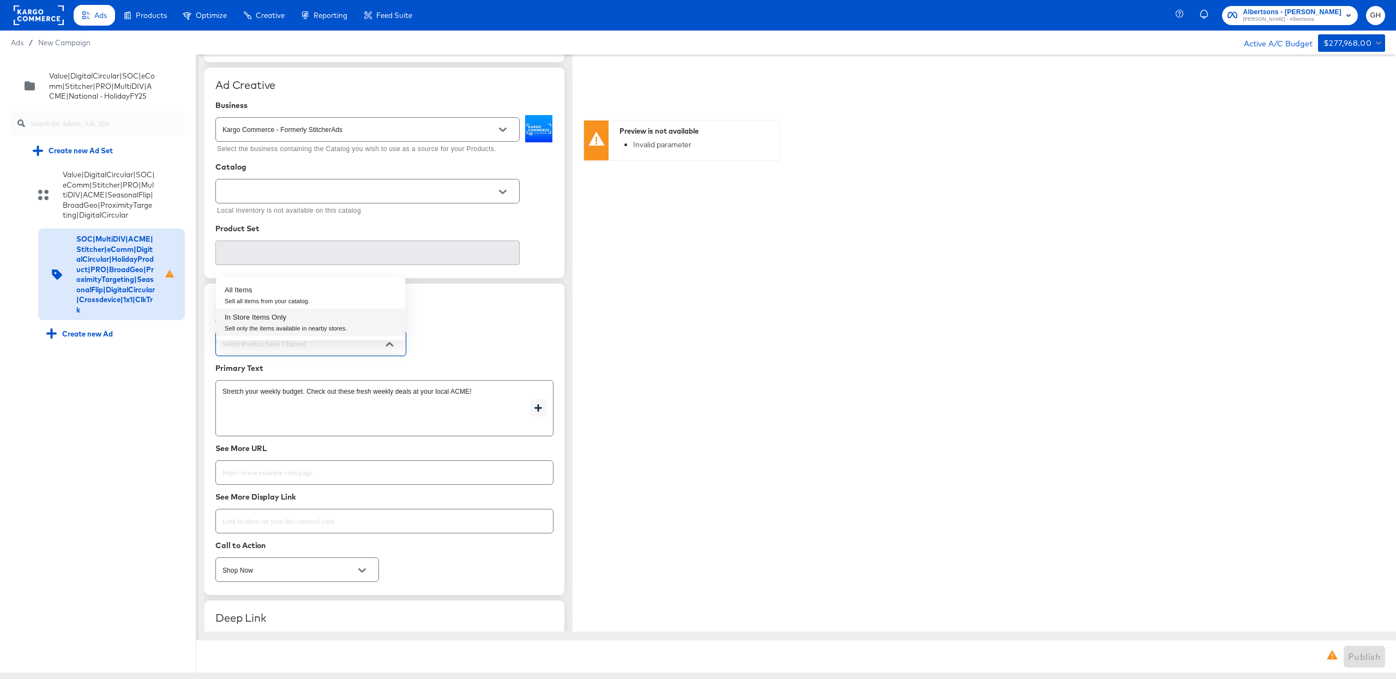
click at [254, 326] on div "Sell only the items available in nearby stores." at bounding box center [286, 328] width 123 height 9
type input "In Store Items Only"
type textarea "x"
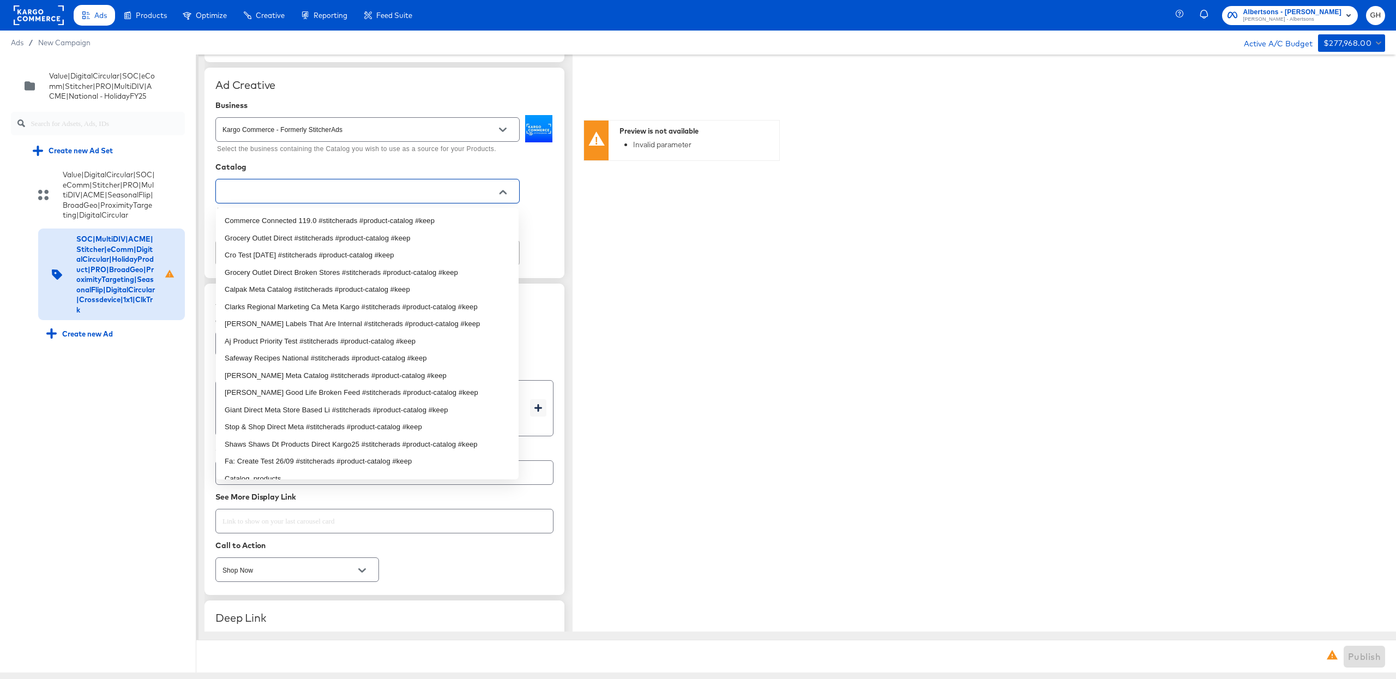
click at [302, 197] on input "text" at bounding box center [359, 191] width 278 height 13
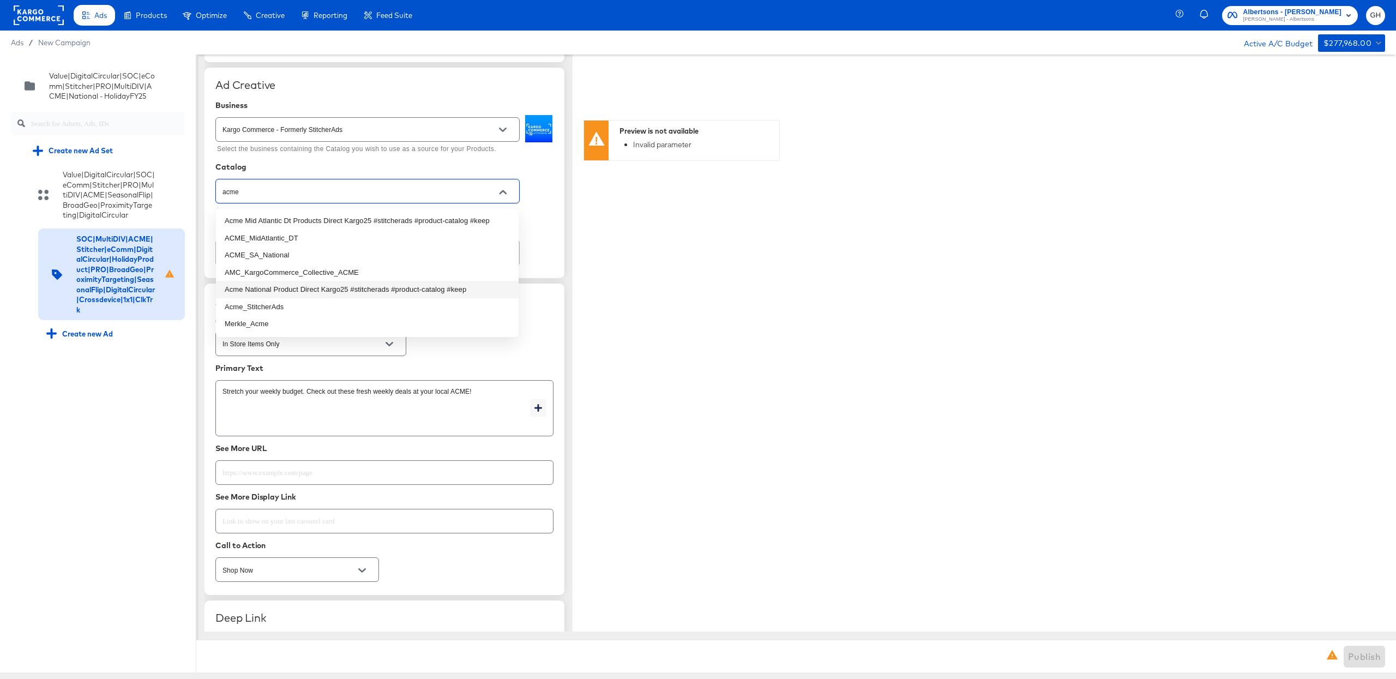
click at [291, 286] on li "Acme National Product Direct Kargo25 #stitcherads #product-catalog #keep" at bounding box center [367, 289] width 303 height 17
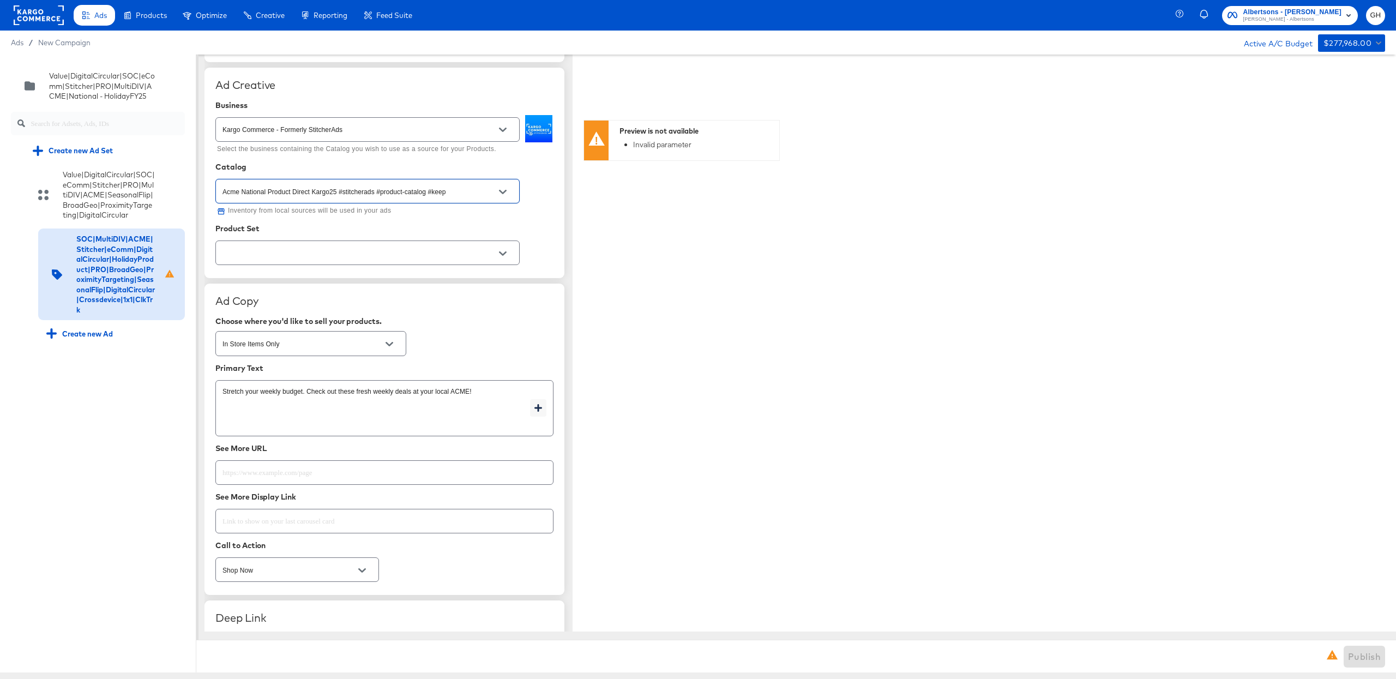
type input "Acme National Product Direct Kargo25 #stitcherads #product-catalog #keep"
click at [268, 253] on input "text" at bounding box center [359, 253] width 278 height 13
click at [269, 299] on li "ACME Front Page - F" at bounding box center [367, 300] width 303 height 17
type textarea "x"
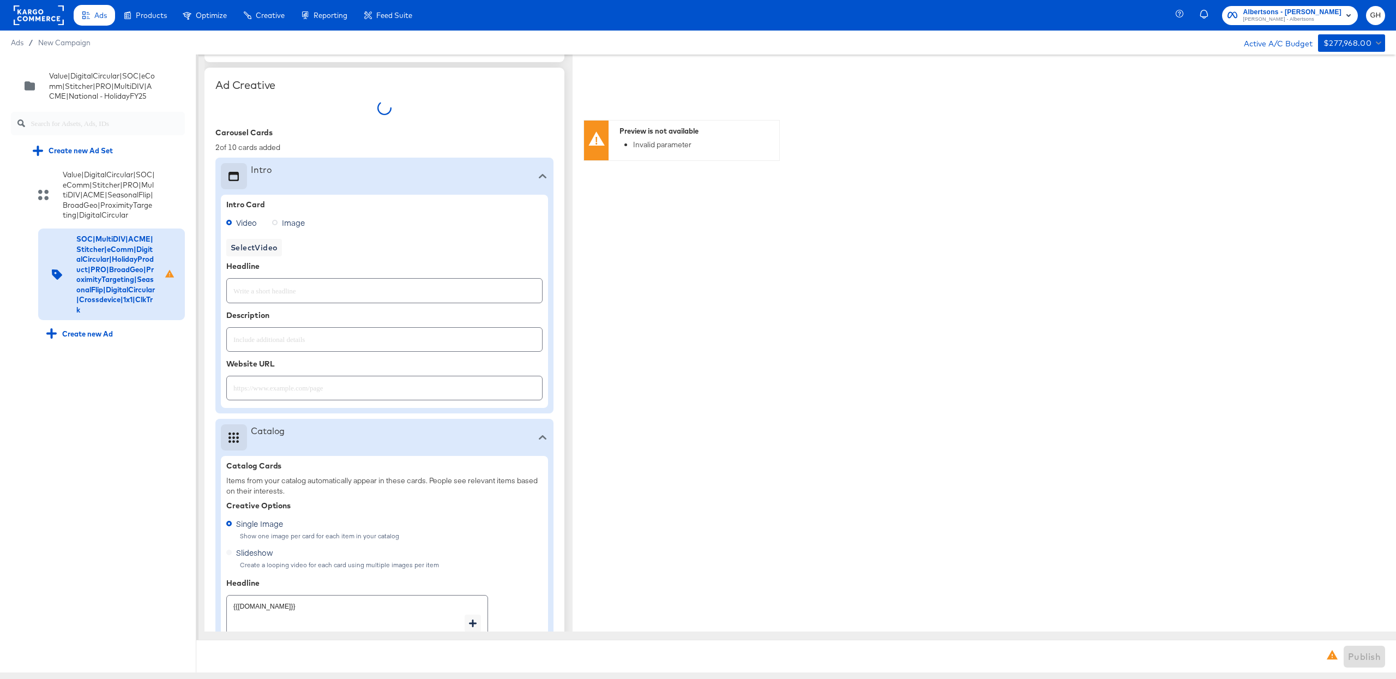
type textarea "x"
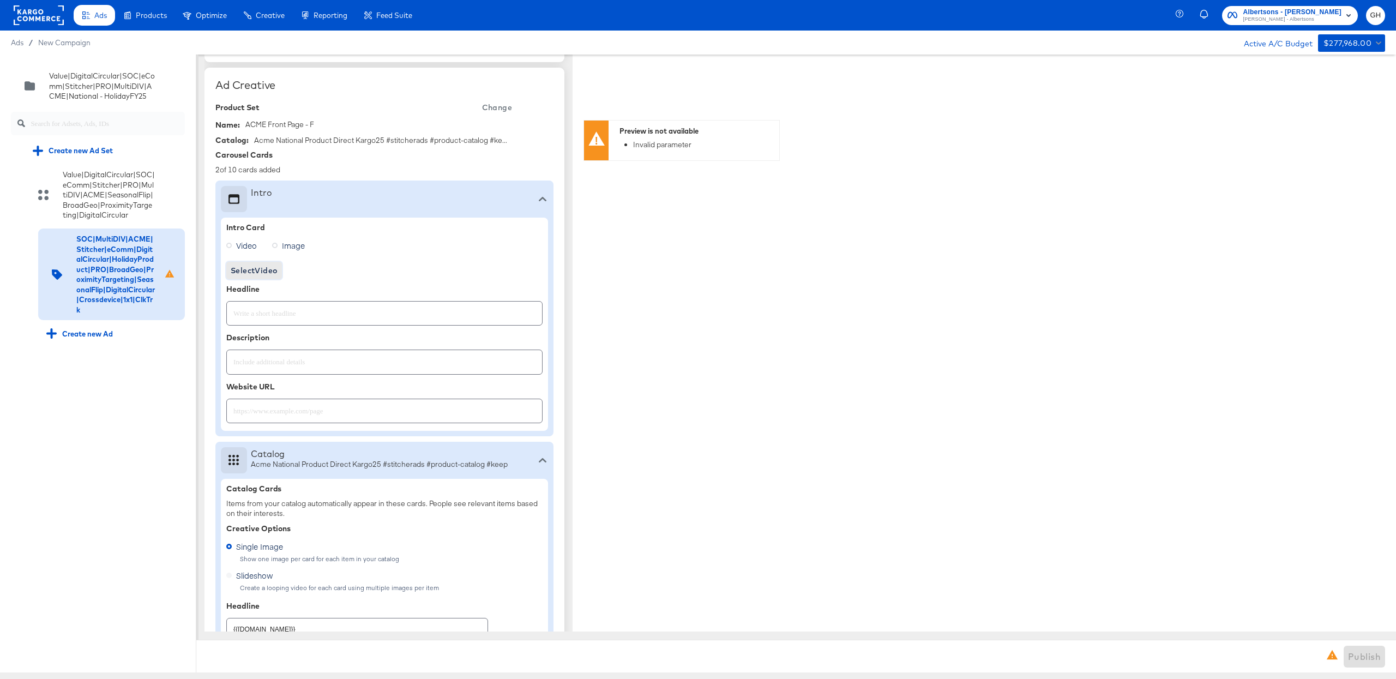
click at [249, 269] on span "Select Video" at bounding box center [254, 271] width 47 height 14
type textarea "x"
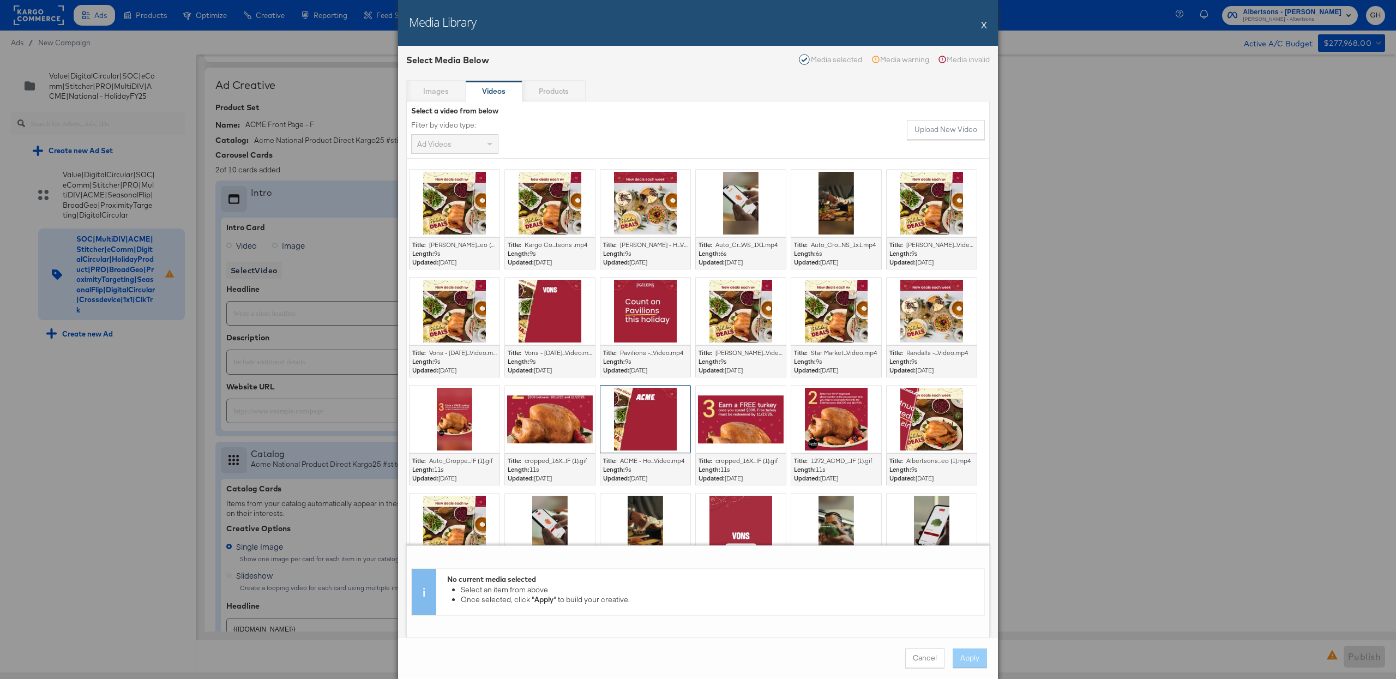
click at [639, 418] on div at bounding box center [646, 419] width 90 height 67
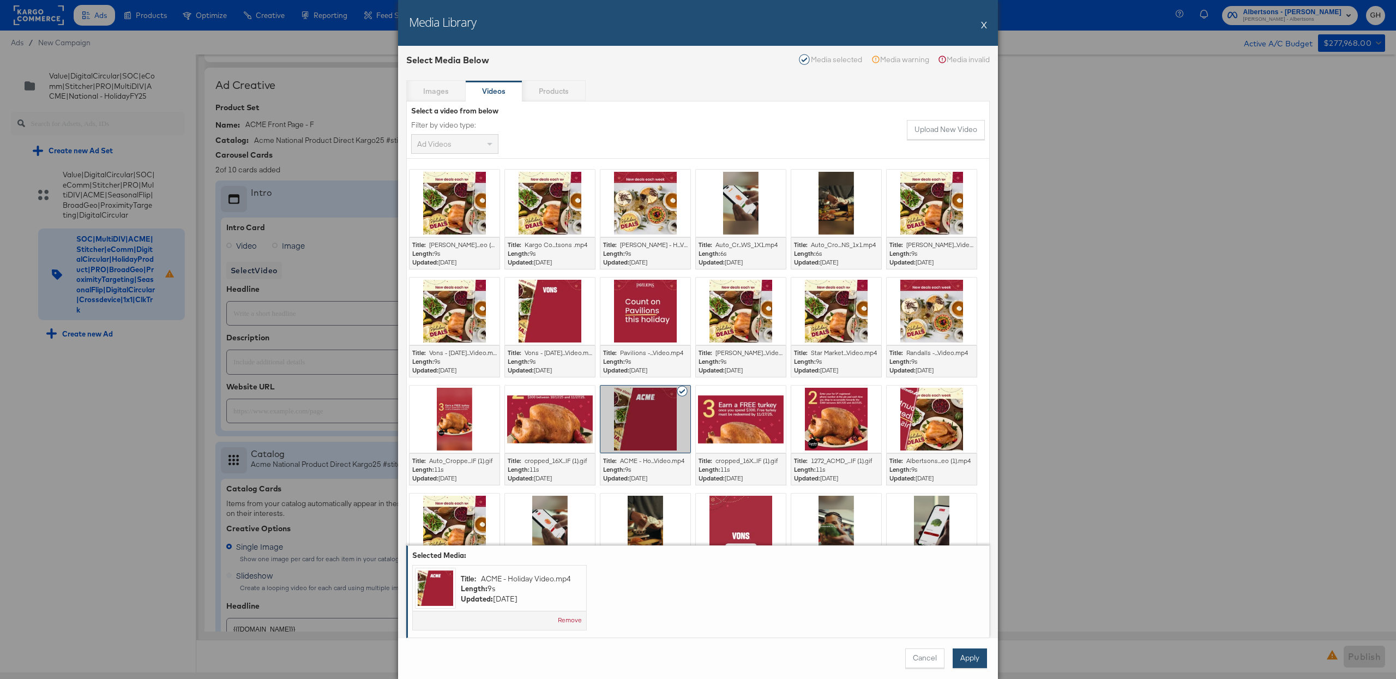
click at [970, 658] on button "Apply" at bounding box center [970, 659] width 34 height 20
type textarea "x"
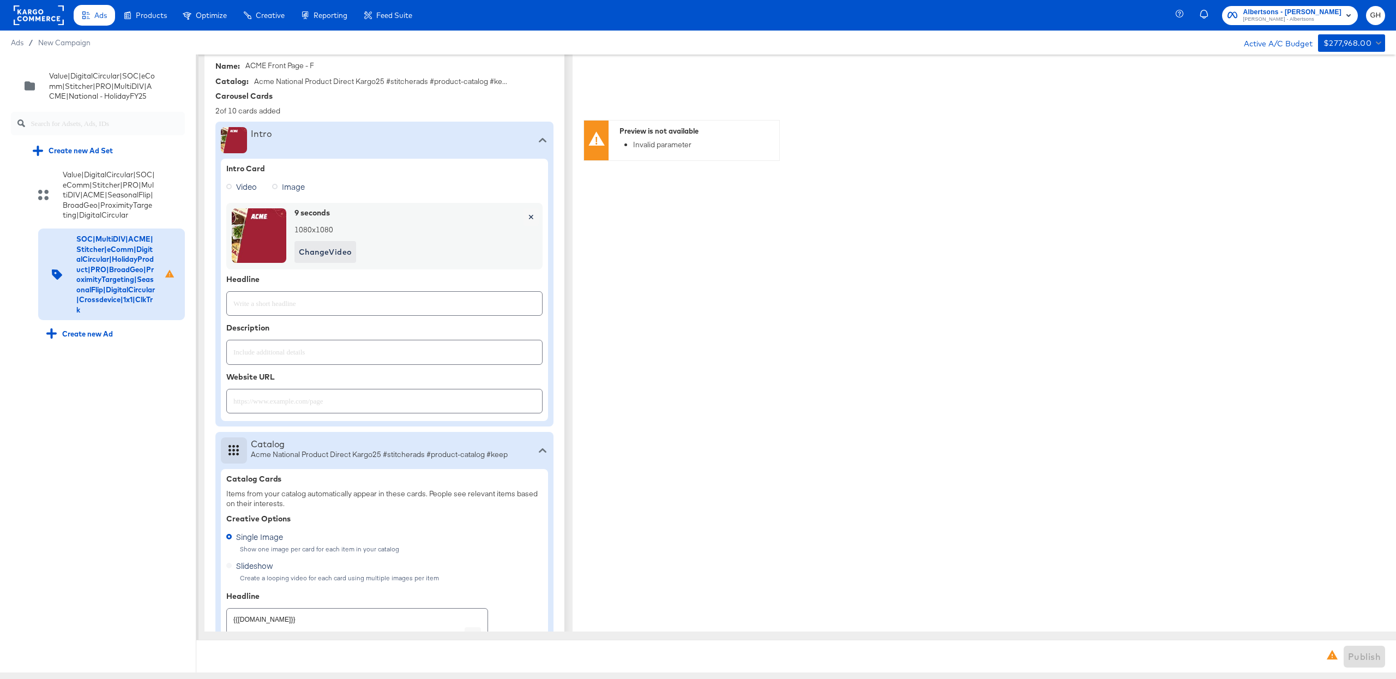
scroll to position [340, 0]
click at [297, 302] on input "text" at bounding box center [384, 296] width 315 height 23
paste input "Count on ACME this holiday."
type input "Count on ACME this holiday."
type textarea "x"
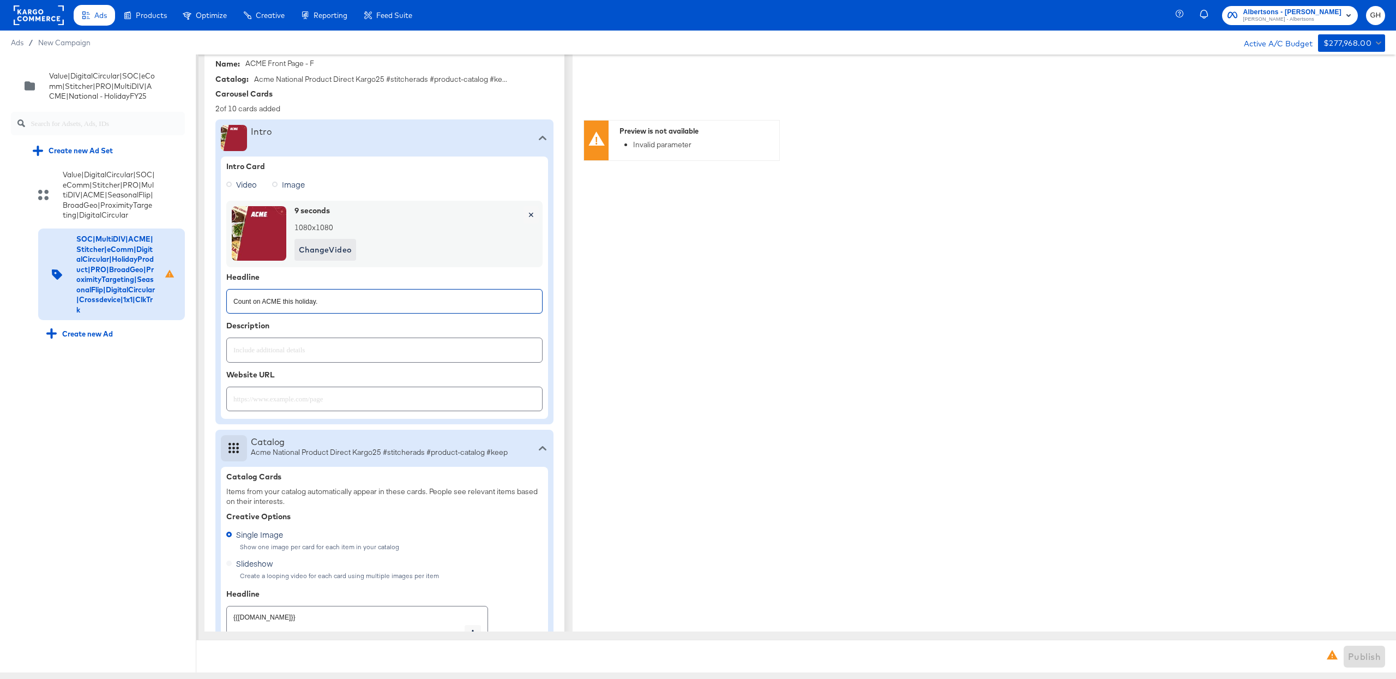
type textarea "x"
click at [292, 422] on div "Intro Intro Card Video Image 9 seconds 1080 x 1080 Change Video ✕ Headline Coun…" at bounding box center [384, 271] width 338 height 305
click at [292, 409] on div at bounding box center [384, 399] width 316 height 25
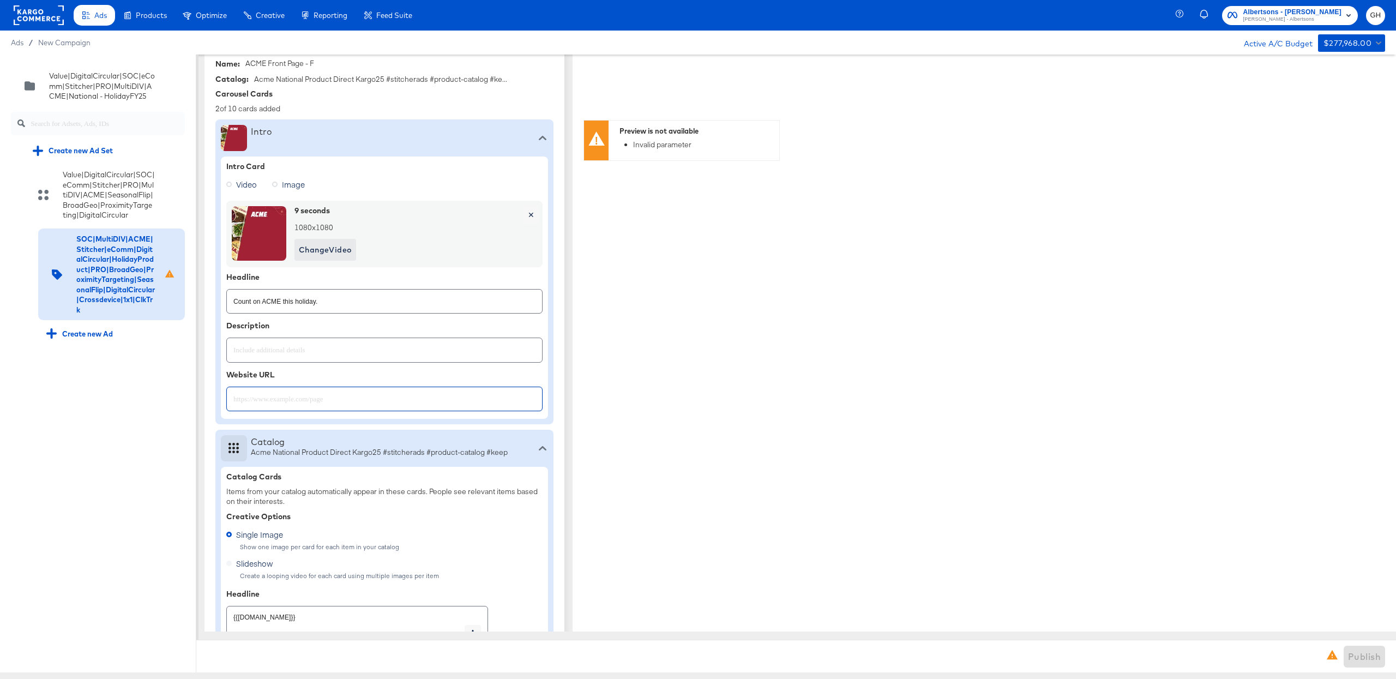
paste input "[URL][DOMAIN_NAME]"
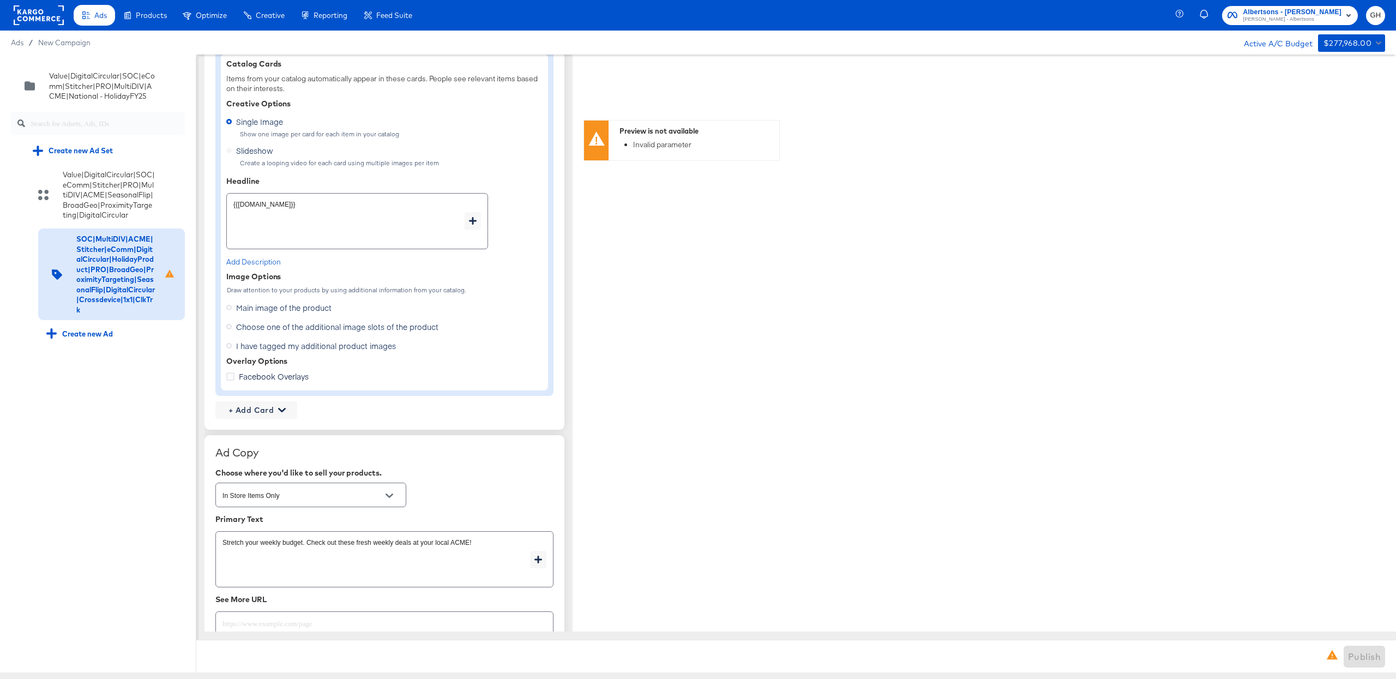
scroll to position [753, 0]
type input "[URL][DOMAIN_NAME]"
type textarea "x"
click at [263, 403] on div "Carousel Cards 2 of 10 cards added Intro Intro Card Video Image 9 seconds 1080 …" at bounding box center [384, 48] width 338 height 742
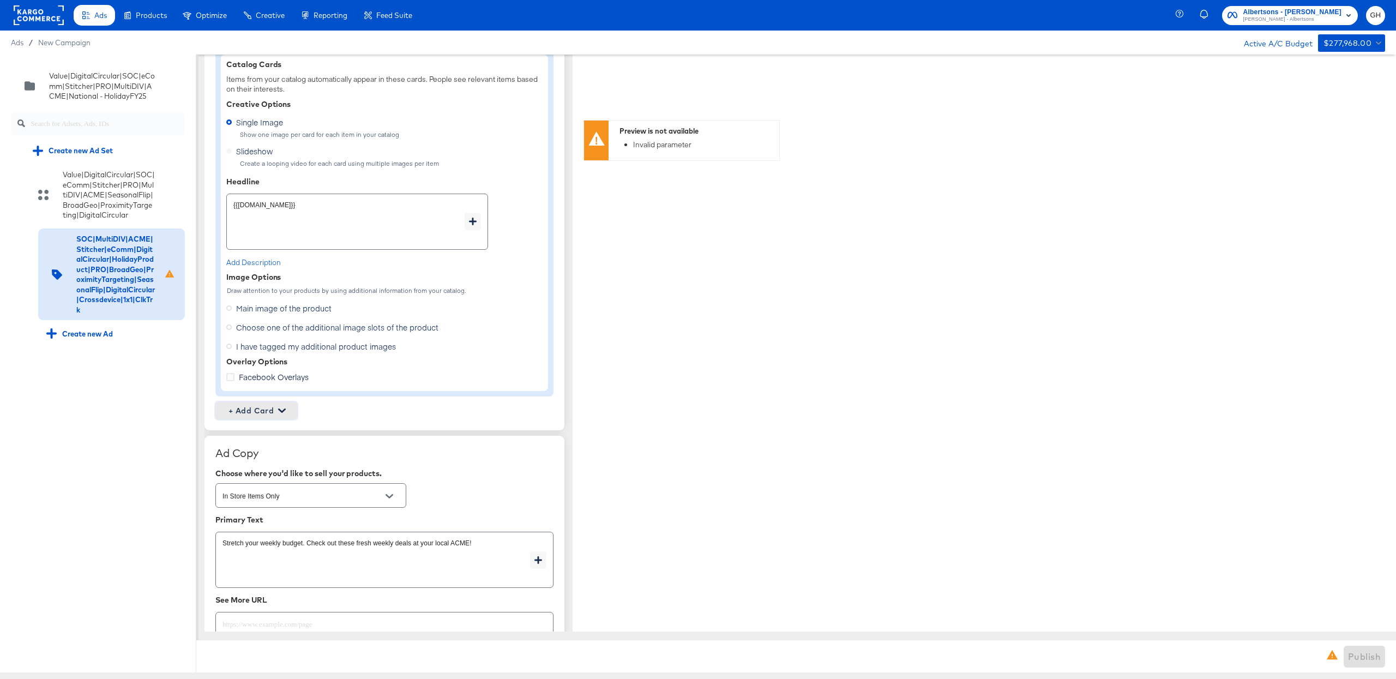
click at [261, 413] on span "+ Add Card" at bounding box center [256, 411] width 73 height 14
click at [254, 461] on div "Profile Card" at bounding box center [256, 463] width 71 height 22
type textarea "x"
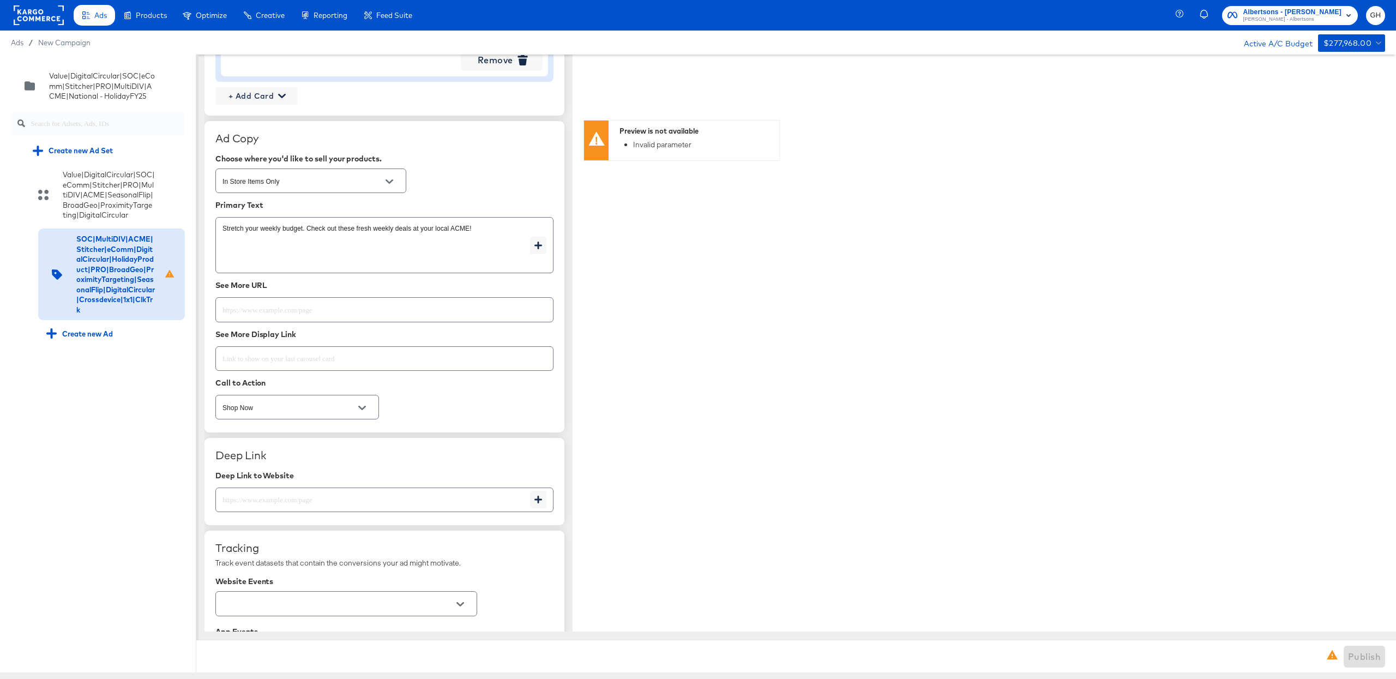
scroll to position [1371, 0]
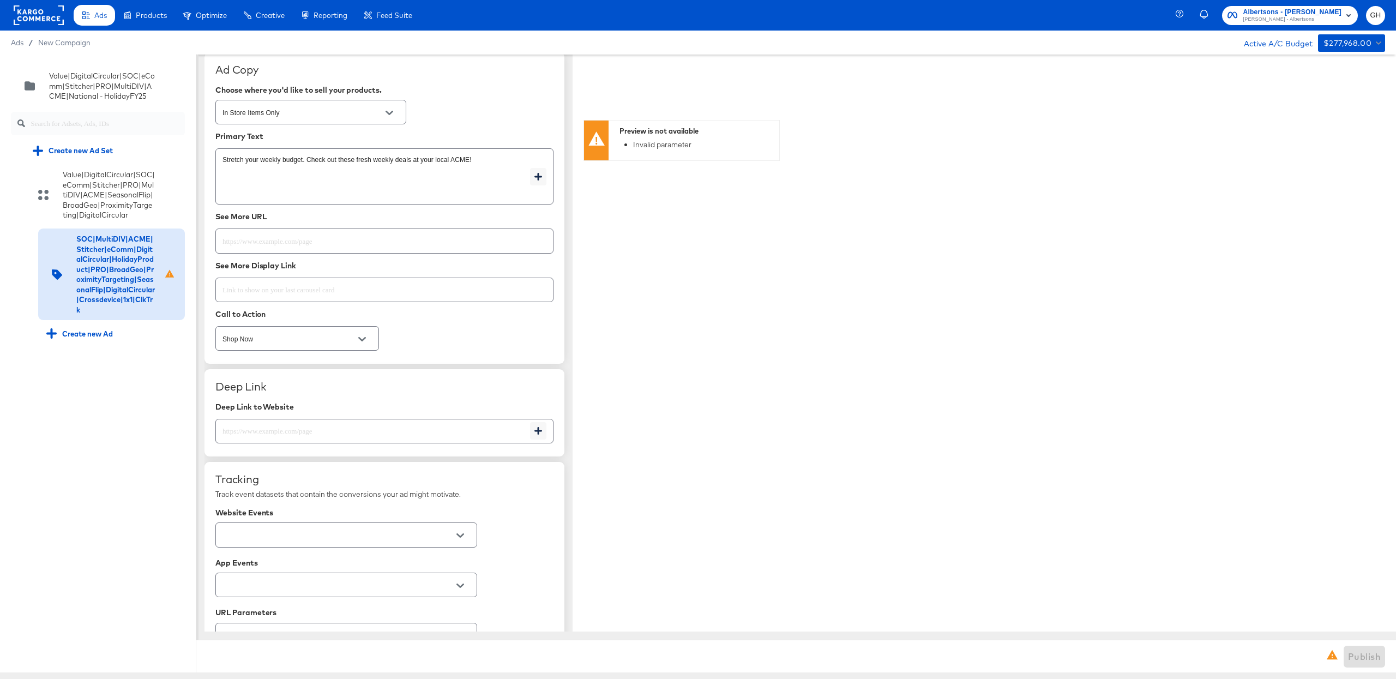
click at [252, 253] on div at bounding box center [384, 241] width 338 height 25
paste input "[URL][DOMAIN_NAME]"
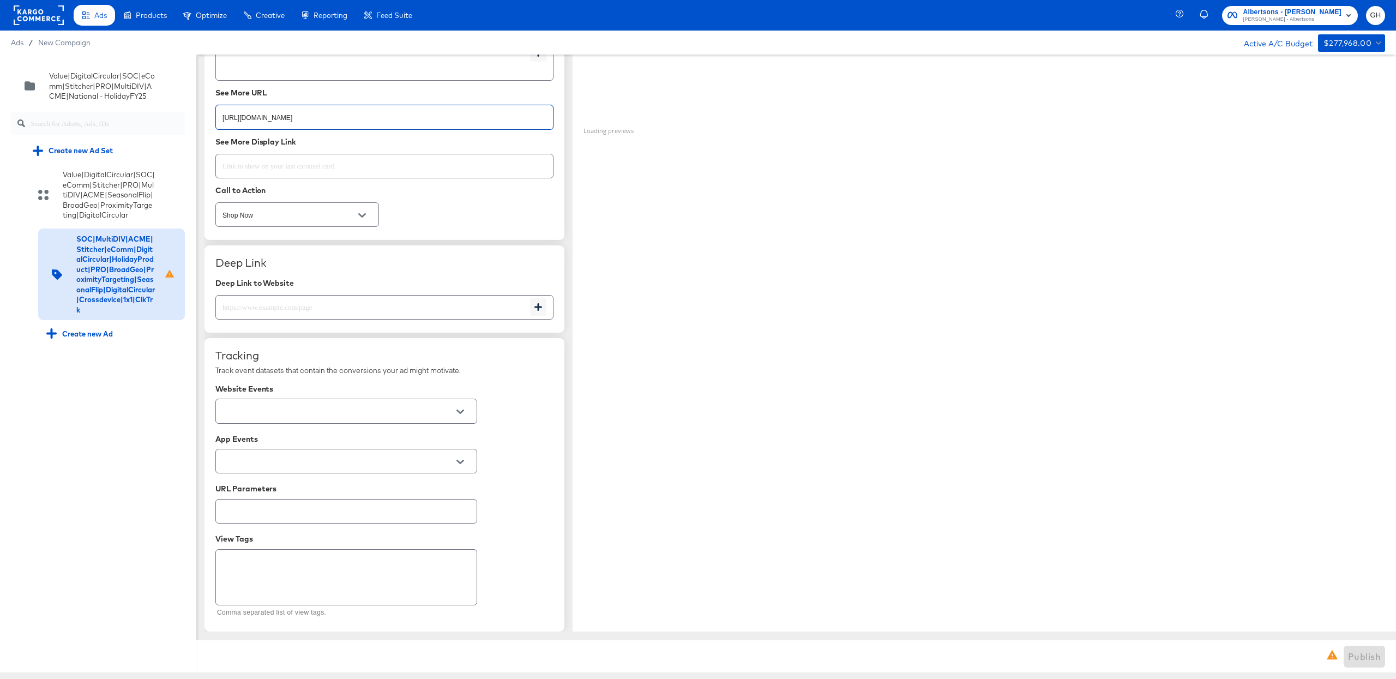
scroll to position [1500, 0]
type input "[URL][DOMAIN_NAME]"
type textarea "x"
click at [254, 307] on input "text" at bounding box center [373, 302] width 314 height 23
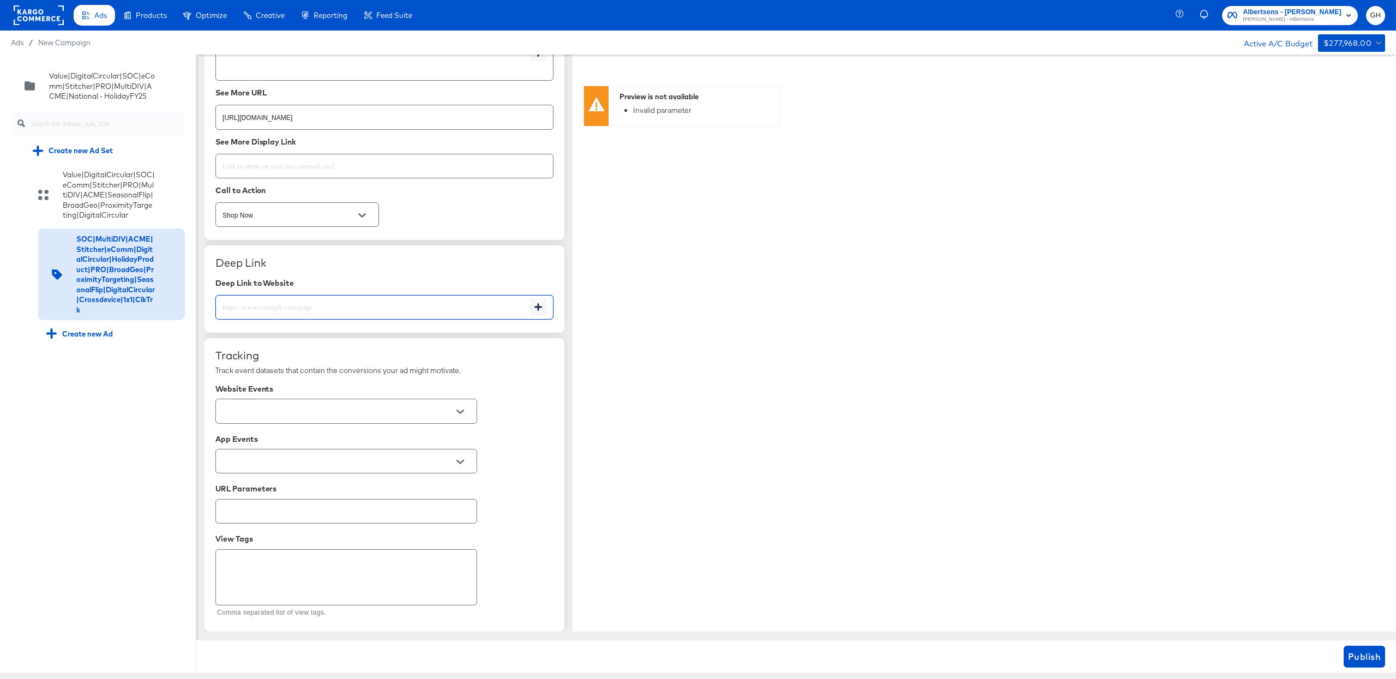
paste input "[URL][DOMAIN_NAME]"
click at [269, 421] on div at bounding box center [346, 411] width 262 height 25
type input "[URL][DOMAIN_NAME]"
type textarea "x"
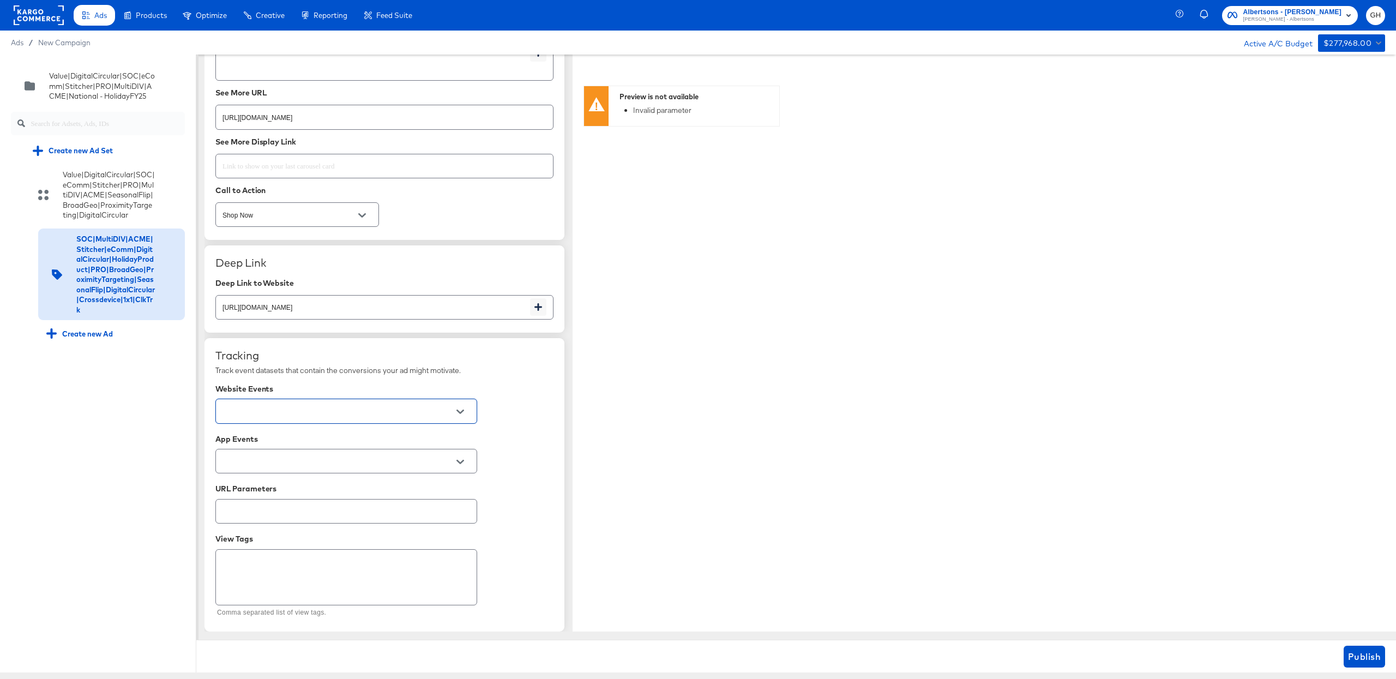
click at [269, 408] on input "text" at bounding box center [337, 411] width 235 height 13
click at [244, 156] on li "Albertsons - All Banners" at bounding box center [346, 155] width 260 height 17
type textarea "x"
type input "Albertsons - All Banners"
type textarea "x"
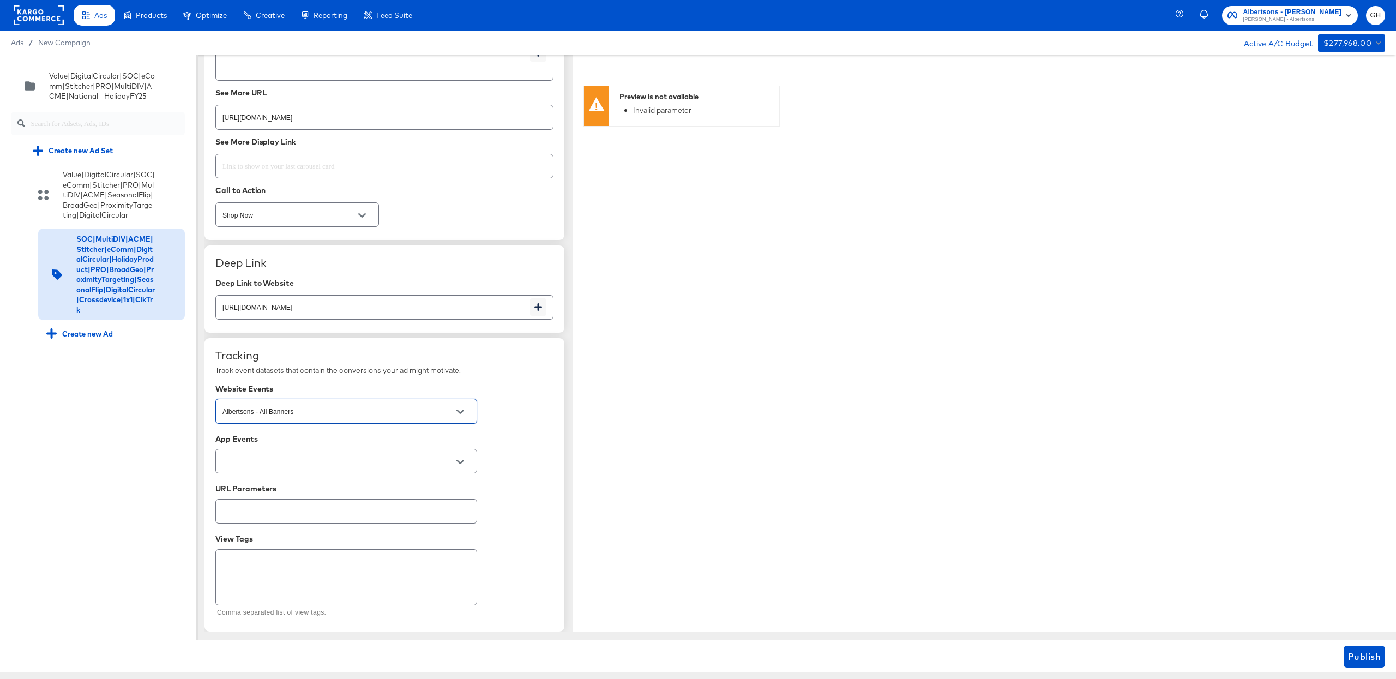
click at [239, 454] on div at bounding box center [346, 461] width 262 height 25
type input "acme"
click at [268, 496] on li "Acme PROD" at bounding box center [346, 489] width 260 height 17
type textarea "x"
type input "Acme PROD"
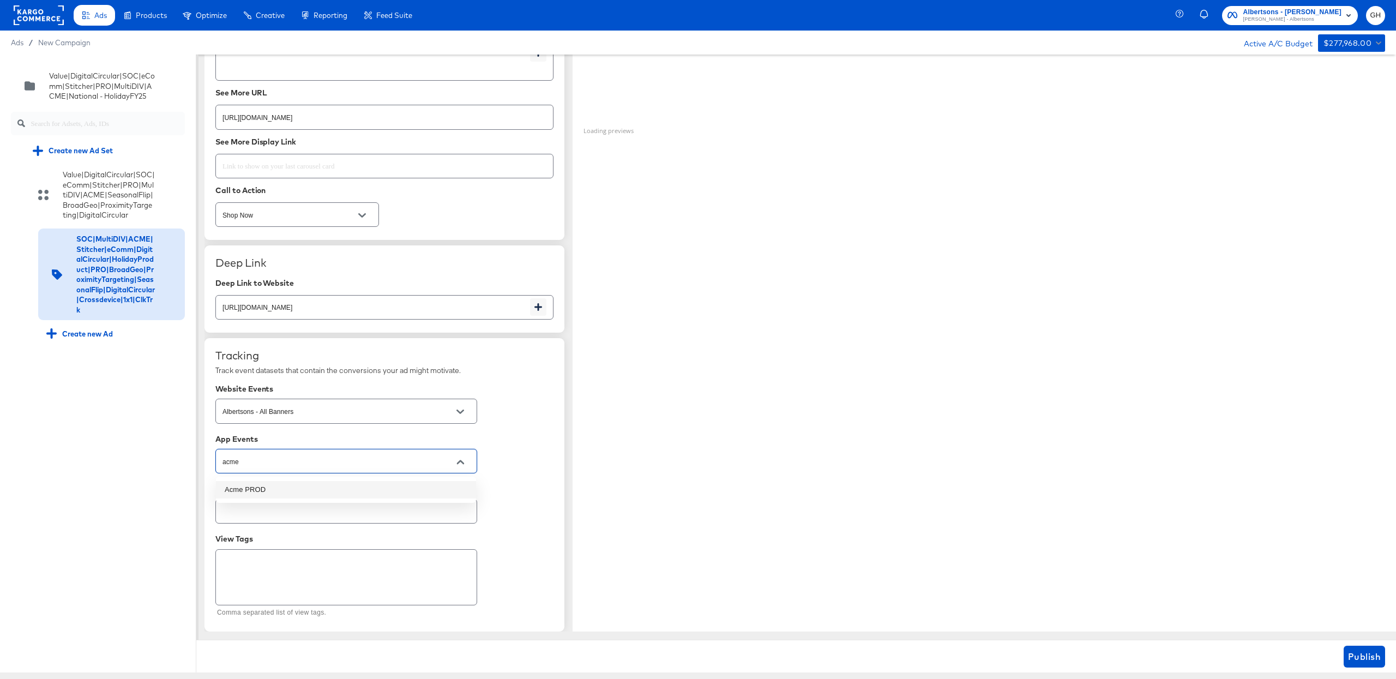
type textarea "x"
type input "Acme PROD"
click at [1357, 655] on span "Publish" at bounding box center [1364, 656] width 33 height 15
type textarea "x"
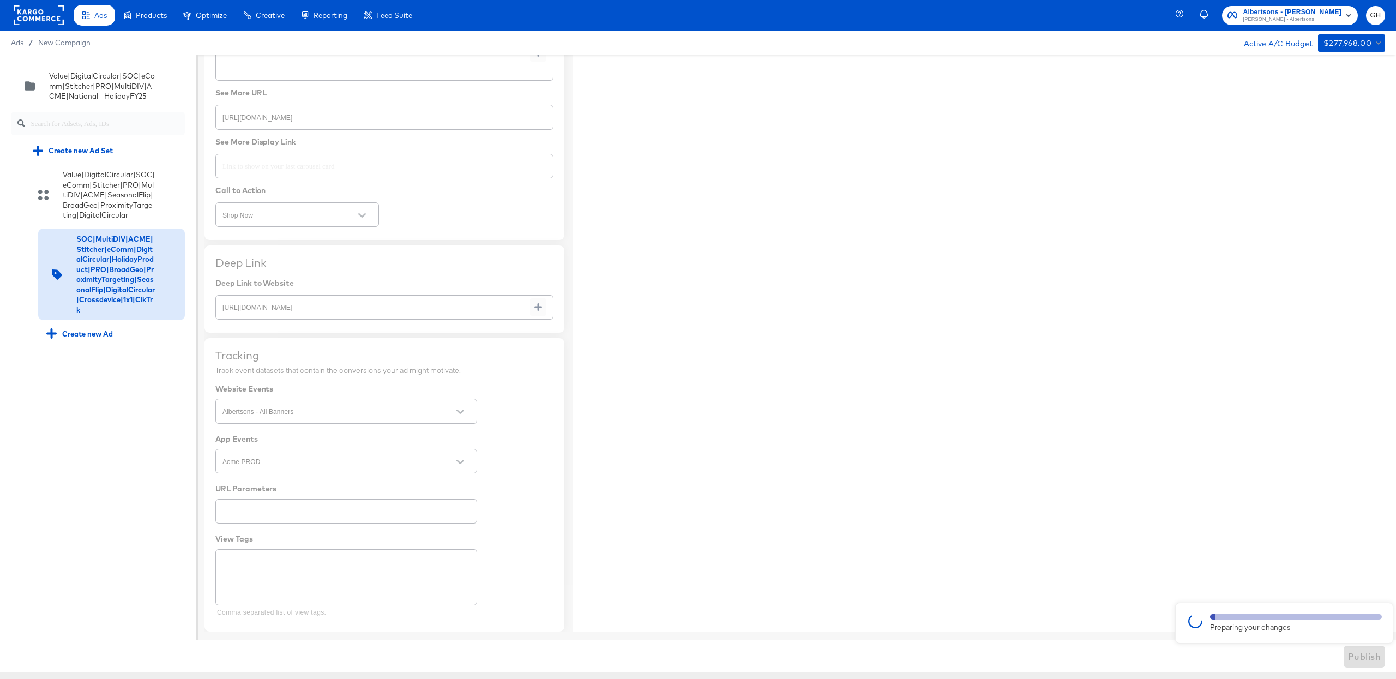
type textarea "x"
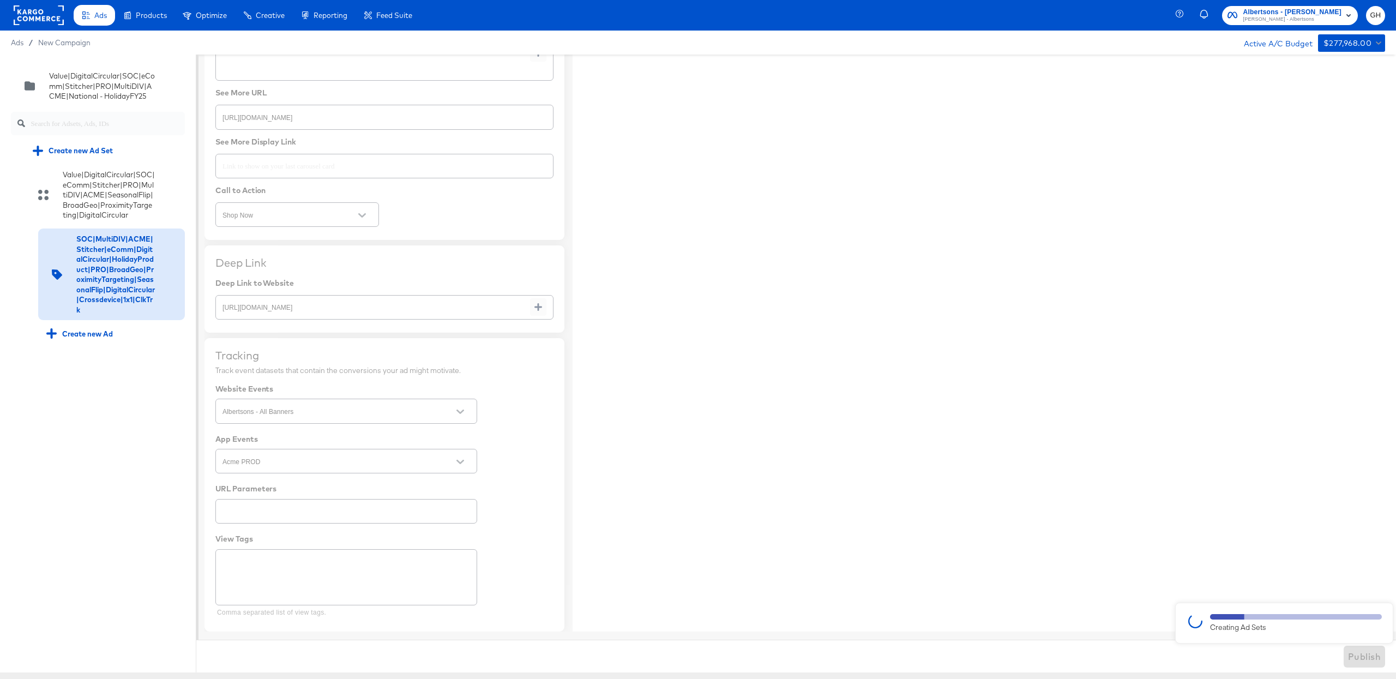
type textarea "x"
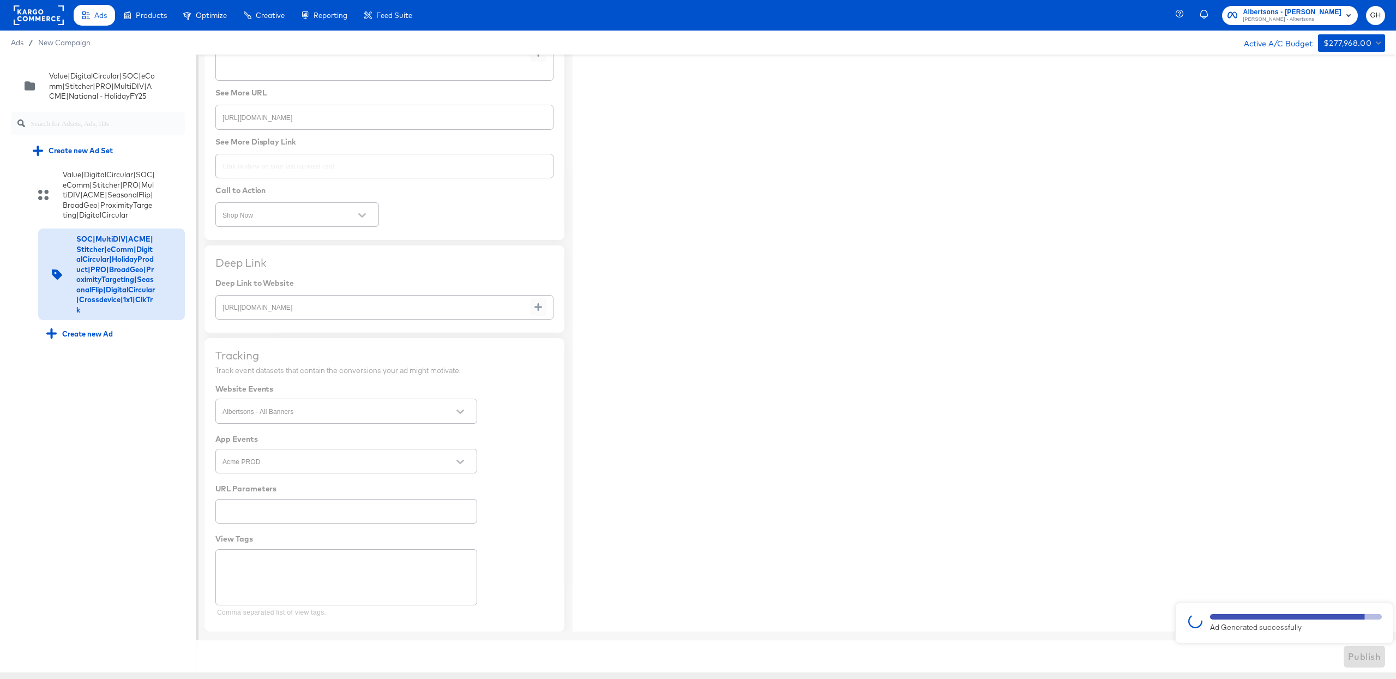
type textarea "x"
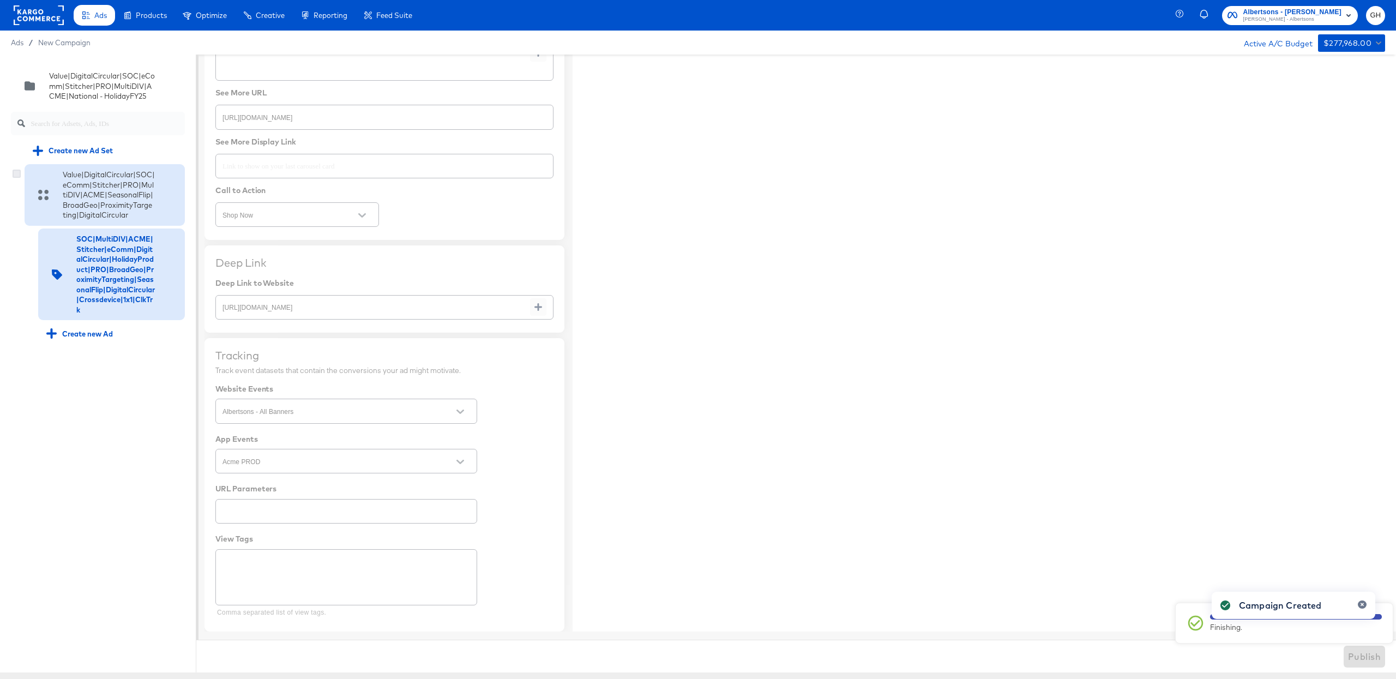
type textarea "x"
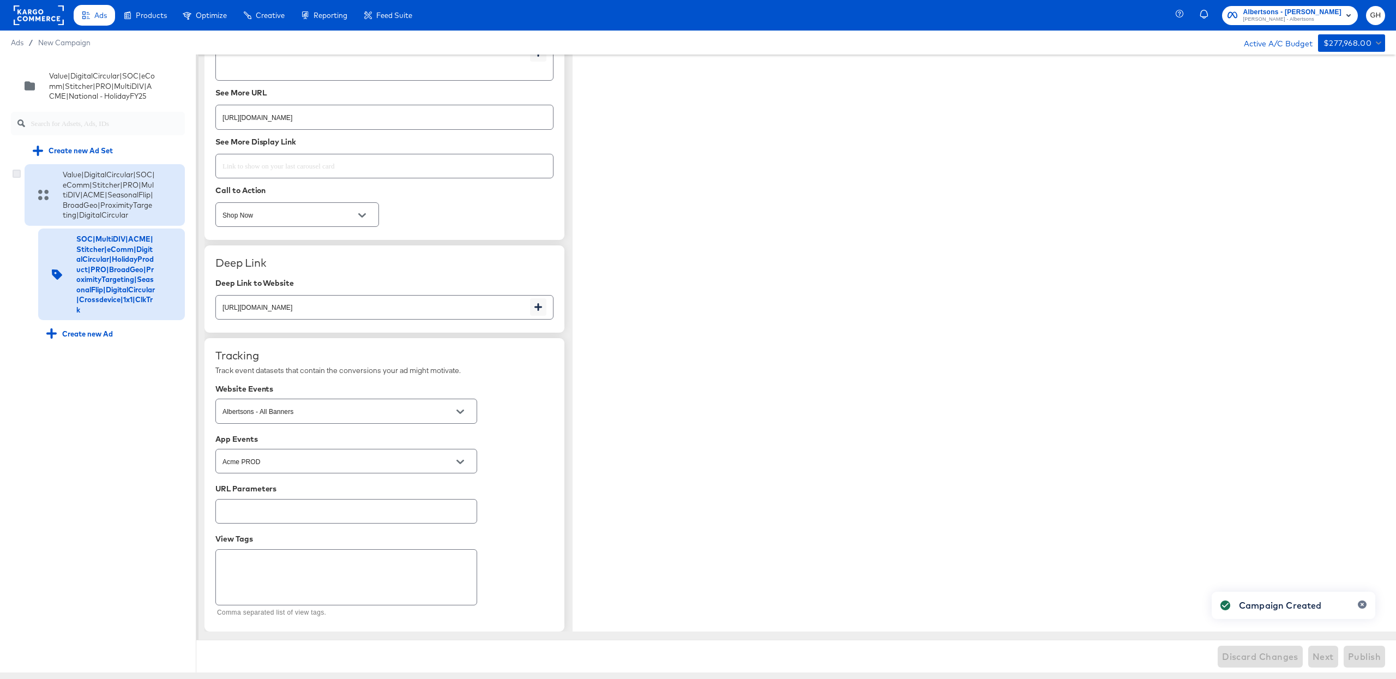
click at [15, 172] on icon at bounding box center [17, 174] width 8 height 8
click at [0, 0] on input "checkbox" at bounding box center [0, 0] width 0 height 0
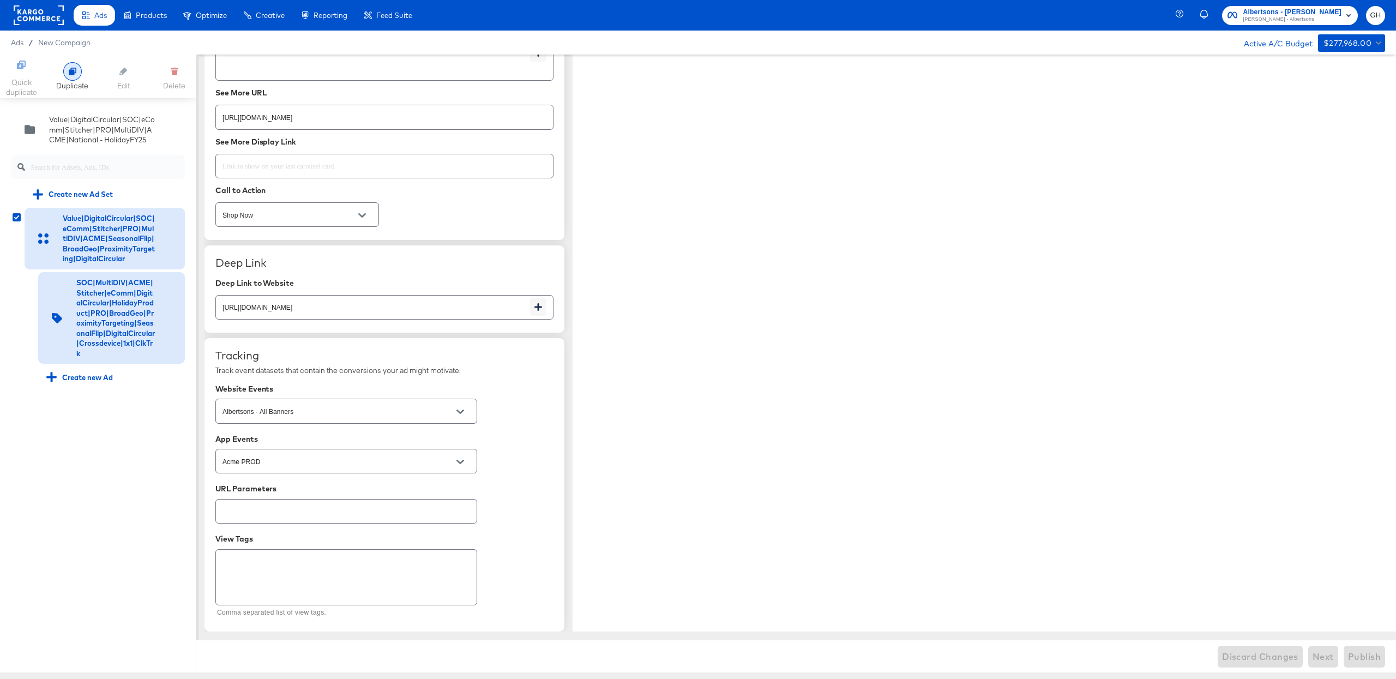
click at [71, 73] on icon at bounding box center [73, 72] width 8 height 8
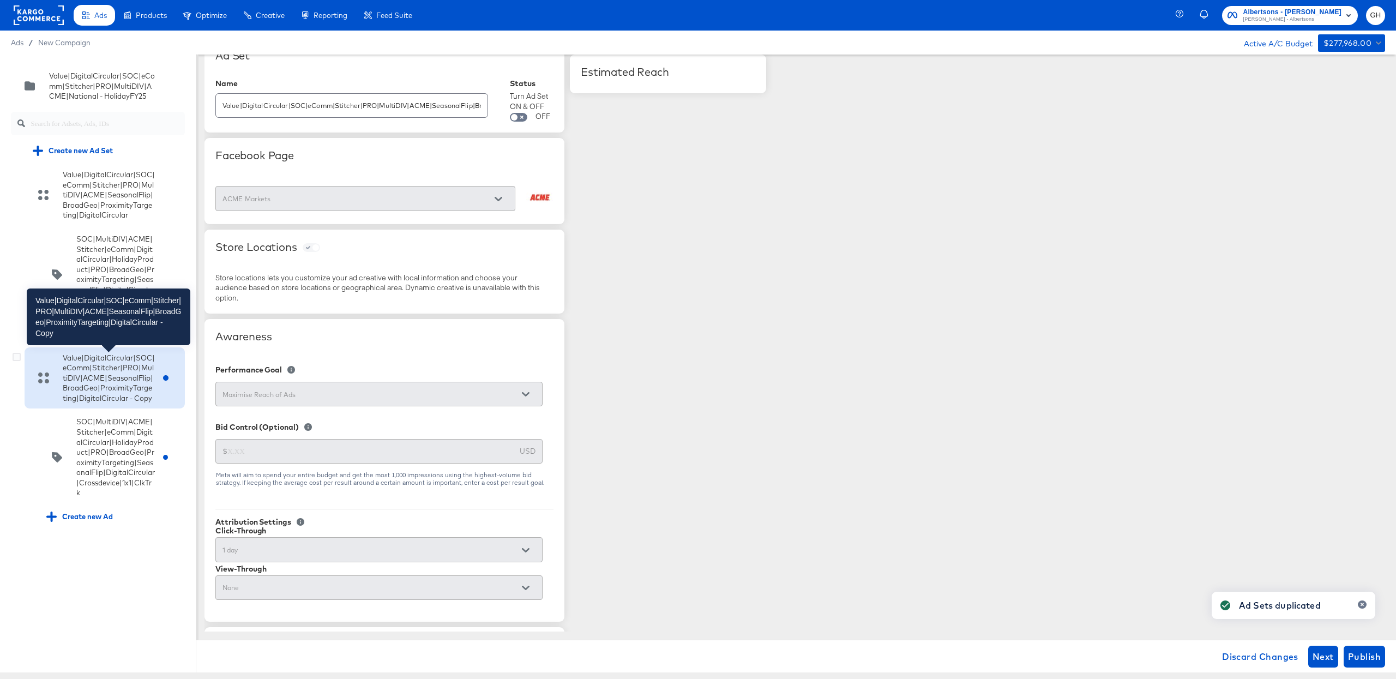
click at [79, 380] on div "Value|DigitalCircular|SOC|eComm|Stitcher|PRO|MultiDIV|ACME|SeasonalFlip|BroadGe…" at bounding box center [109, 378] width 92 height 51
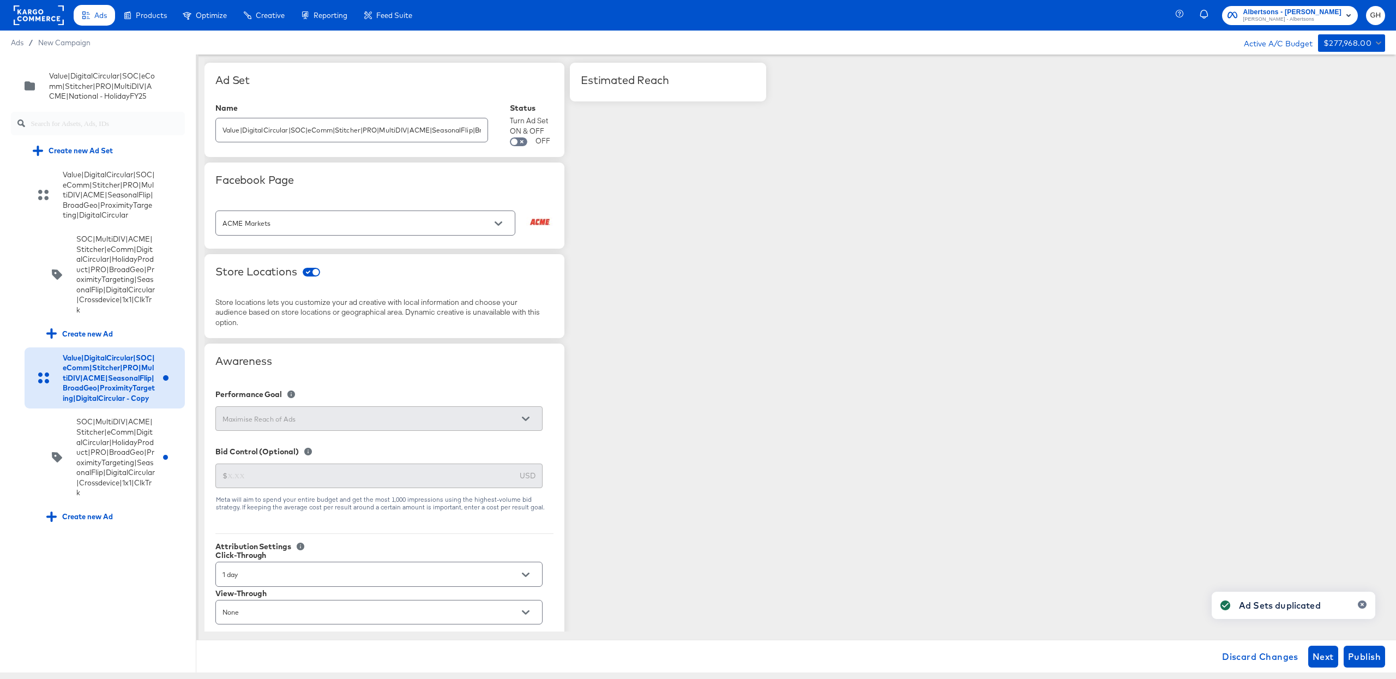
click at [343, 127] on input "Value|DigitalCircular|SOC|eComm|Stitcher|PRO|MultiDIV|ACME|SeasonalFlip|BroadGe…" at bounding box center [352, 125] width 272 height 23
paste input "CompetitiveConquest|CompetitiveInterest|DigitalCircular"
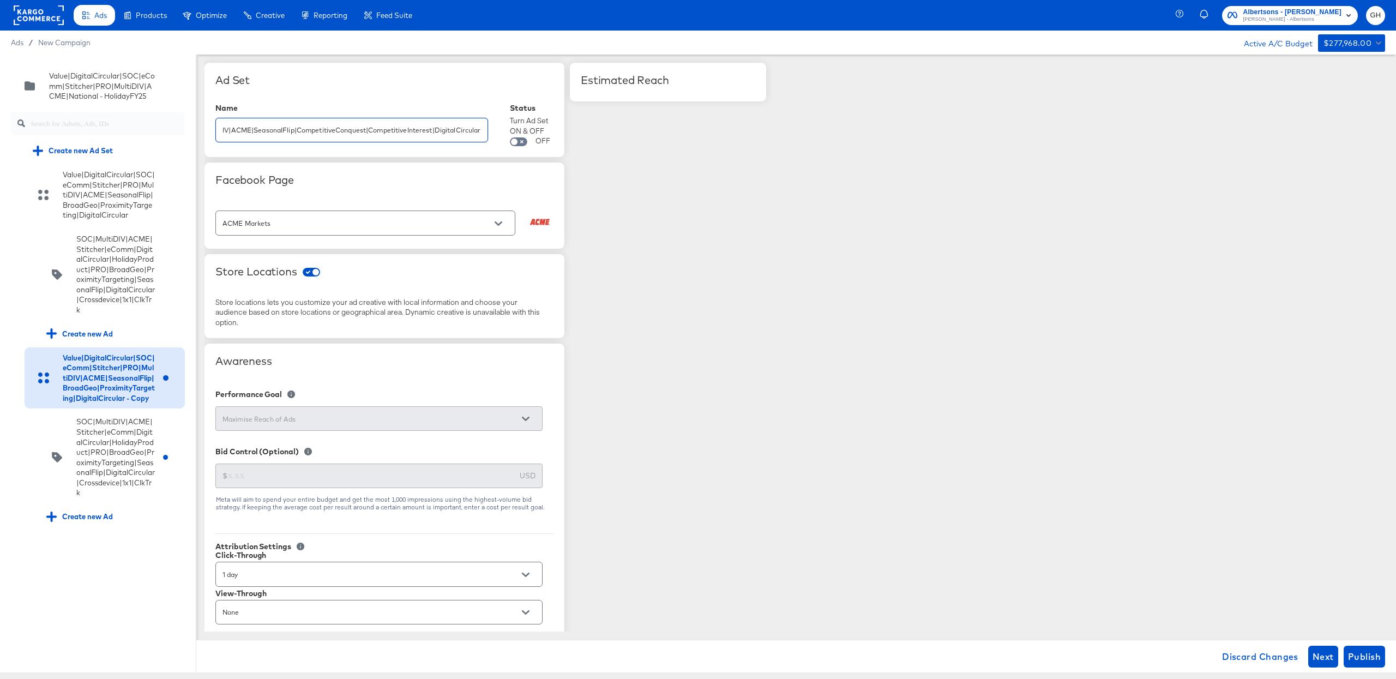
type input "Value|DigitalCircular|SOC|eComm|Stitcher|PRO|MultiDIV|ACME|SeasonalFlip|Competi…"
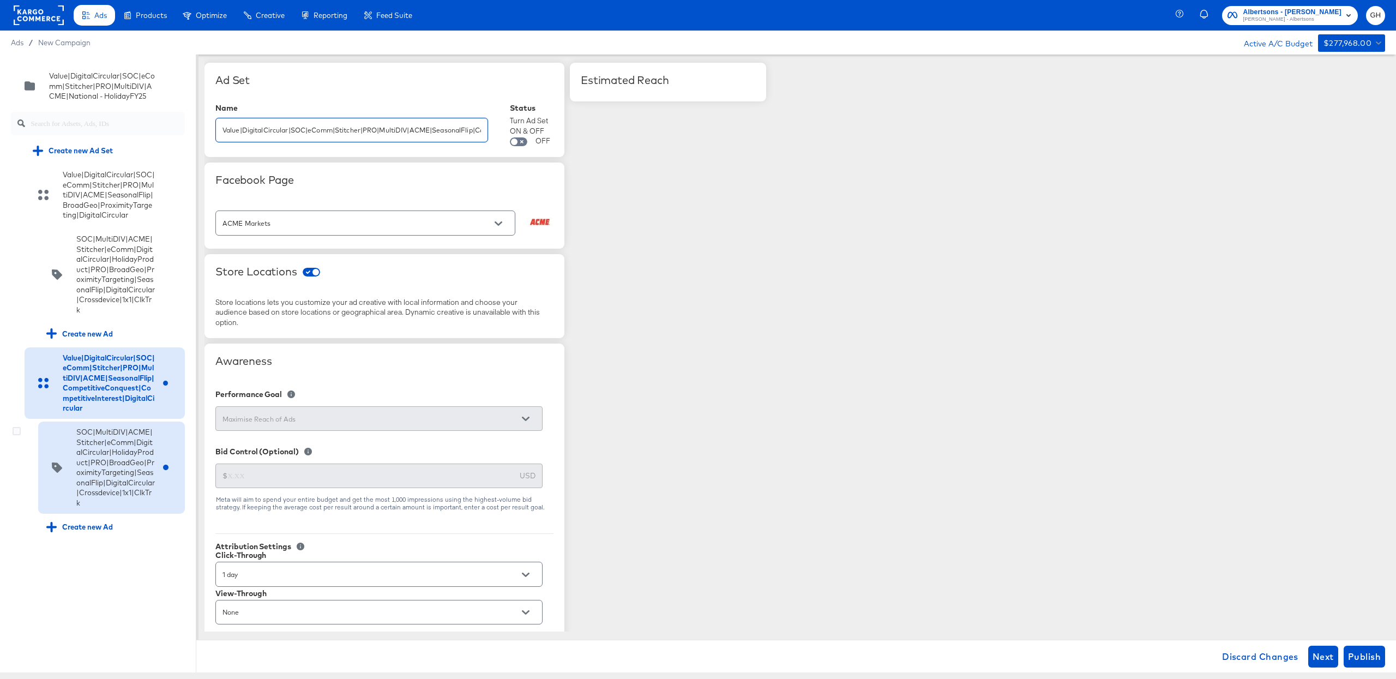
click at [117, 460] on div "SOC|MultiDIV|ACME|Stitcher|eComm|DigitalCircular|HolidayProduct|PRO|BroadGeo|Pr…" at bounding box center [115, 467] width 79 height 81
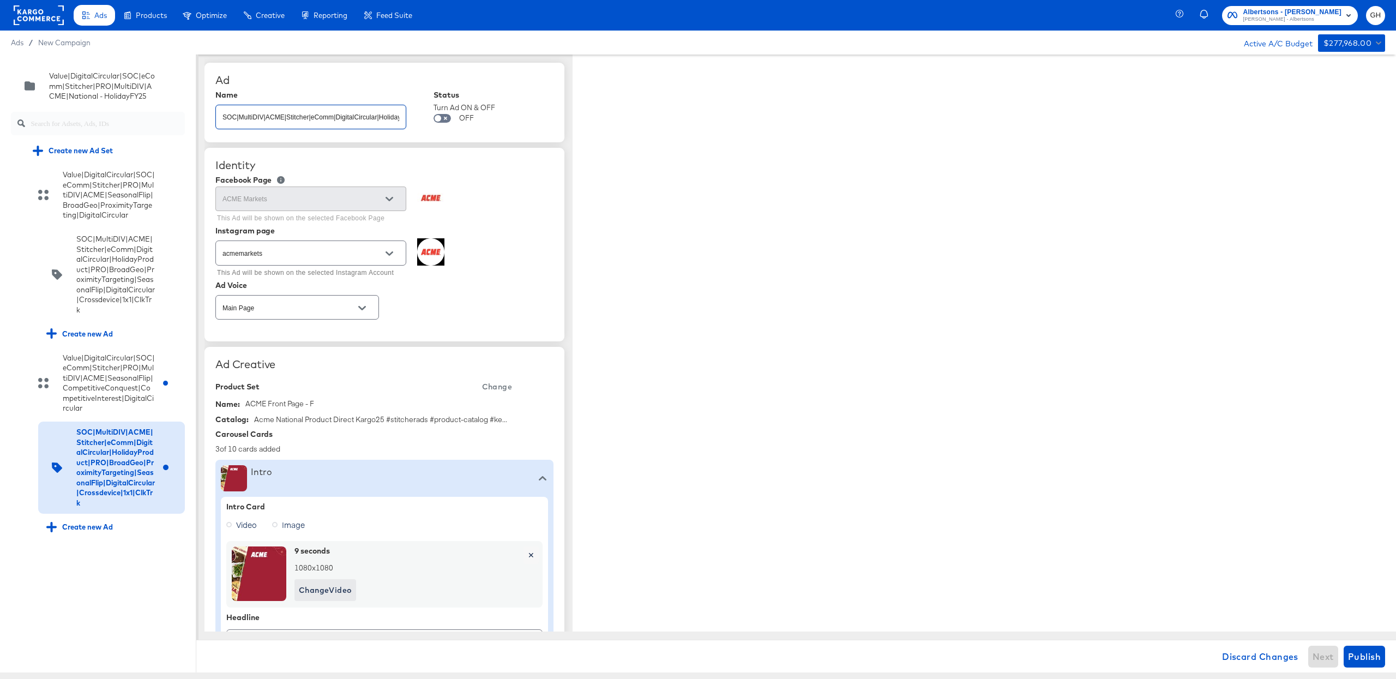
click at [271, 122] on input "SOC|MultiDIV|ACME|Stitcher|eComm|DigitalCircular|HolidayProduct|PRO|BroadGeo|Pr…" at bounding box center [311, 112] width 190 height 23
type textarea "x"
click at [271, 122] on input "SOC|MultiDIV|ACME|Stitcher|eComm|DigitalCircular|HolidayProduct|PRO|BroadGeo|Pr…" at bounding box center [311, 112] width 190 height 23
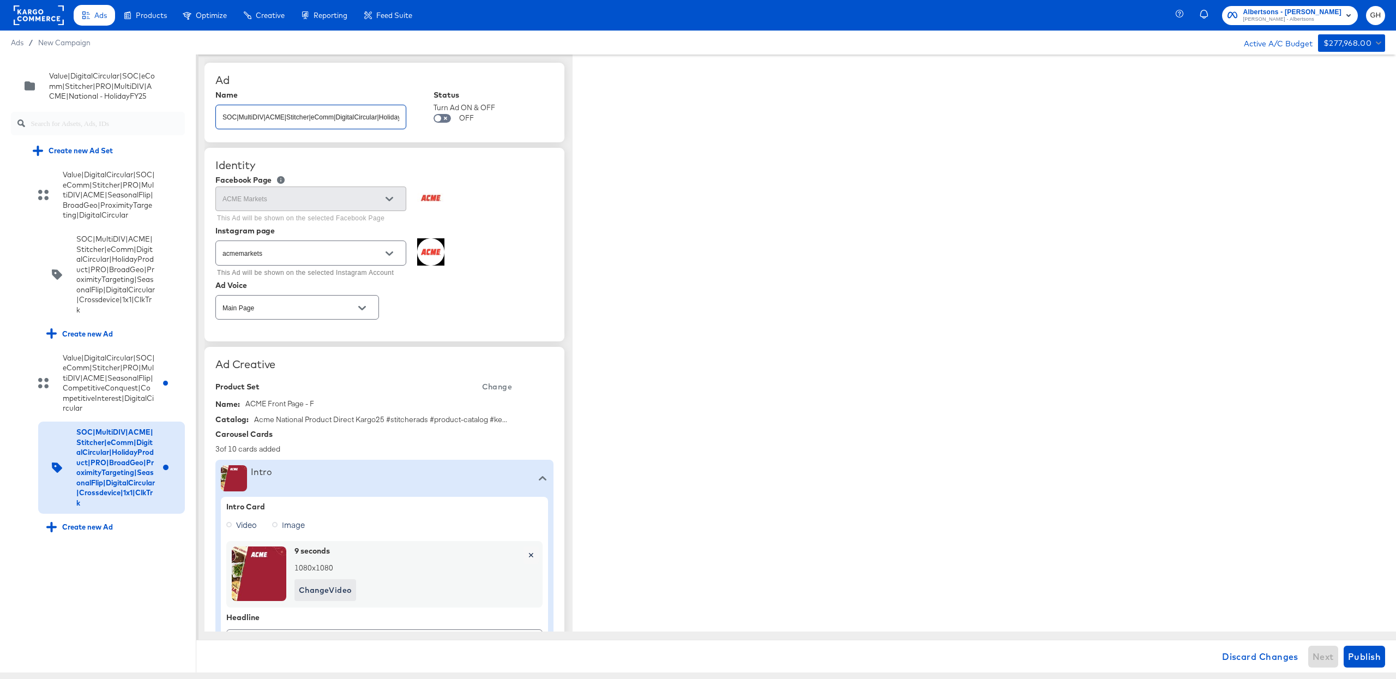
paste input "Lifestyle|PRO|CompetitiveConquest|CompetitiveInterest"
type input "SOC|MultiDIV|ACME|Stitcher|eComm|DigitalCircular|HolidayLifestyle|PRO|Competiti…"
type textarea "x"
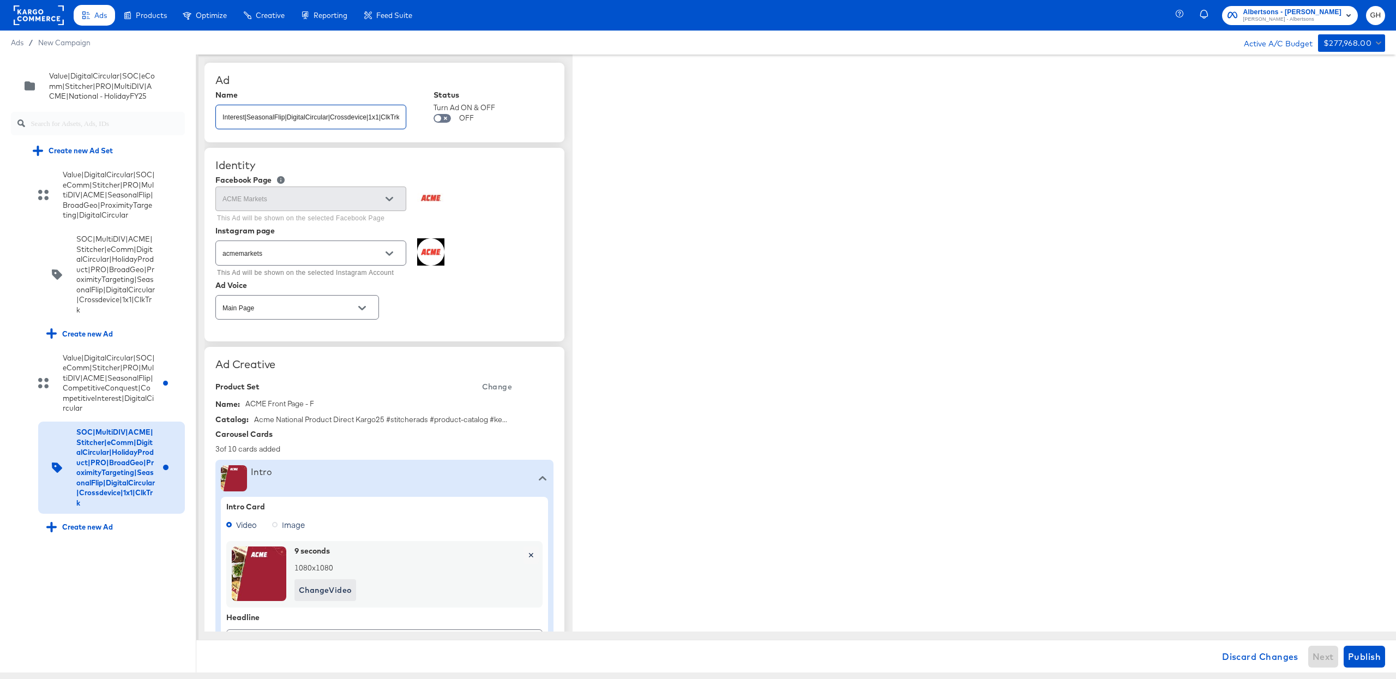
click at [289, 97] on div "Name" at bounding box center [310, 95] width 191 height 9
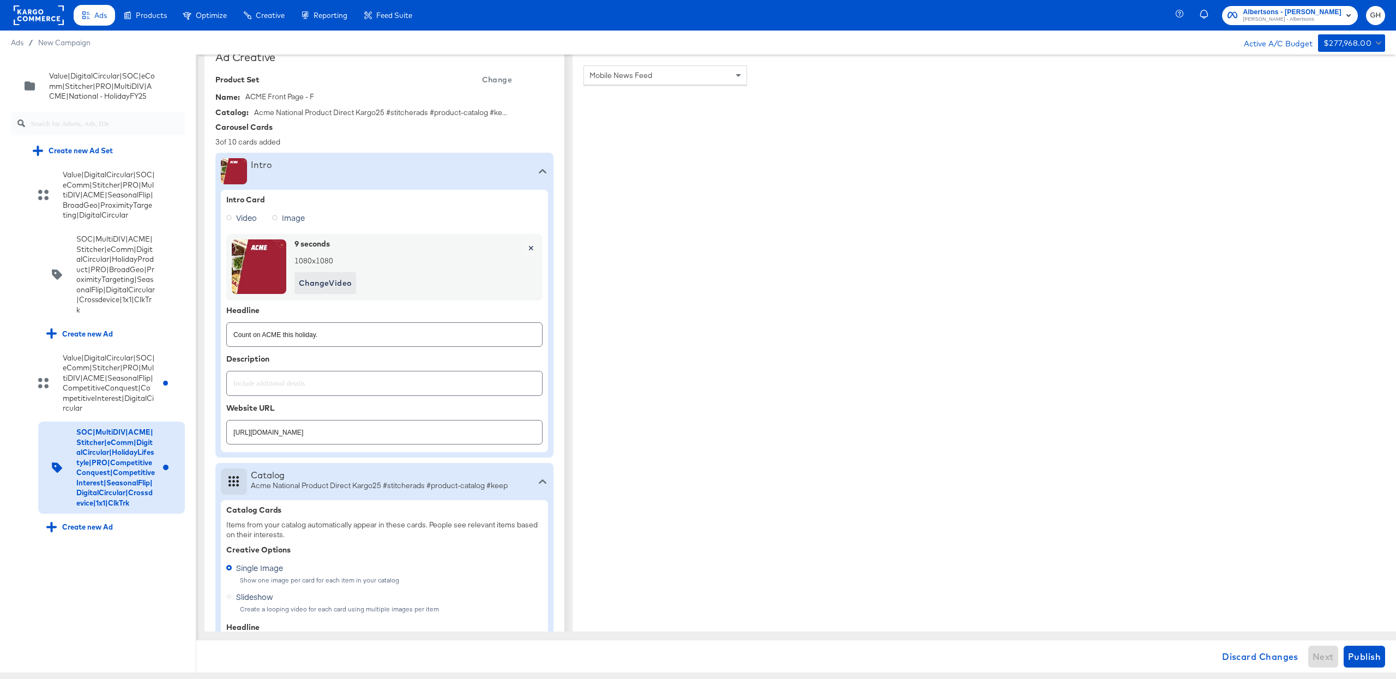
type textarea "x"
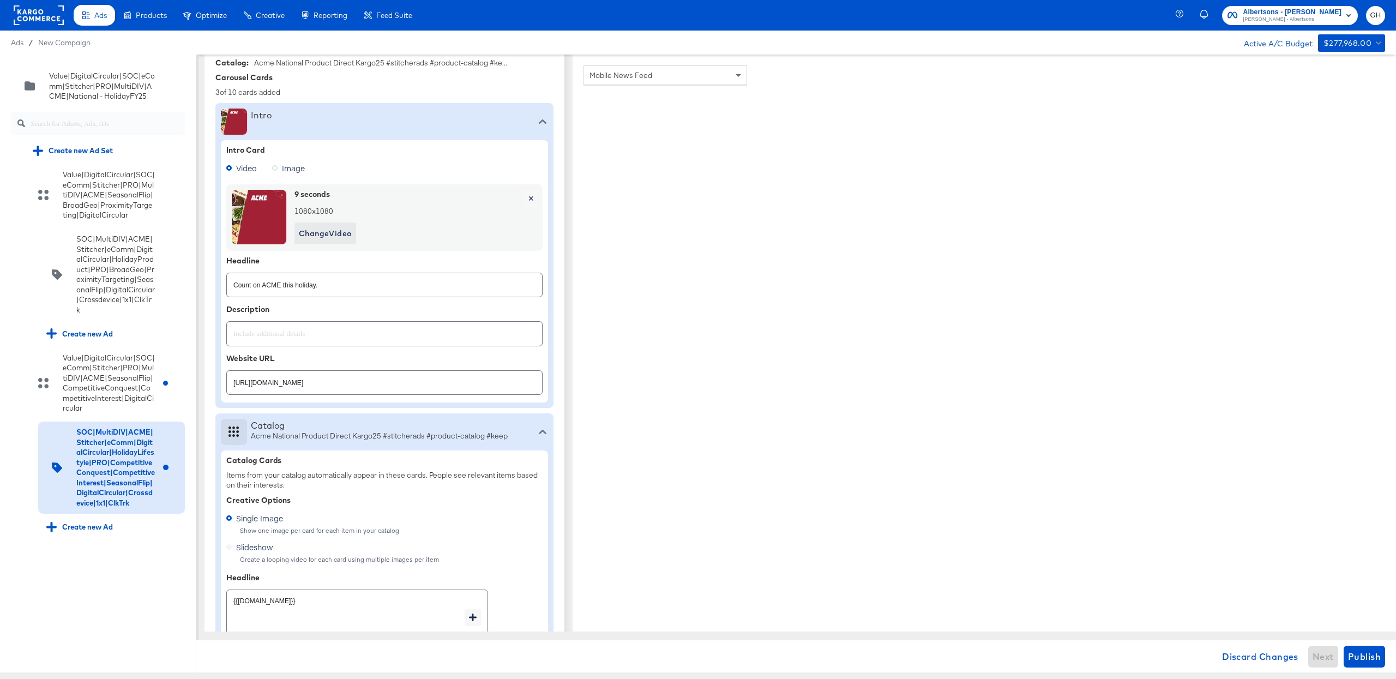
scroll to position [397, 0]
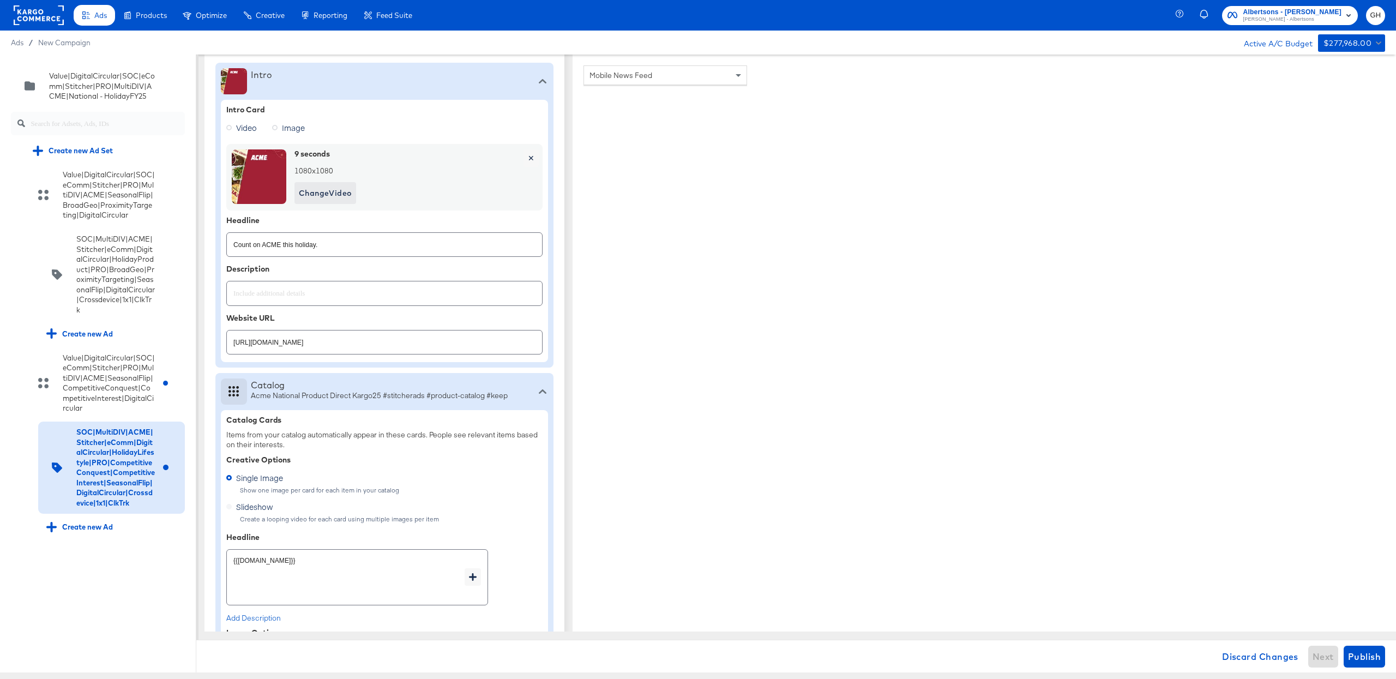
click at [337, 342] on input "[URL][DOMAIN_NAME]" at bounding box center [384, 337] width 315 height 23
paste input "638;430298012;y"
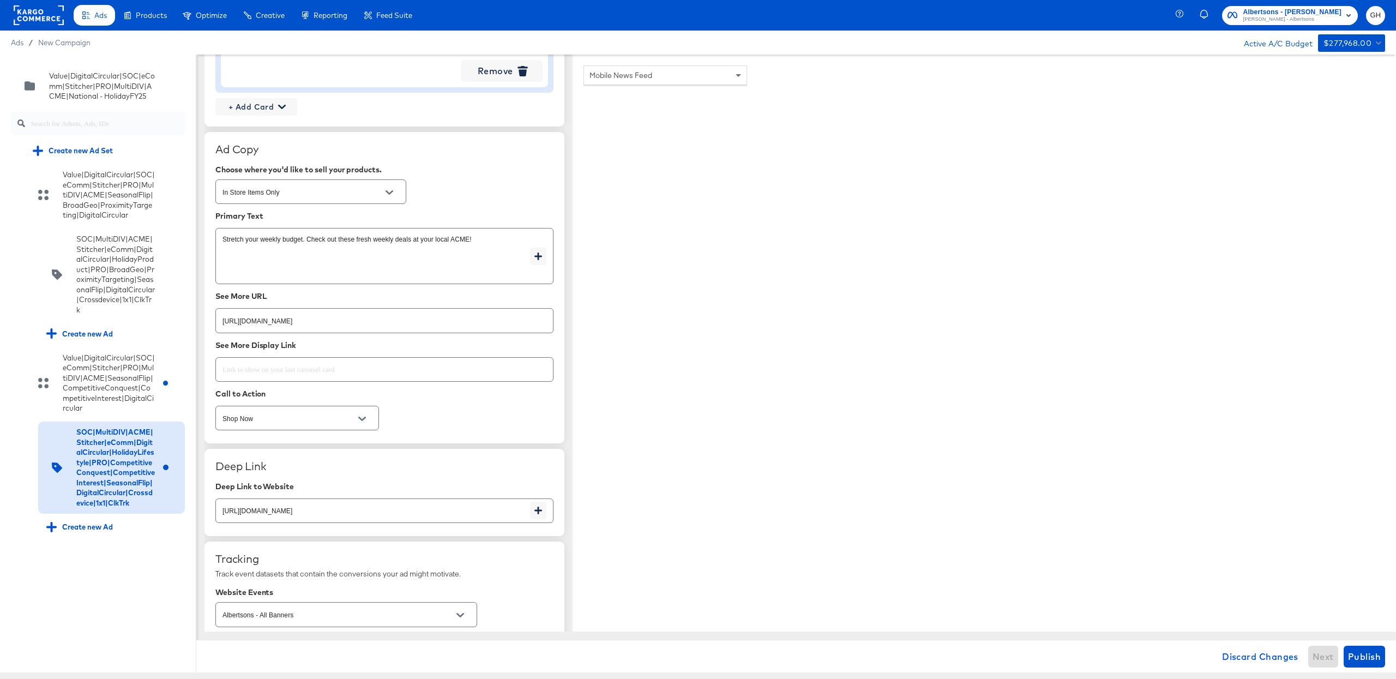
scroll to position [1290, 0]
type input "[URL][DOMAIN_NAME]"
type textarea "x"
click at [352, 325] on input "[URL][DOMAIN_NAME]" at bounding box center [384, 316] width 337 height 23
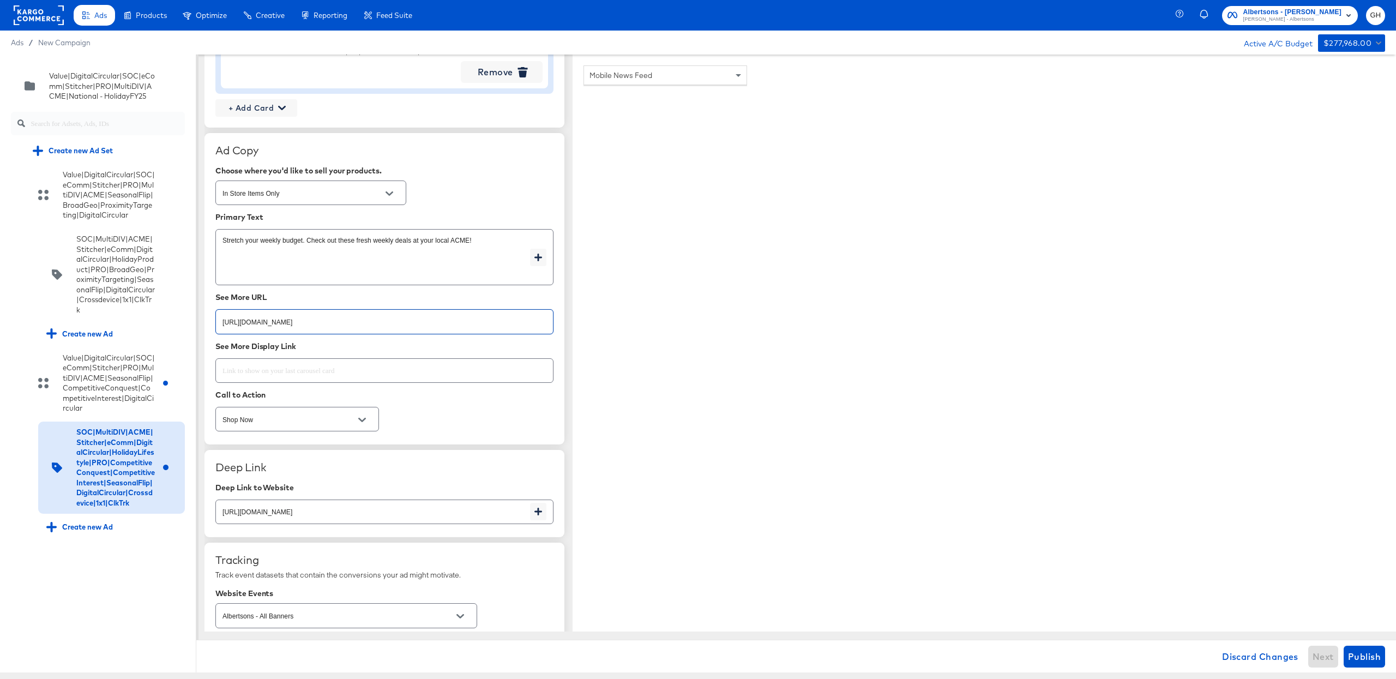
click at [352, 325] on input "[URL][DOMAIN_NAME]" at bounding box center [384, 316] width 337 height 23
paste input "638;430298012;y"
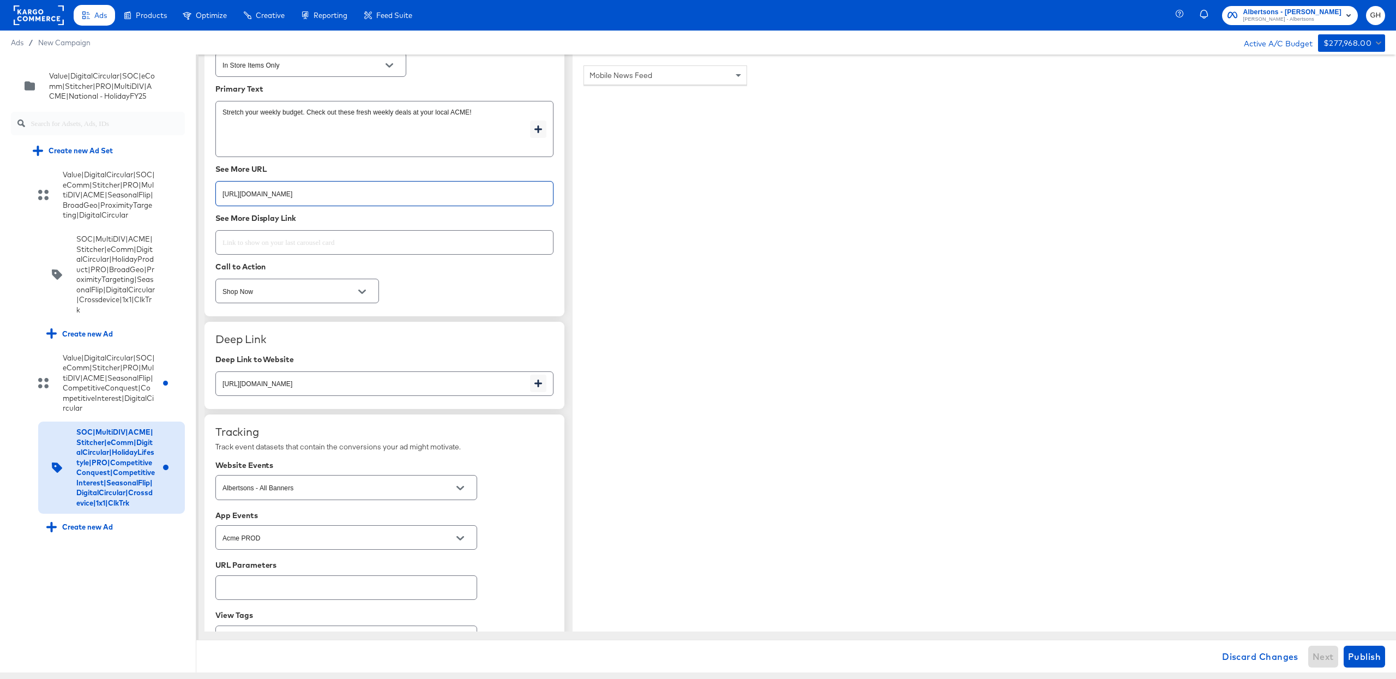
scroll to position [1502, 0]
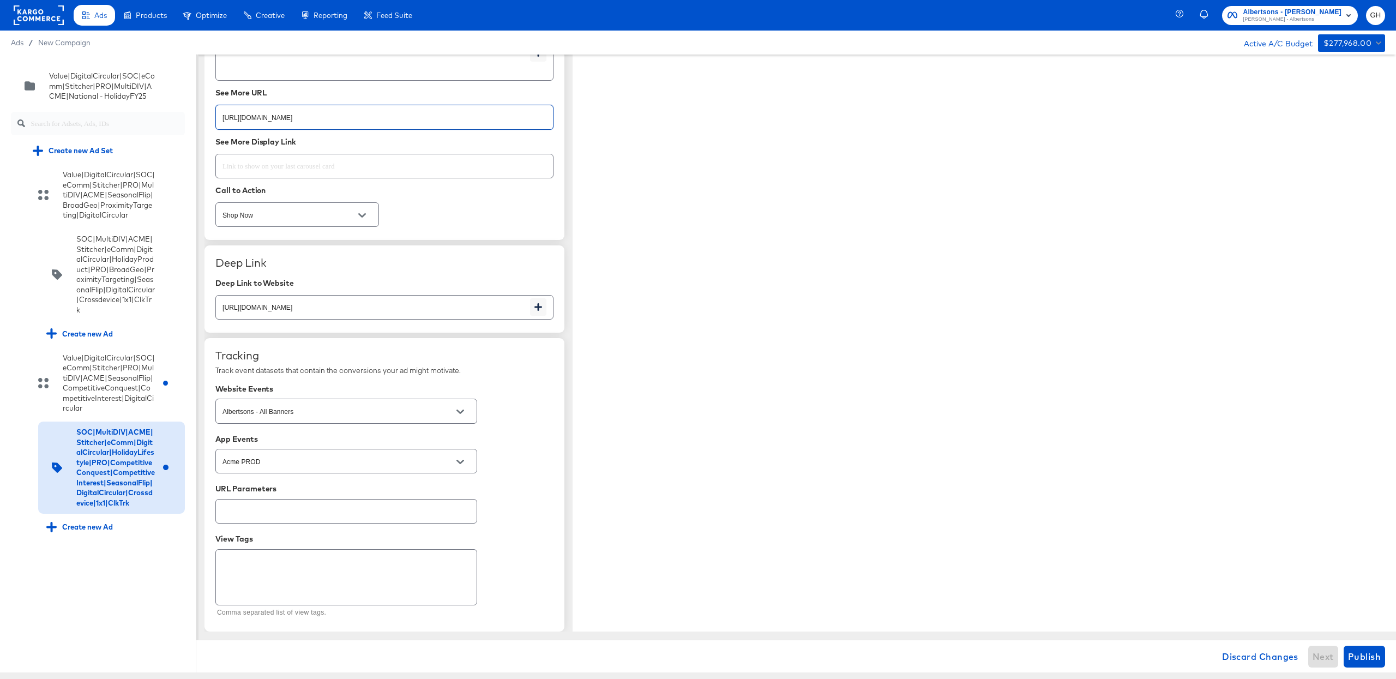
type input "[URL][DOMAIN_NAME]"
type textarea "x"
click at [360, 308] on input "[URL][DOMAIN_NAME]" at bounding box center [373, 302] width 314 height 23
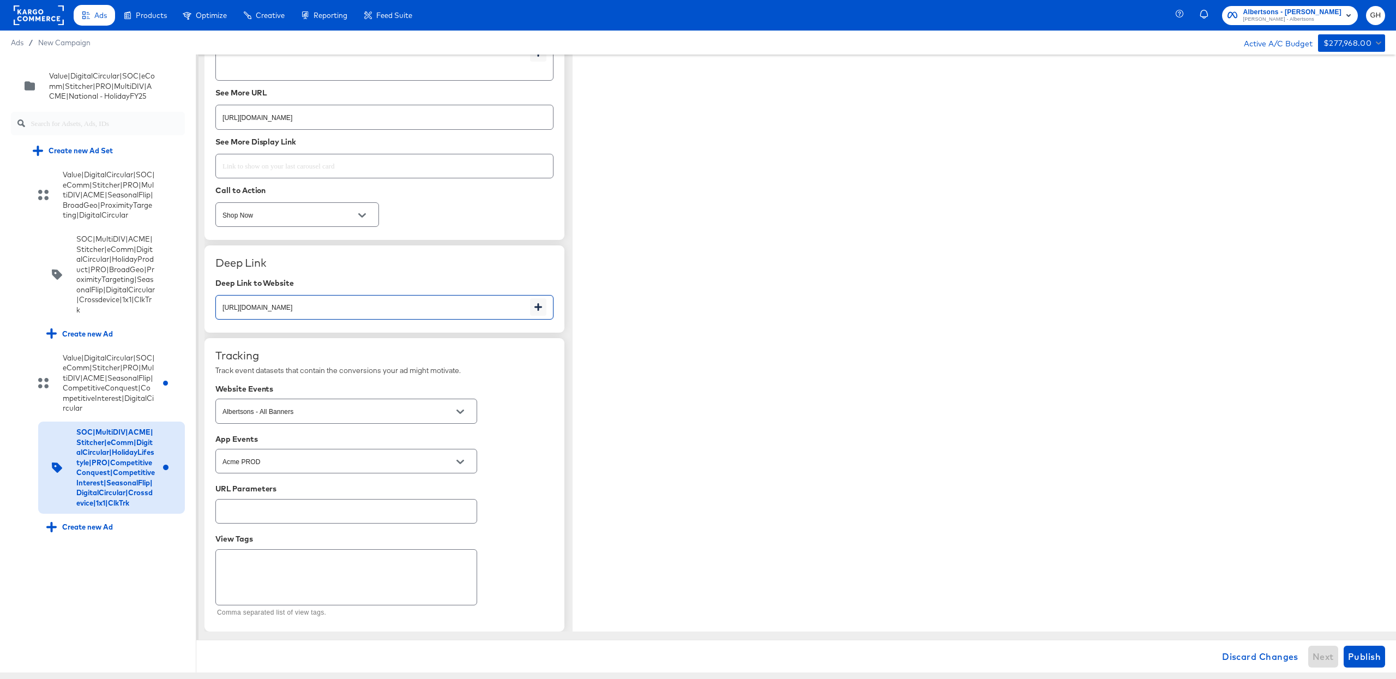
click at [360, 308] on input "[URL][DOMAIN_NAME]" at bounding box center [373, 302] width 314 height 23
paste input "638;430298012;y"
type input "[URL][DOMAIN_NAME]"
type textarea "x"
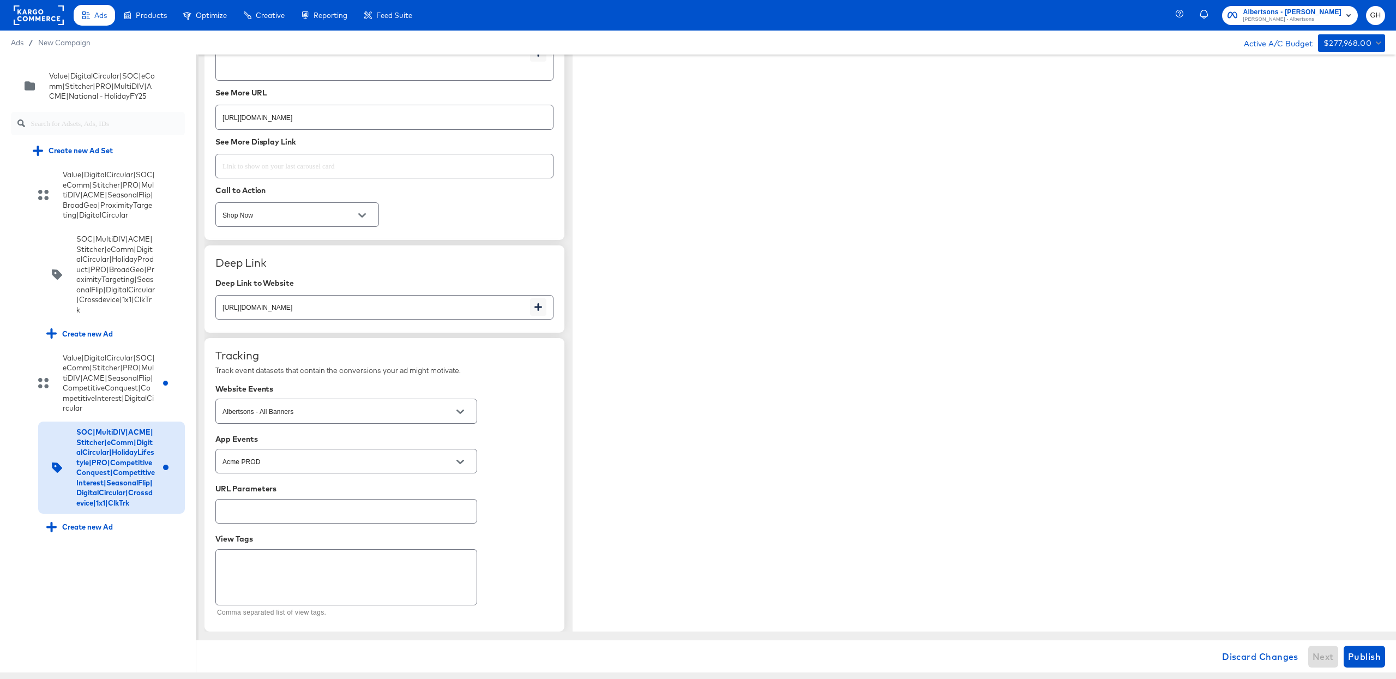
click at [389, 281] on div "Deep Link to Website" at bounding box center [384, 283] width 338 height 9
click at [1365, 653] on span "Publish" at bounding box center [1364, 656] width 33 height 15
type textarea "x"
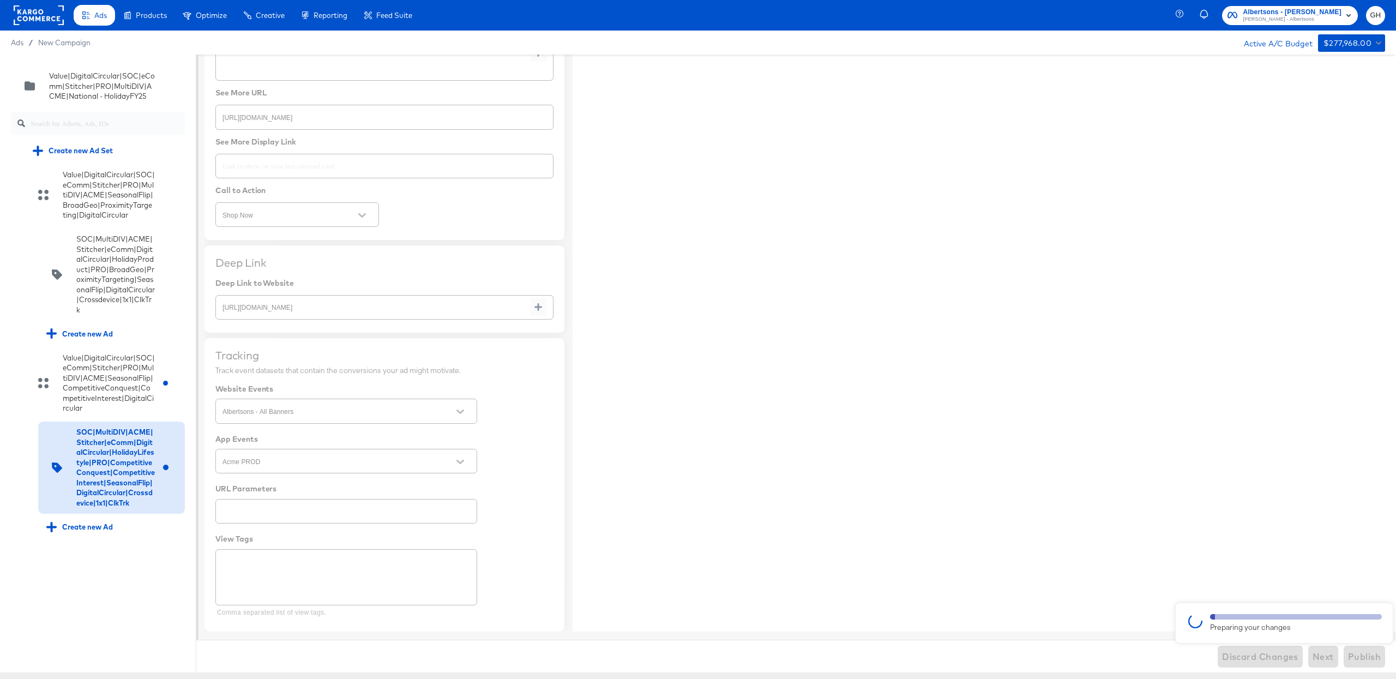
type textarea "x"
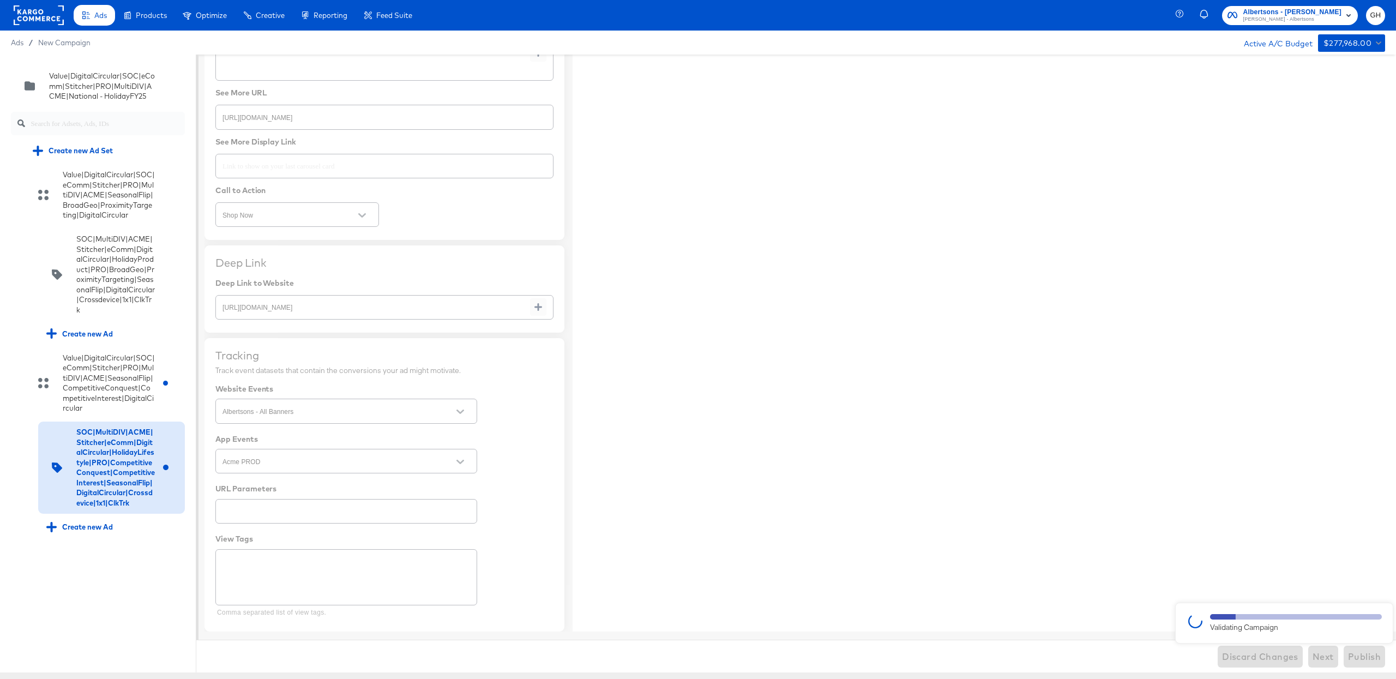
type textarea "x"
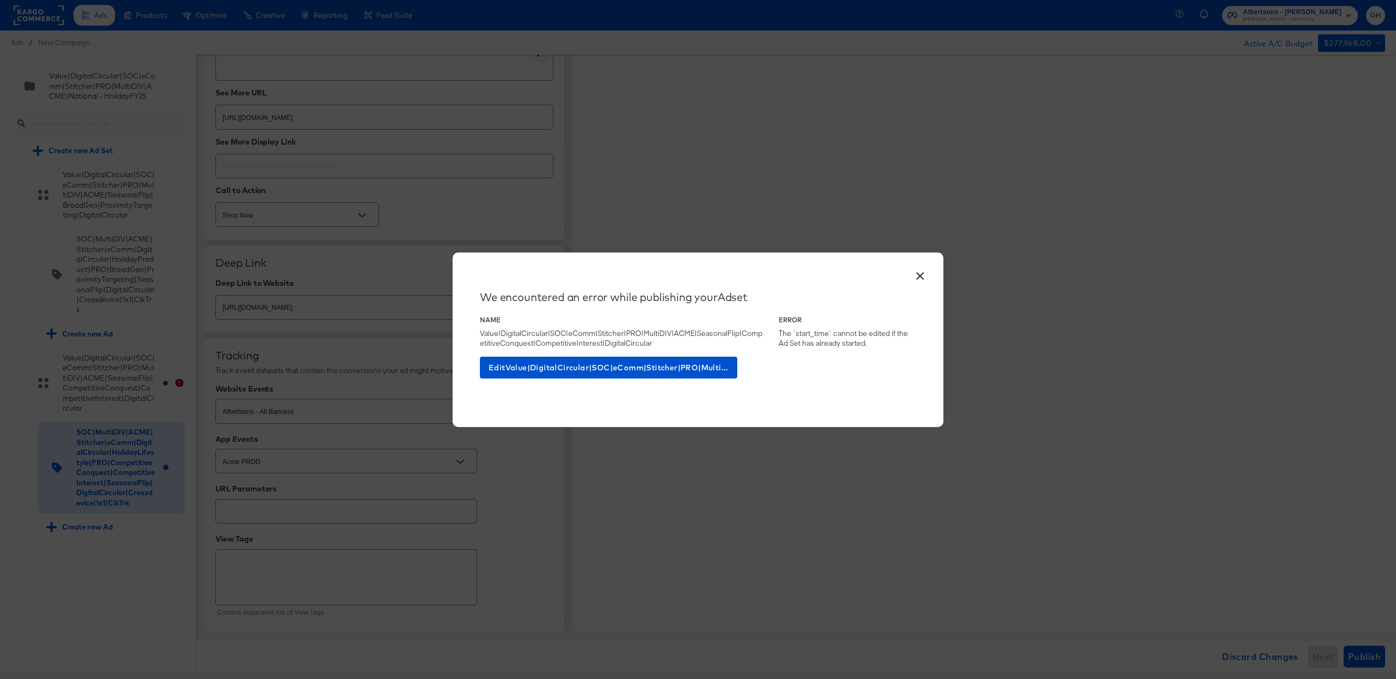
click at [919, 274] on button "×" at bounding box center [920, 273] width 20 height 20
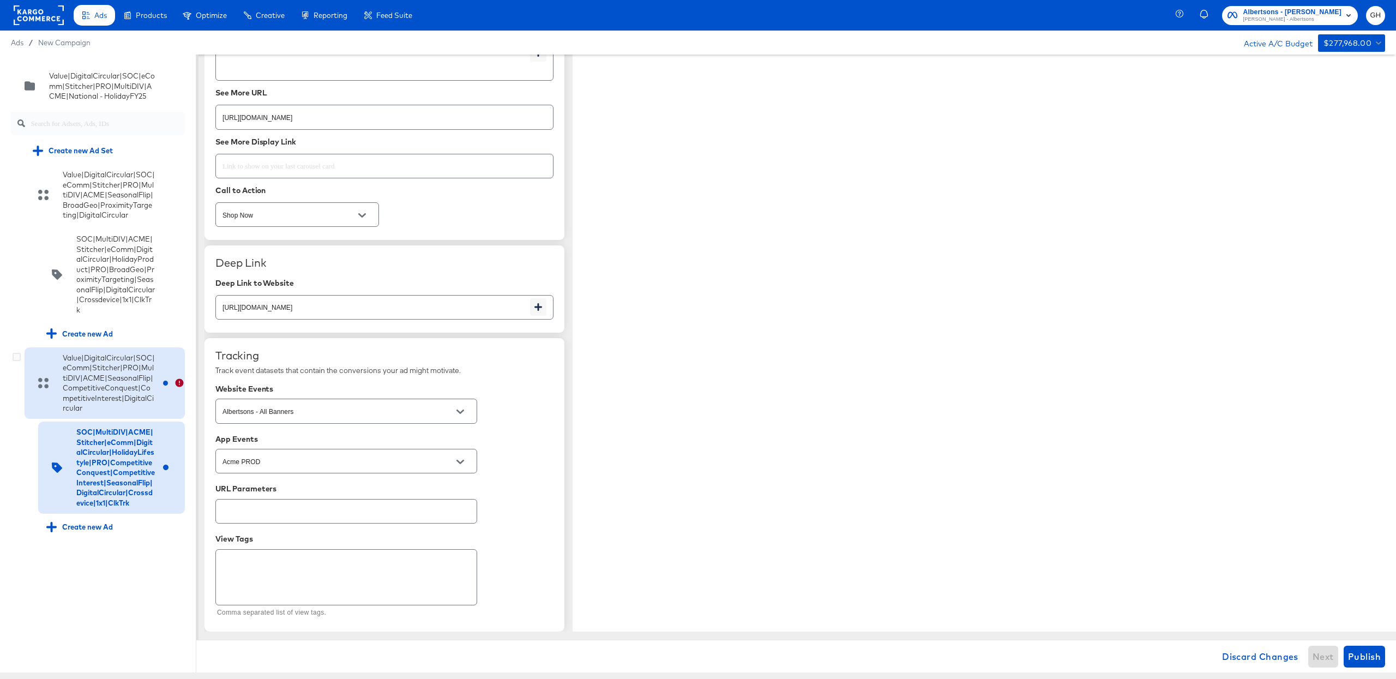
click at [114, 381] on div "Value|DigitalCircular|SOC|eComm|Stitcher|PRO|MultiDIV|ACME|SeasonalFlip|Competi…" at bounding box center [109, 383] width 92 height 61
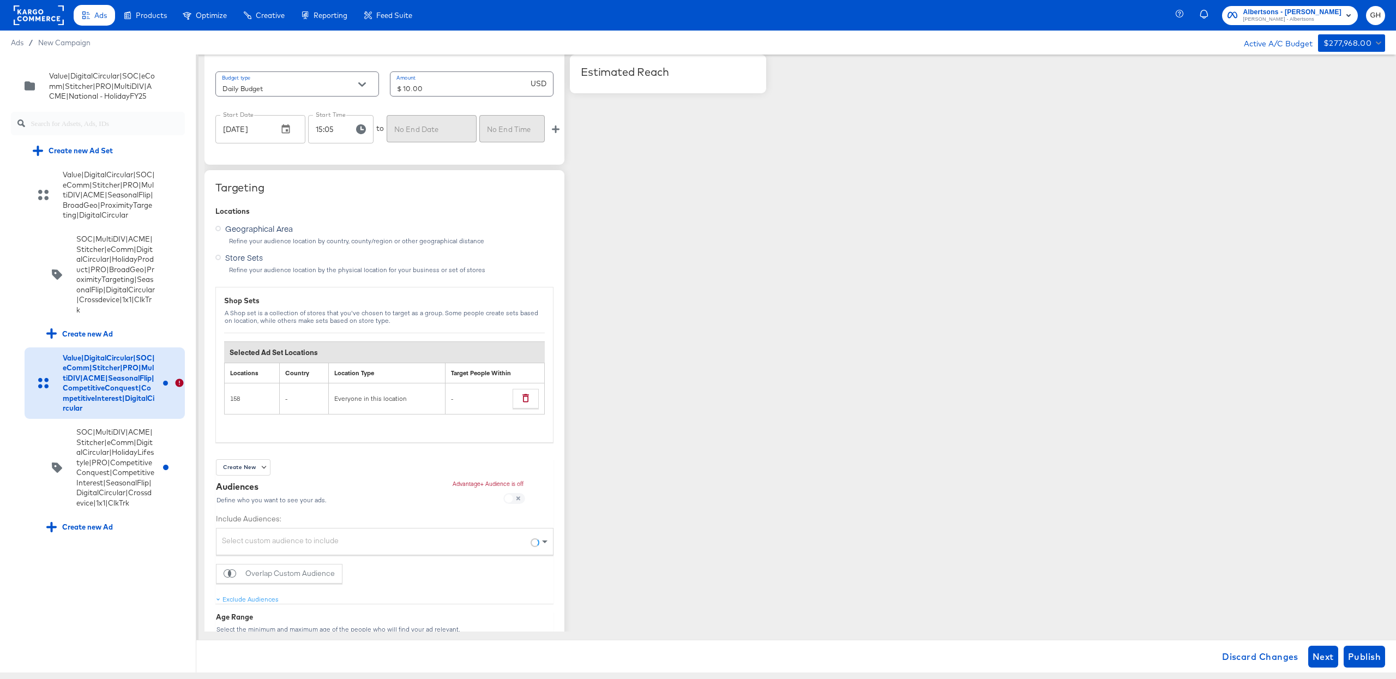
scroll to position [617, 0]
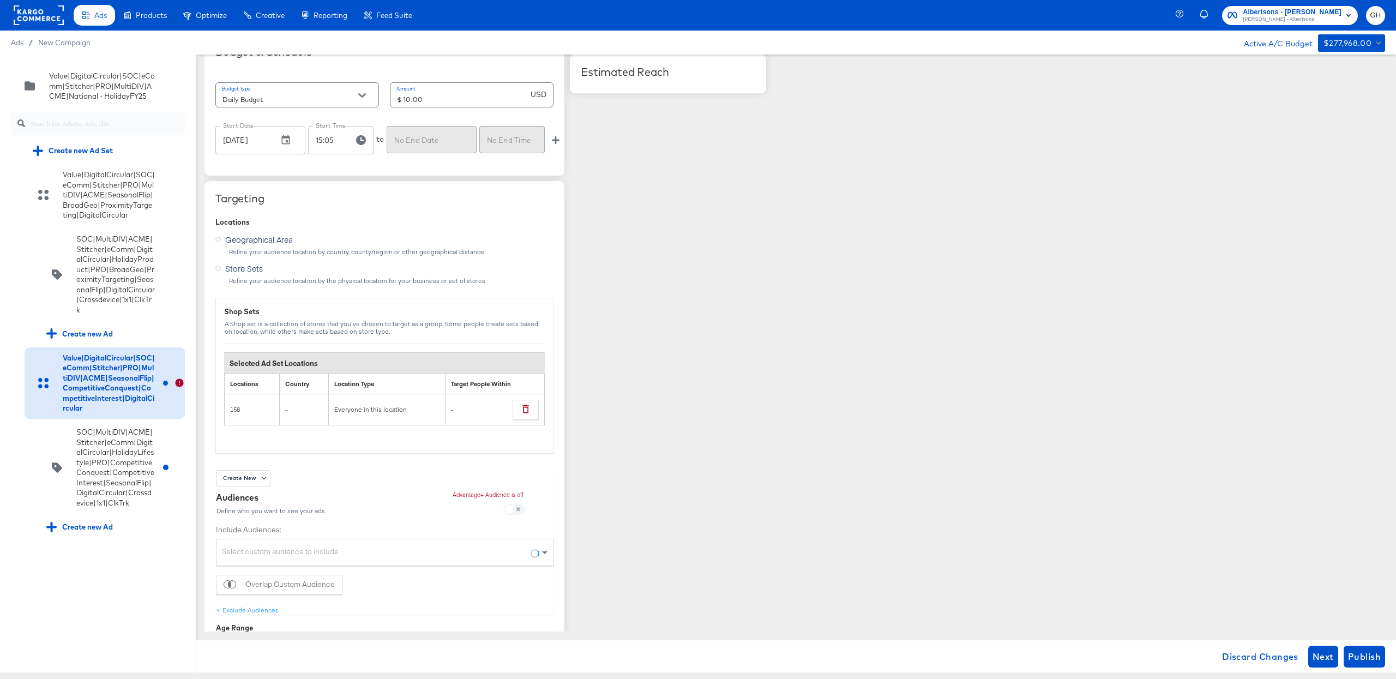
click at [321, 146] on input "15:05" at bounding box center [326, 140] width 37 height 28
click at [356, 143] on icon "button" at bounding box center [361, 140] width 10 height 10
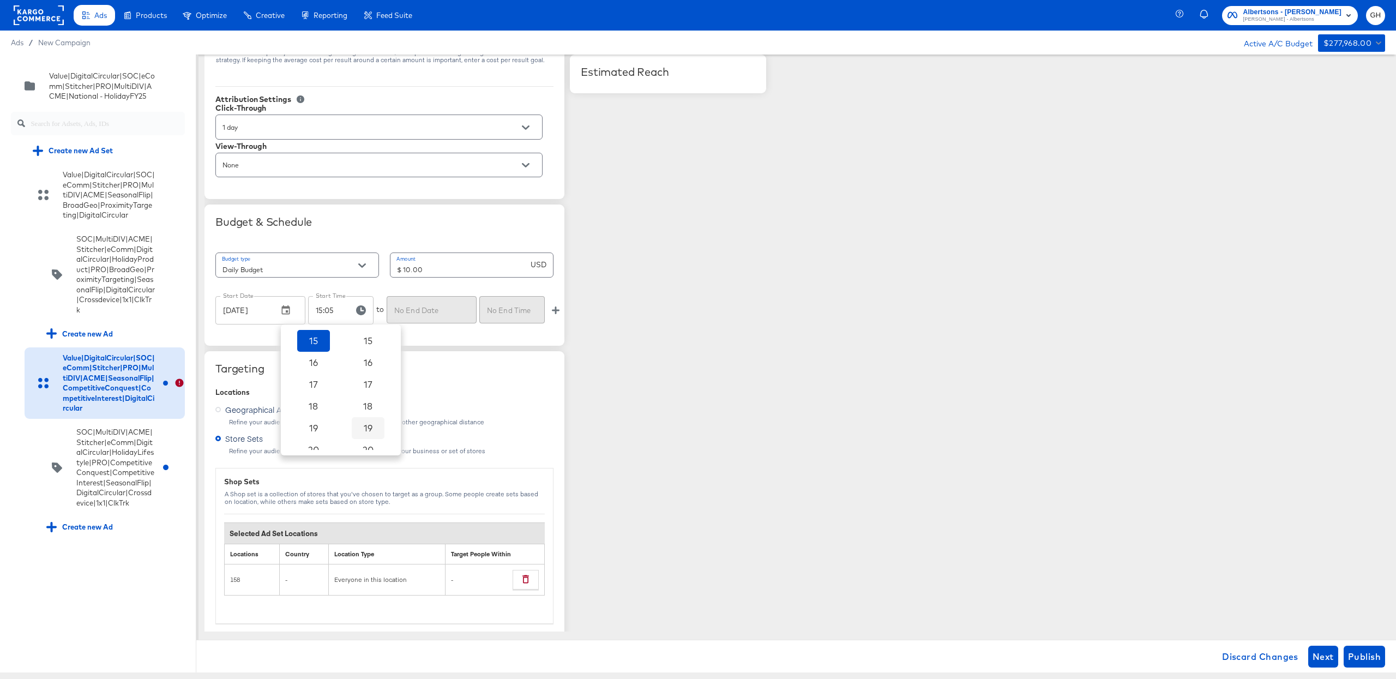
scroll to position [165, 0]
click at [367, 420] on span "26" at bounding box center [368, 416] width 24 height 15
type input "15:26"
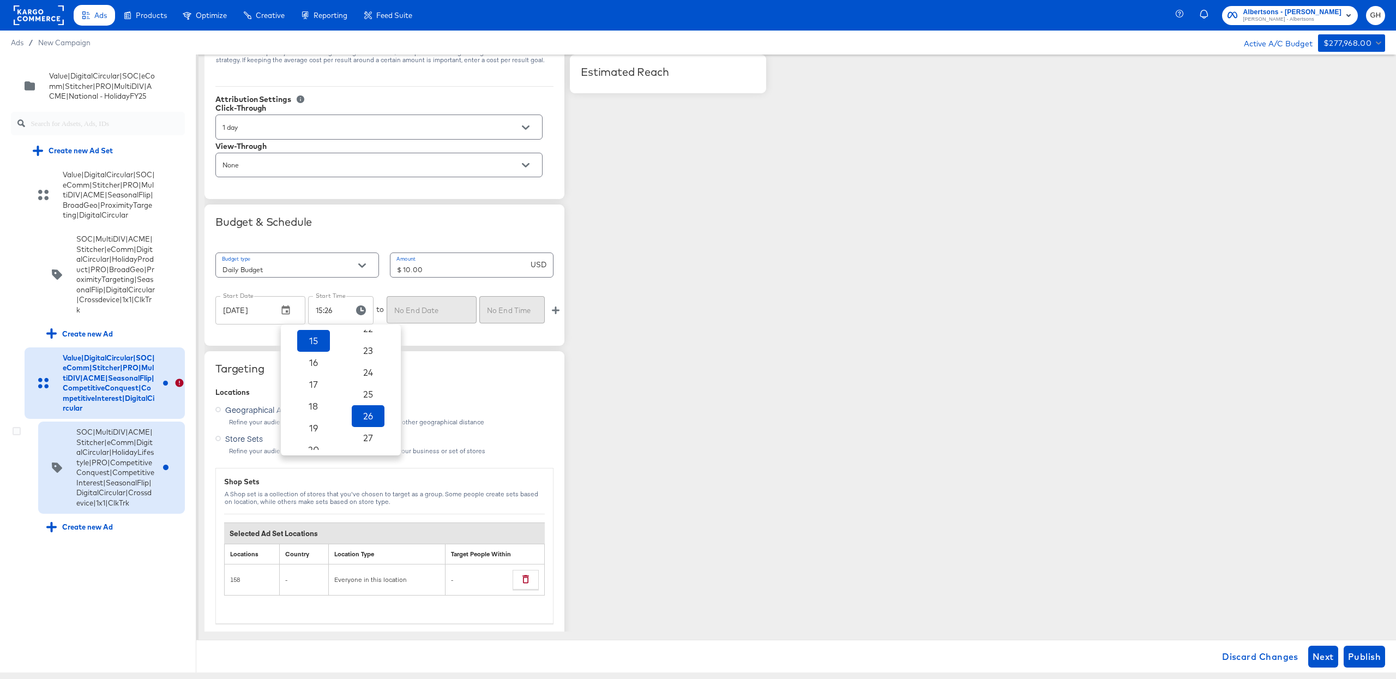
click at [88, 461] on div "SOC|MultiDIV|ACME|Stitcher|eComm|DigitalCircular|HolidayLifestyle|PRO|Competiti…" at bounding box center [115, 467] width 79 height 81
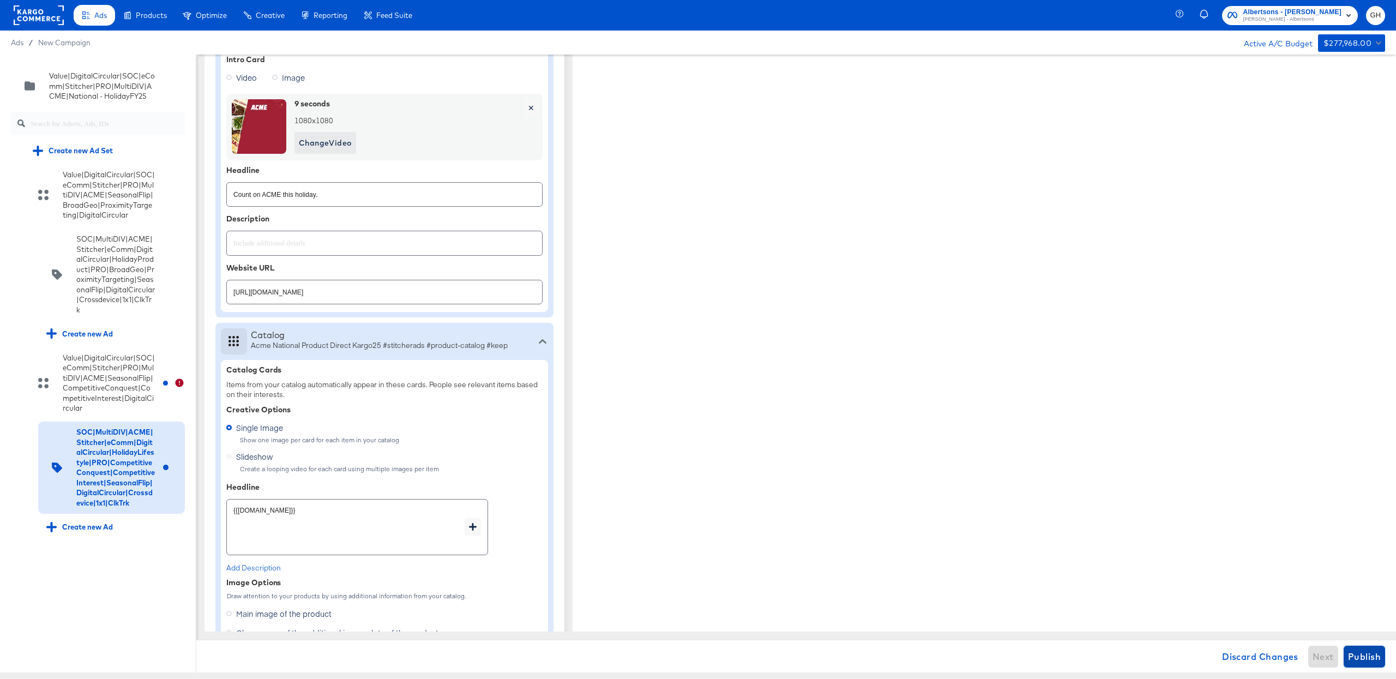
click at [1364, 653] on span "Publish" at bounding box center [1364, 656] width 33 height 15
type textarea "x"
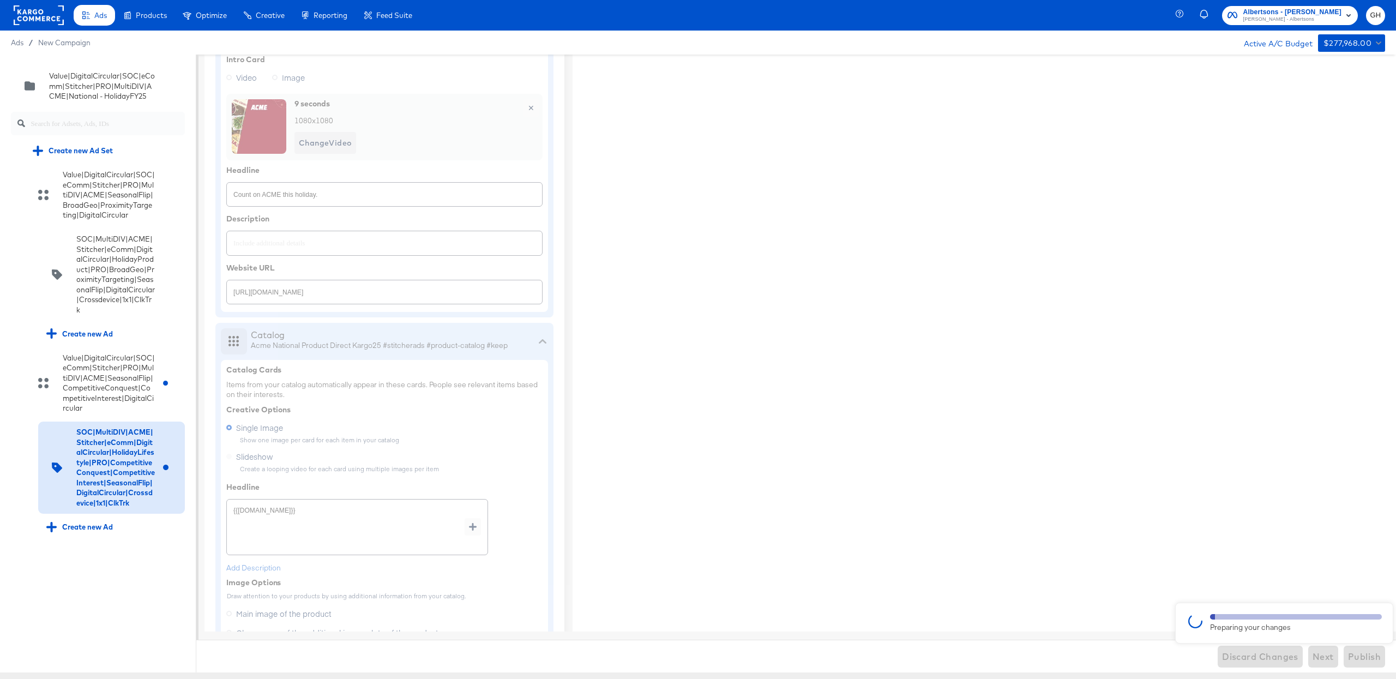
type textarea "x"
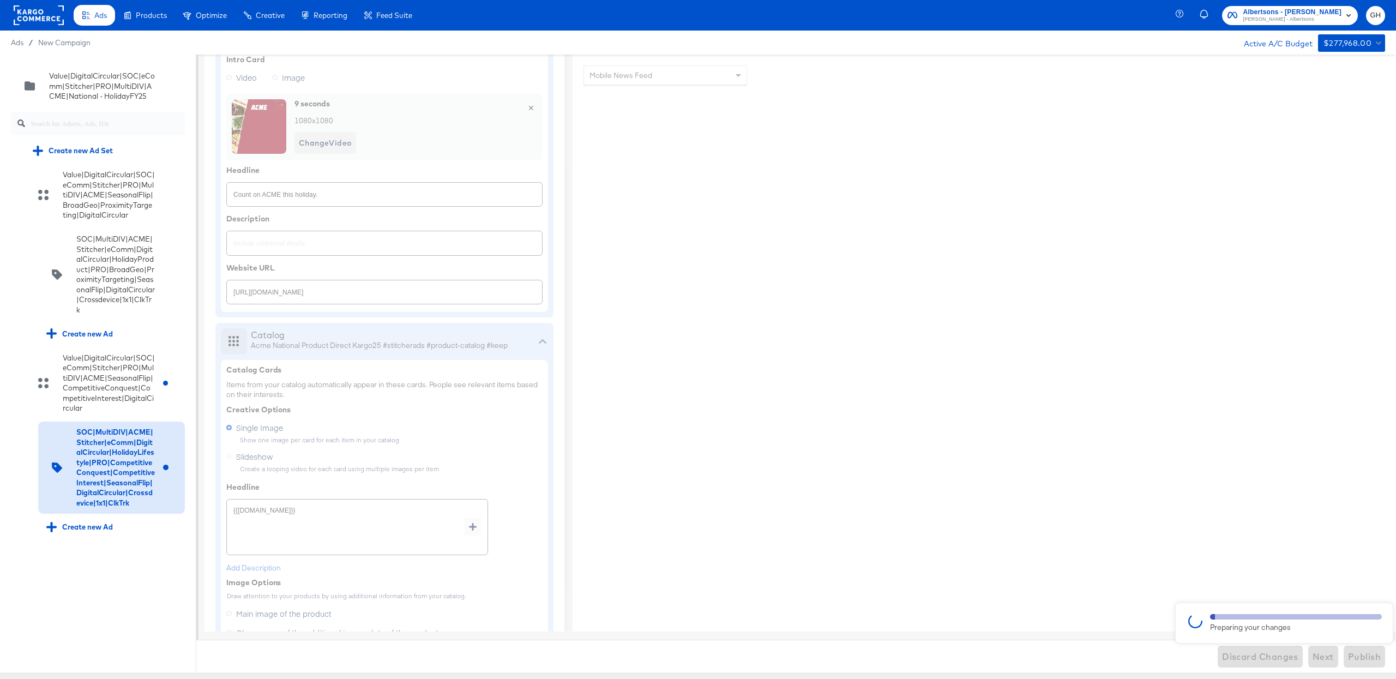
type textarea "x"
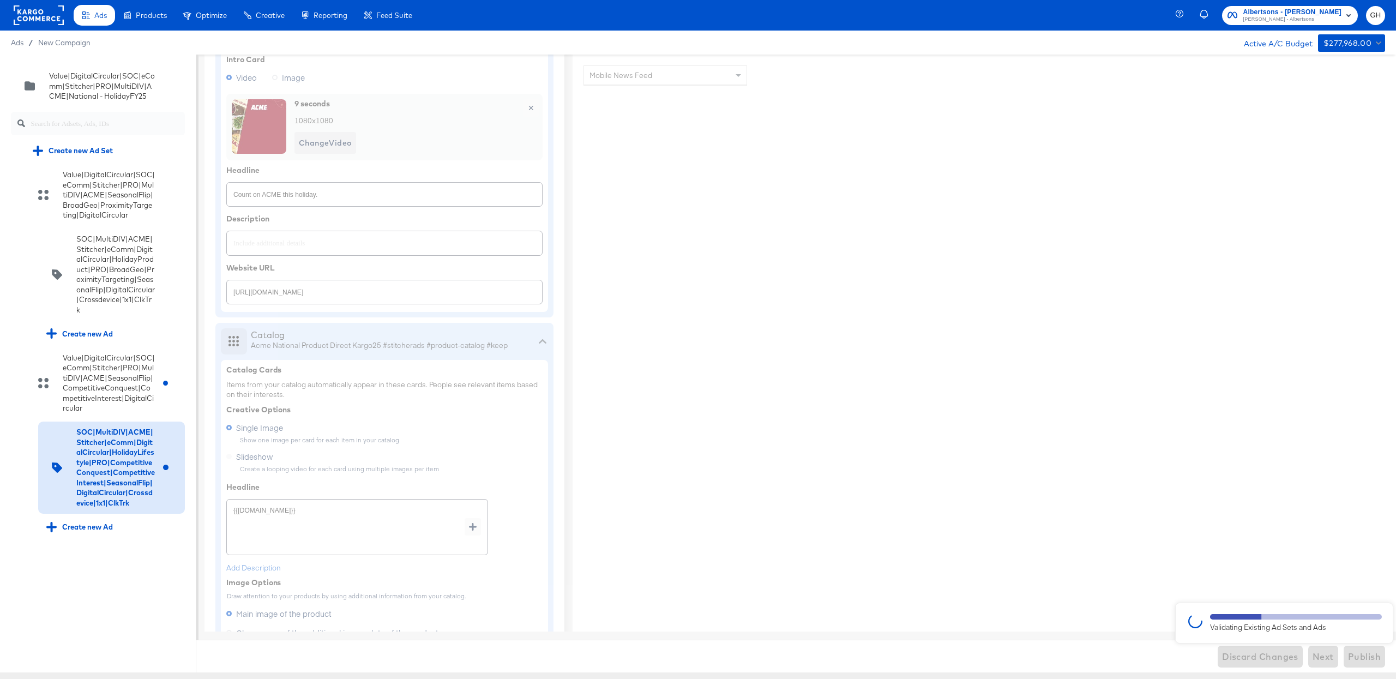
type textarea "x"
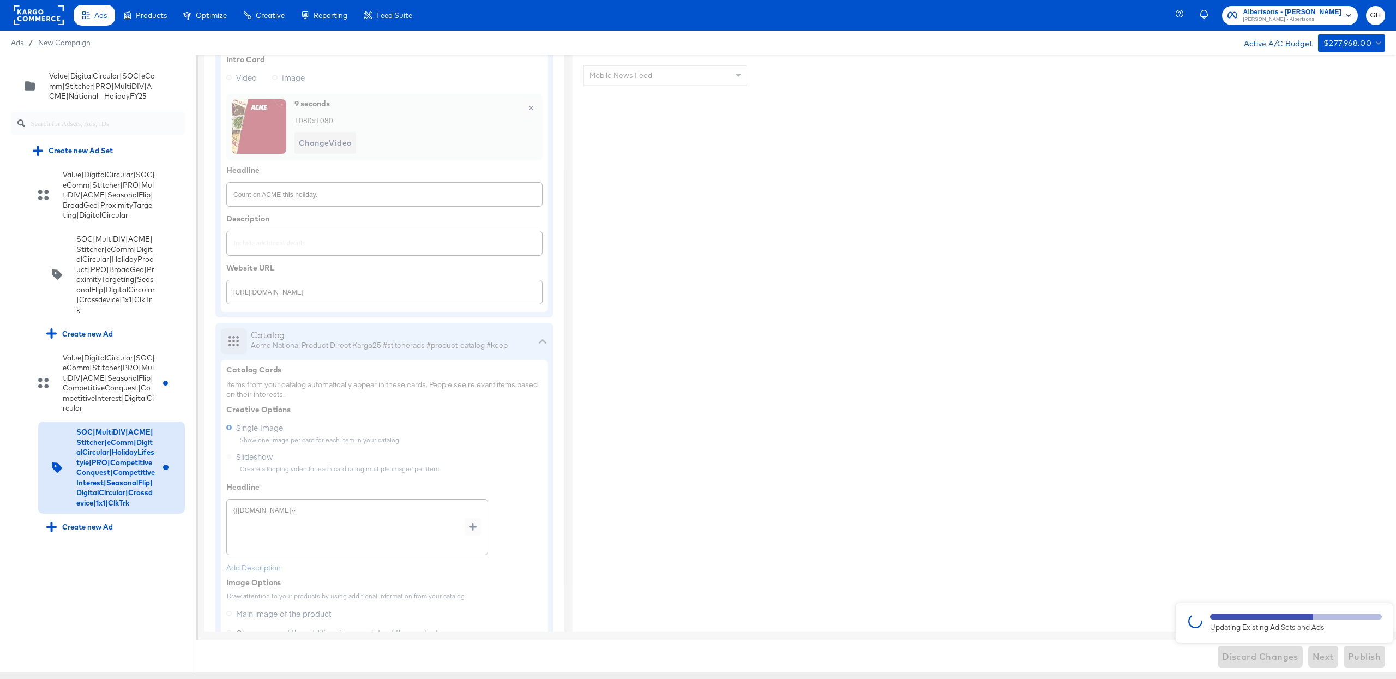
type textarea "x"
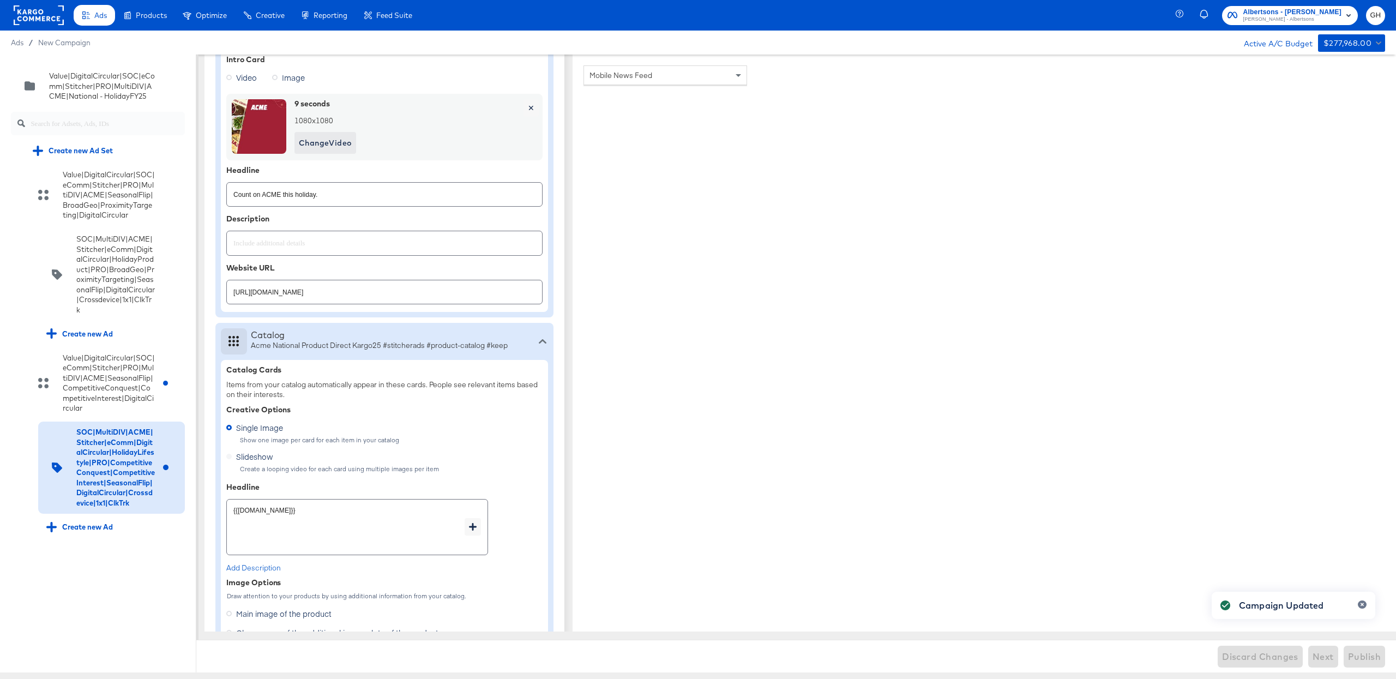
type textarea "x"
